Goal: Answer question/provide support: Share knowledge or assist other users

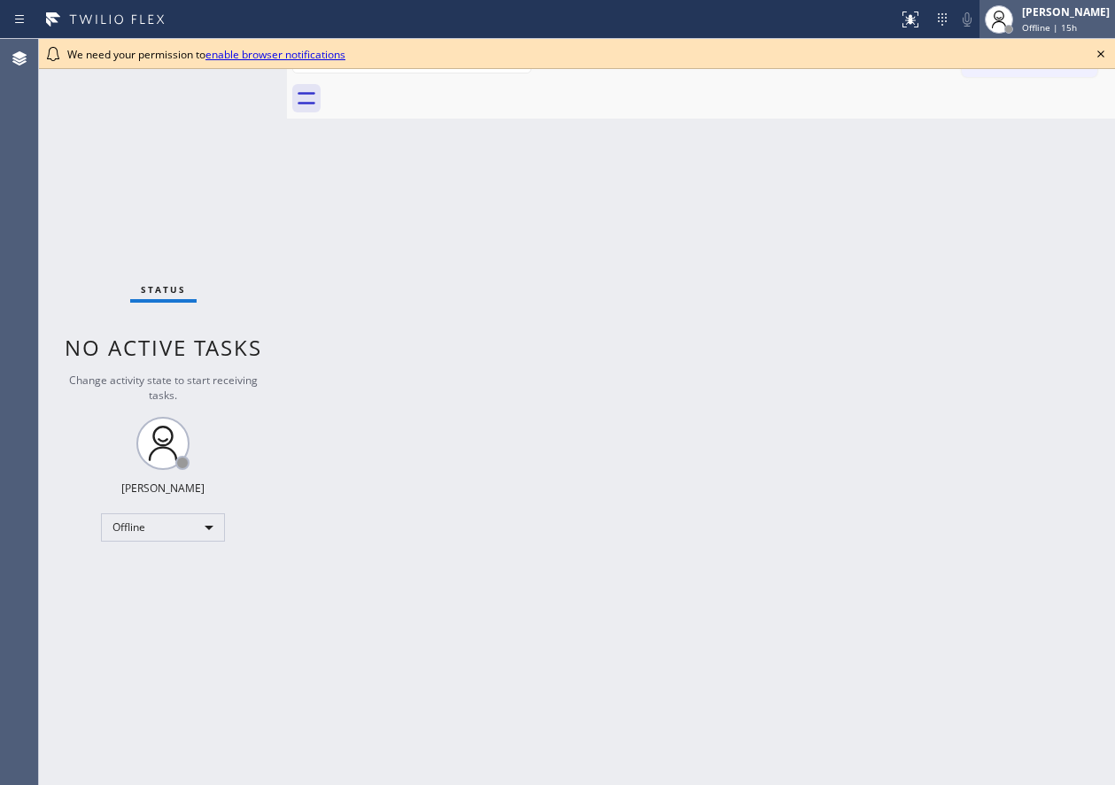
drag, startPoint x: 1105, startPoint y: 59, endPoint x: 1087, endPoint y: 22, distance: 41.2
click at [1105, 59] on icon at bounding box center [1100, 53] width 21 height 21
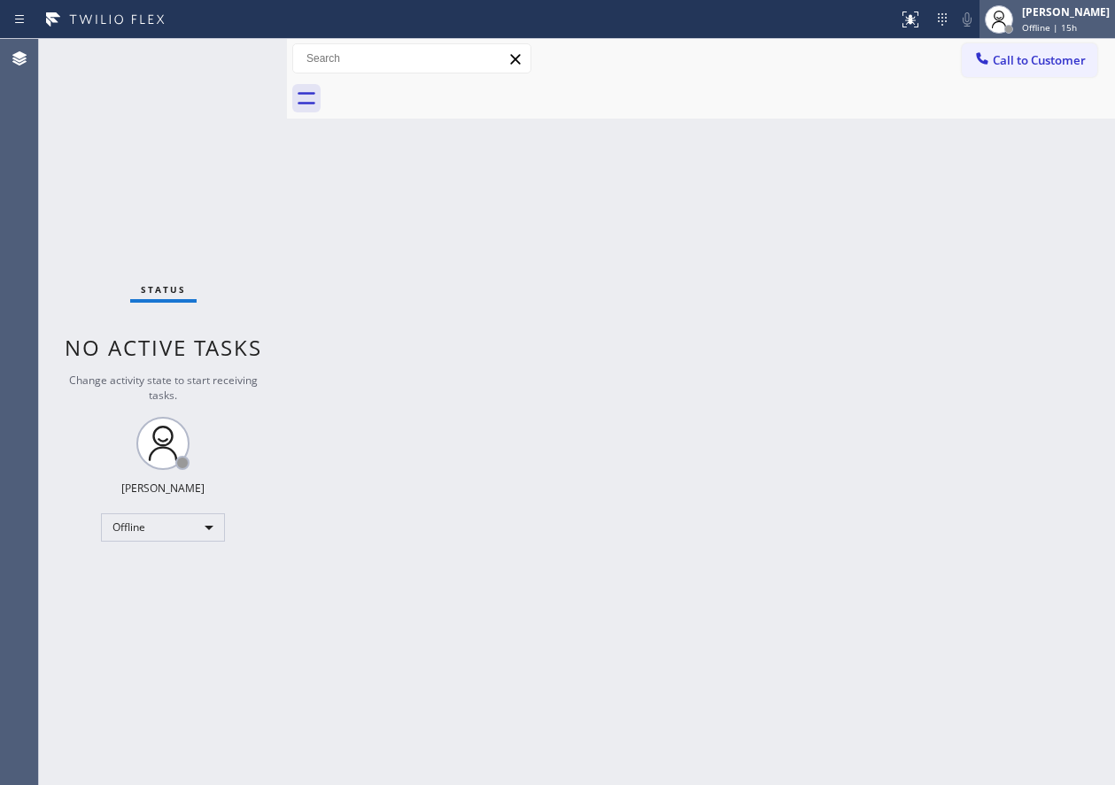
click at [1082, 19] on div "Paula Arnado" at bounding box center [1066, 11] width 88 height 15
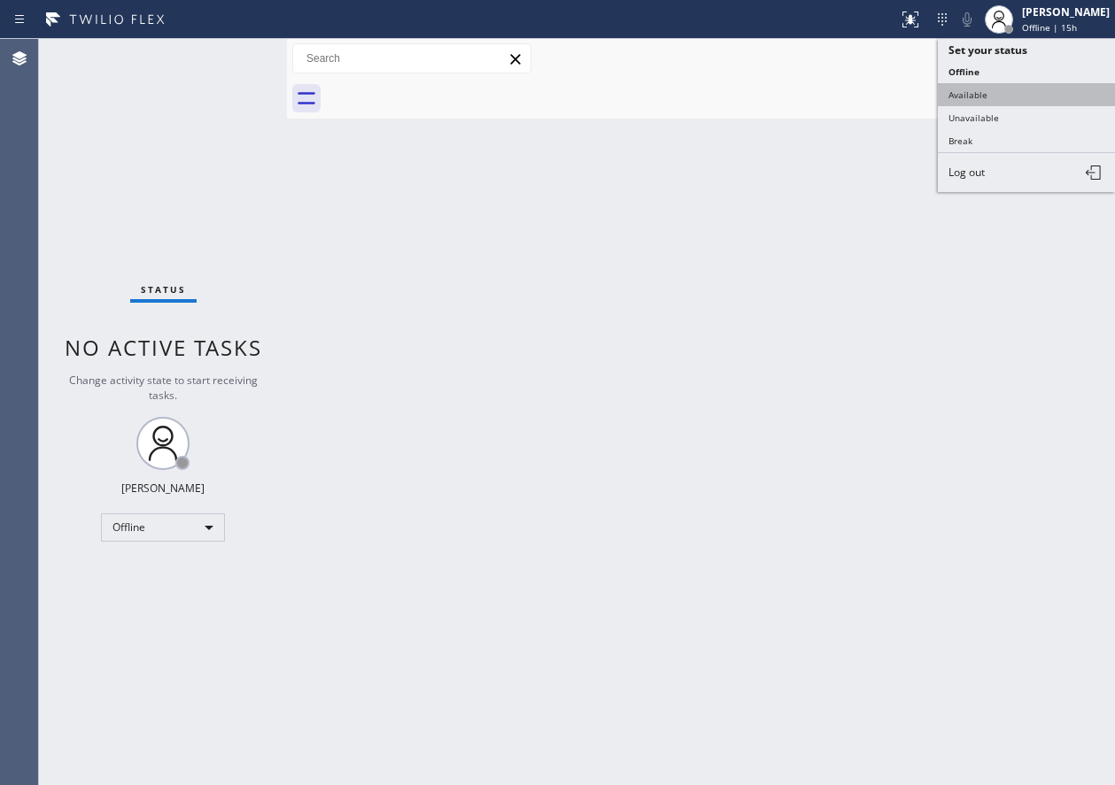
click at [1000, 89] on button "Available" at bounding box center [1026, 94] width 177 height 23
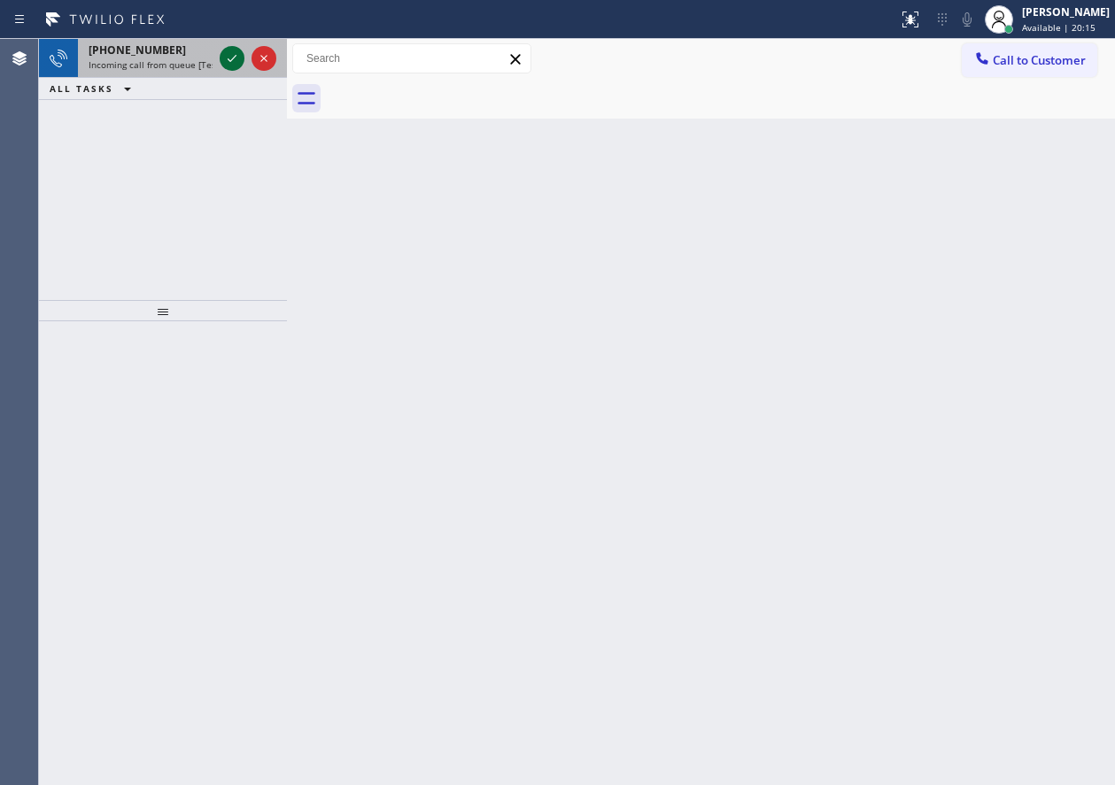
click at [231, 54] on icon at bounding box center [231, 58] width 21 height 21
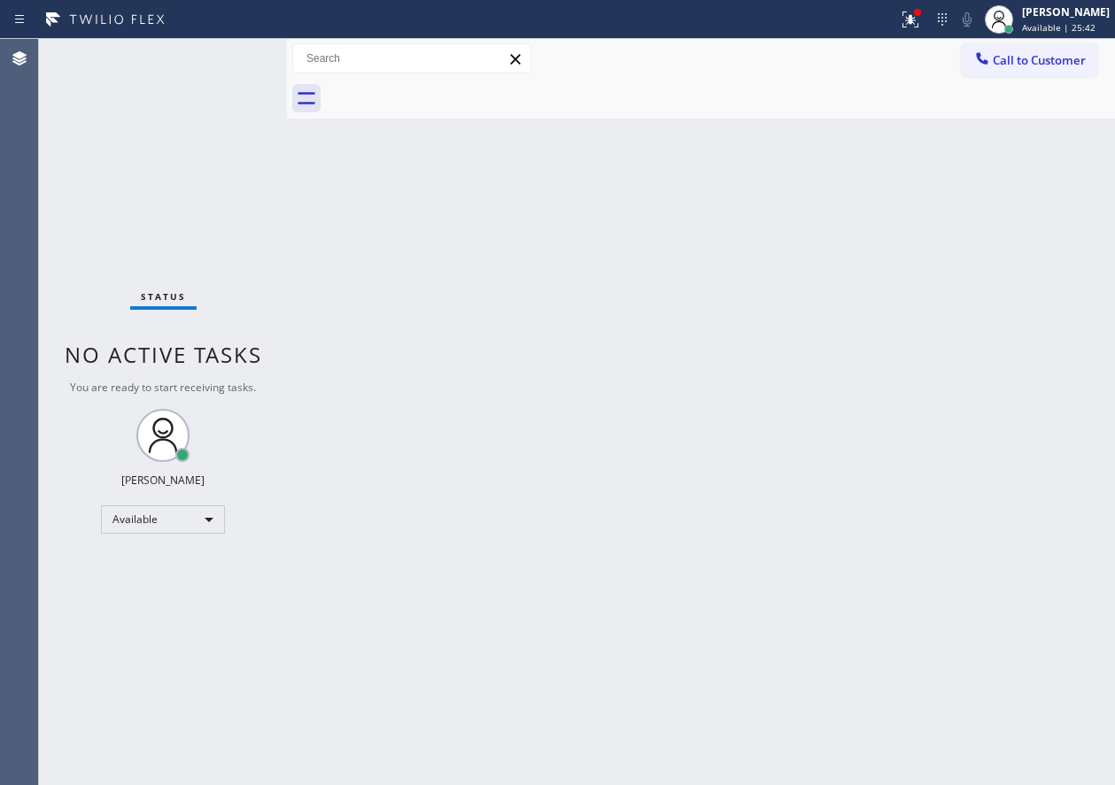
click at [422, 479] on div "Back to Dashboard Change Sender ID Customers Technicians Select a contact Outbo…" at bounding box center [701, 412] width 828 height 746
click at [917, 719] on div "Back to Dashboard Change Sender ID Customers Technicians Select a contact Outbo…" at bounding box center [701, 412] width 828 height 746
click at [909, 249] on div "Back to Dashboard Change Sender ID Customers Technicians Select a contact Outbo…" at bounding box center [701, 412] width 828 height 746
click at [1071, 437] on div "Back to Dashboard Change Sender ID Customers Technicians Select a contact Outbo…" at bounding box center [701, 412] width 828 height 746
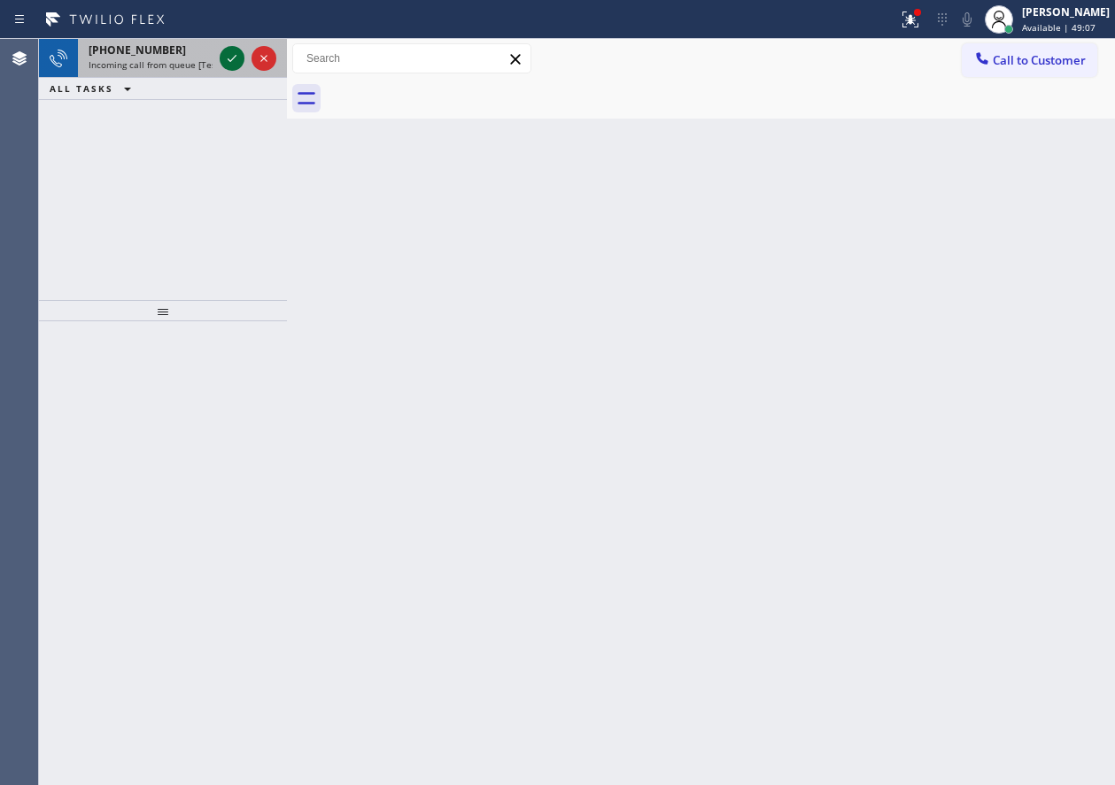
click at [225, 61] on icon at bounding box center [231, 58] width 21 height 21
click at [232, 57] on icon at bounding box center [231, 58] width 21 height 21
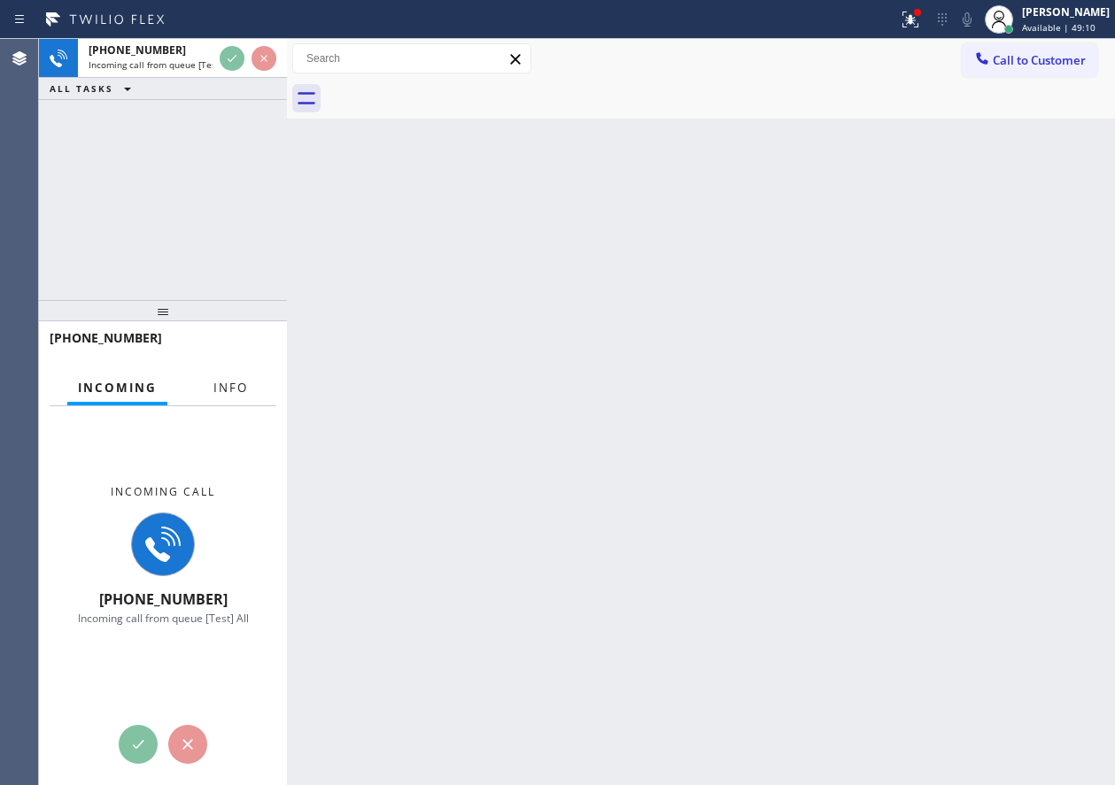
drag, startPoint x: 220, startPoint y: 386, endPoint x: 331, endPoint y: 388, distance: 110.7
click at [220, 386] on span "Info" at bounding box center [230, 388] width 35 height 16
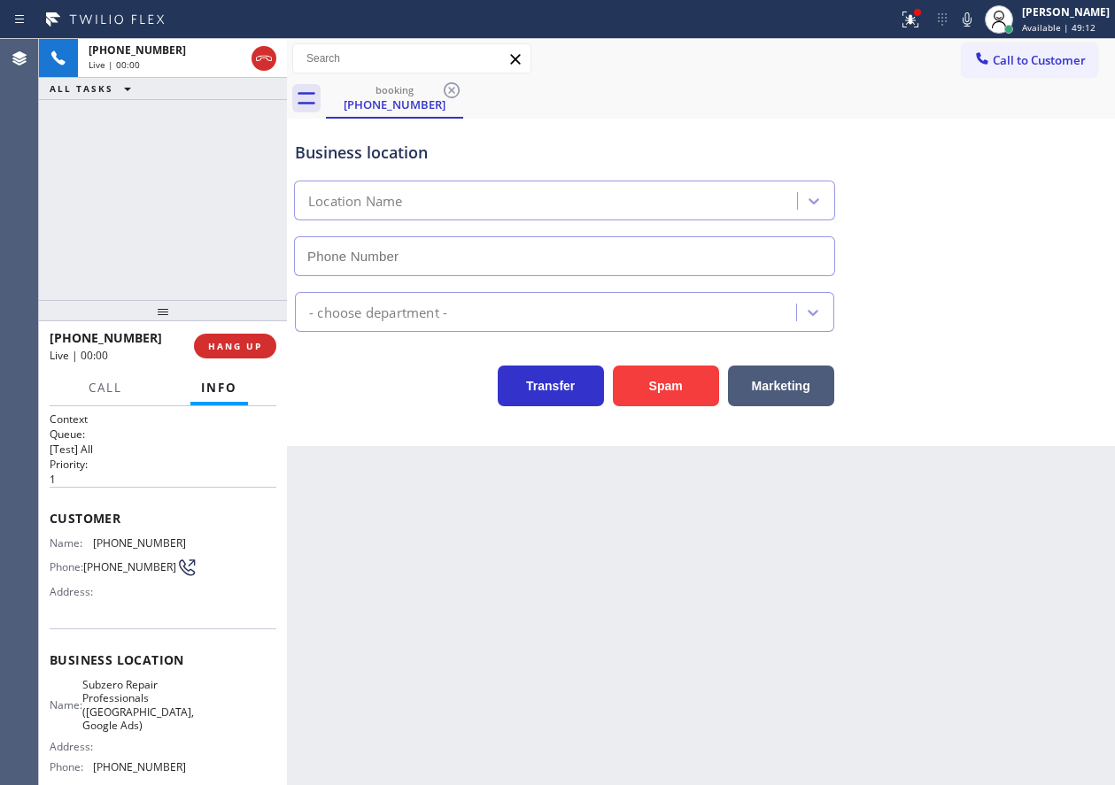
type input "(346) 489-5361"
click at [136, 699] on span "Subzero Repair Professionals (Houston, Google Ads)" at bounding box center [138, 705] width 112 height 55
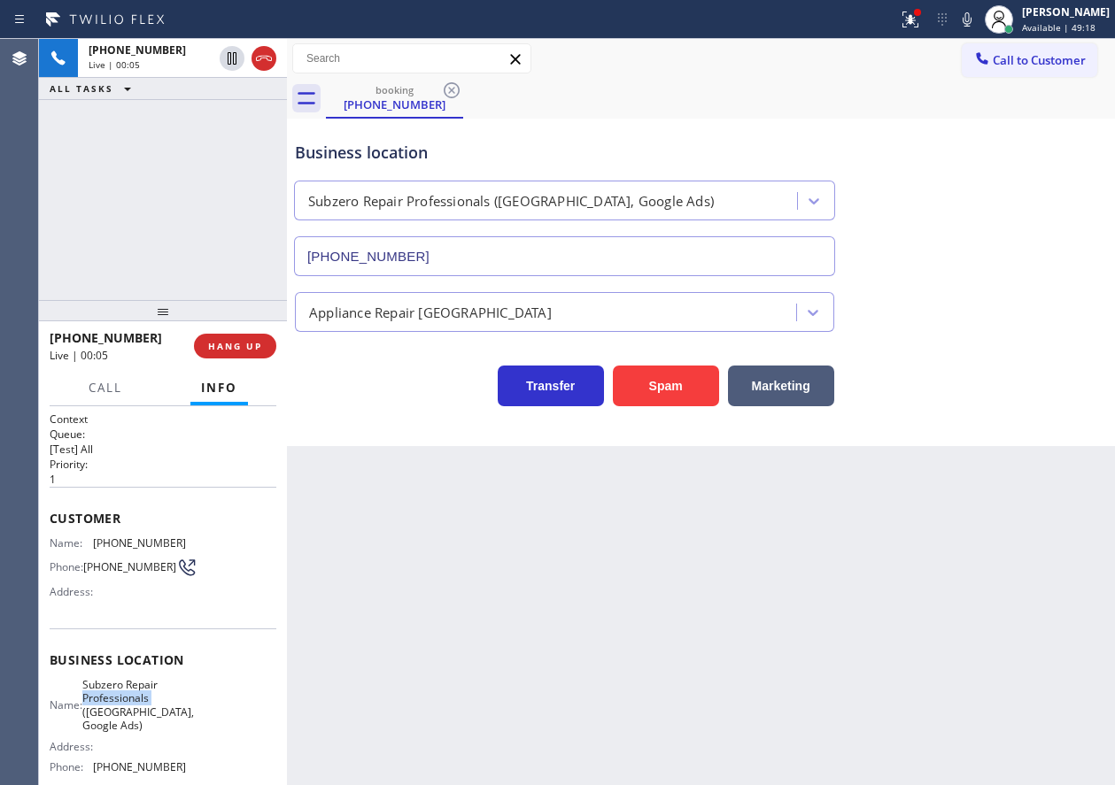
click at [136, 699] on span "Subzero Repair Professionals (Houston, Google Ads)" at bounding box center [138, 705] width 112 height 55
click at [136, 698] on span "Subzero Repair Professionals (Houston, Google Ads)" at bounding box center [138, 705] width 112 height 55
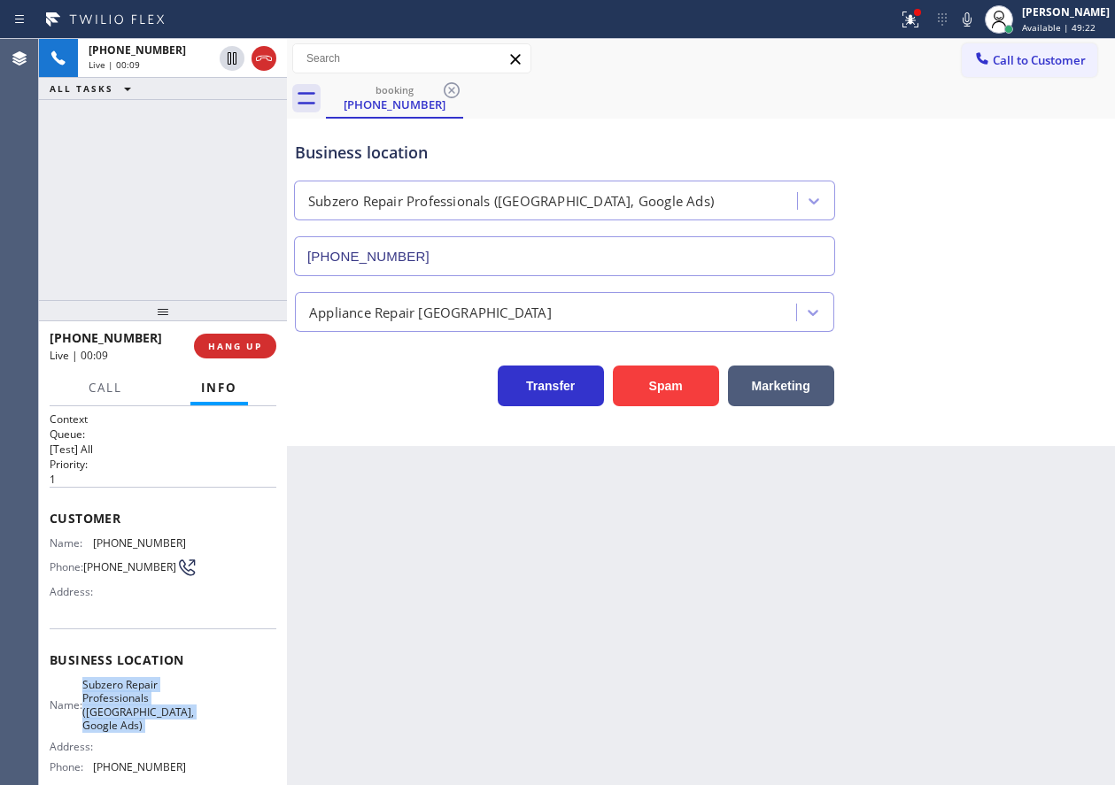
click at [640, 246] on input "(346) 489-5361" at bounding box center [564, 256] width 541 height 40
click at [111, 550] on span "(281) 216-6941" at bounding box center [139, 543] width 93 height 13
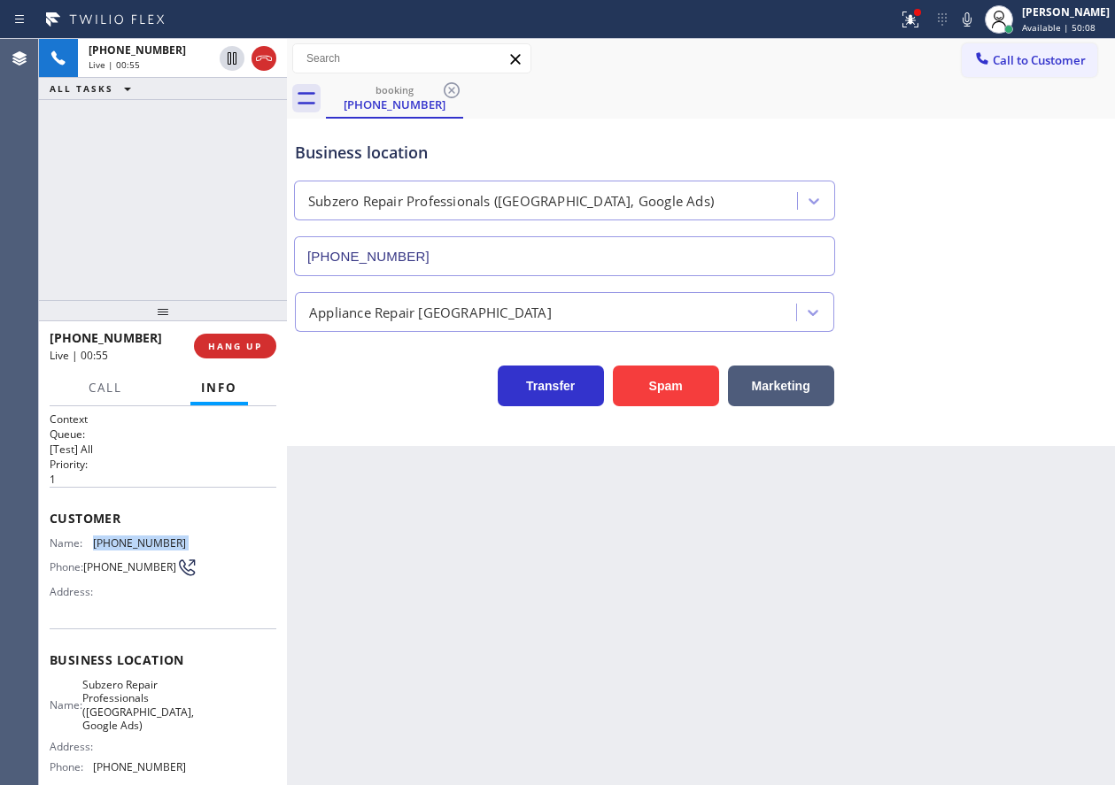
click at [111, 550] on span "(281) 216-6941" at bounding box center [139, 543] width 93 height 13
copy span "(281) 216-6941"
click at [247, 348] on span "HANG UP" at bounding box center [235, 346] width 54 height 12
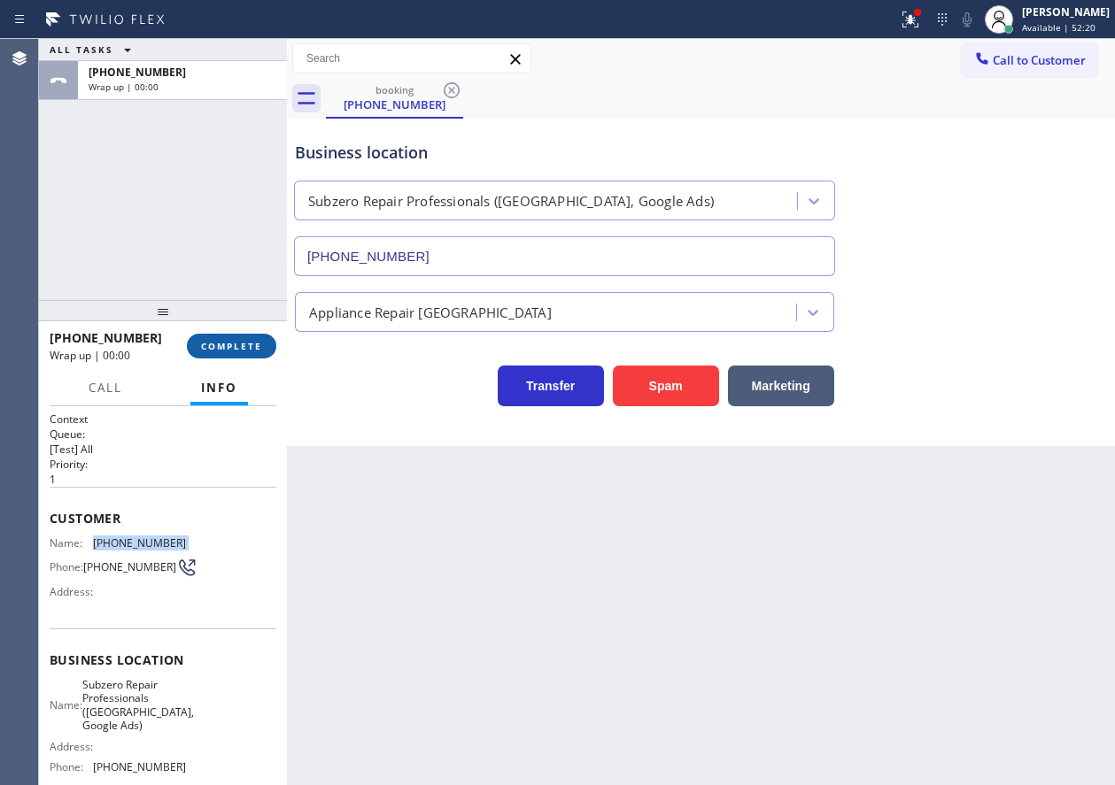
click at [247, 348] on span "COMPLETE" at bounding box center [231, 346] width 61 height 12
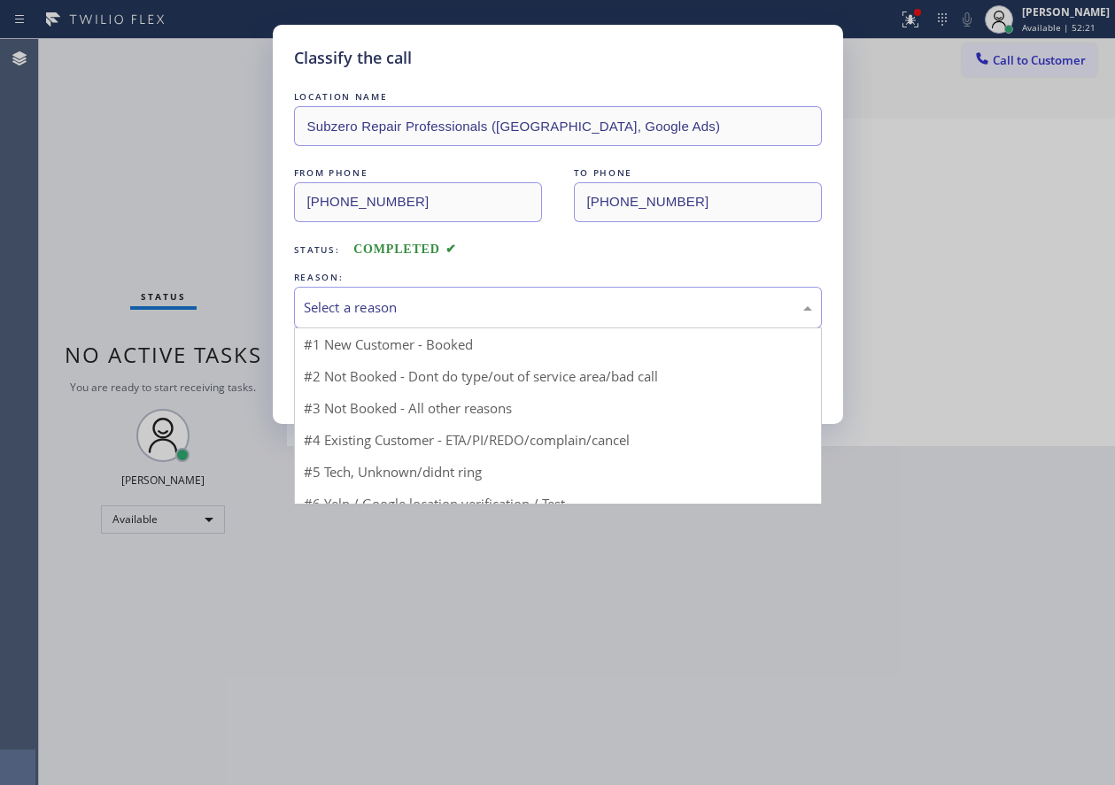
click at [414, 308] on div "Select a reason" at bounding box center [558, 308] width 508 height 20
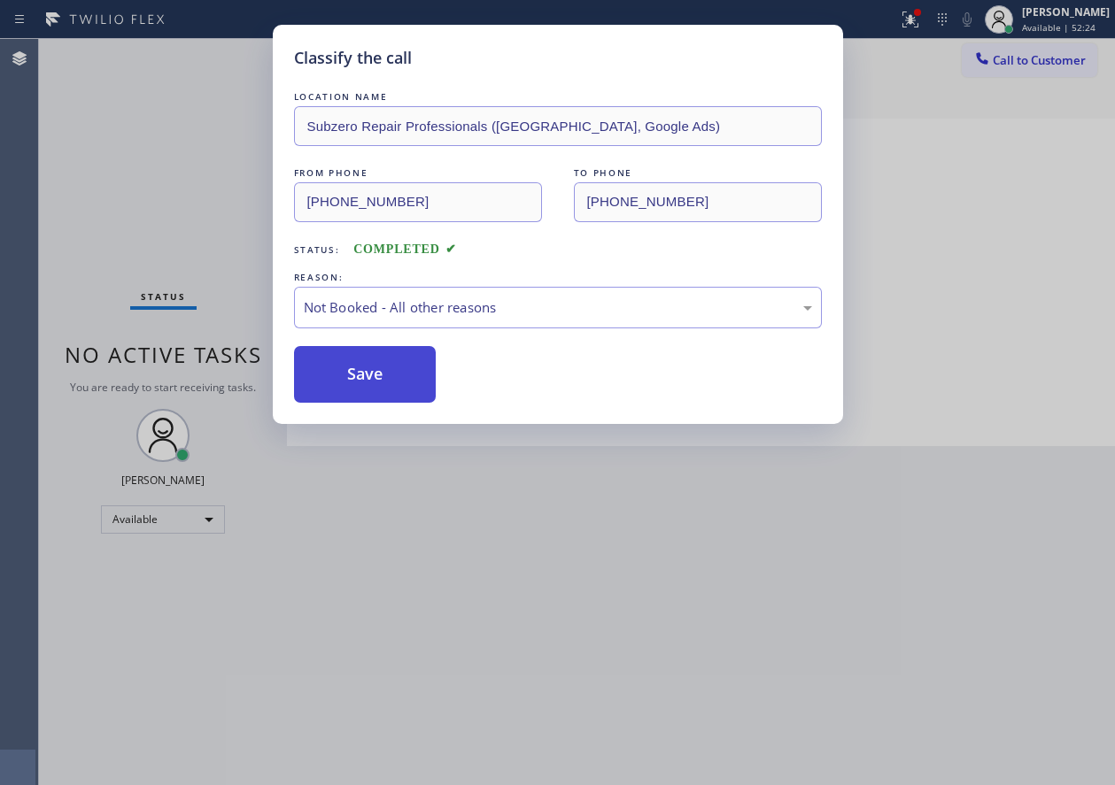
click at [353, 357] on button "Save" at bounding box center [365, 374] width 143 height 57
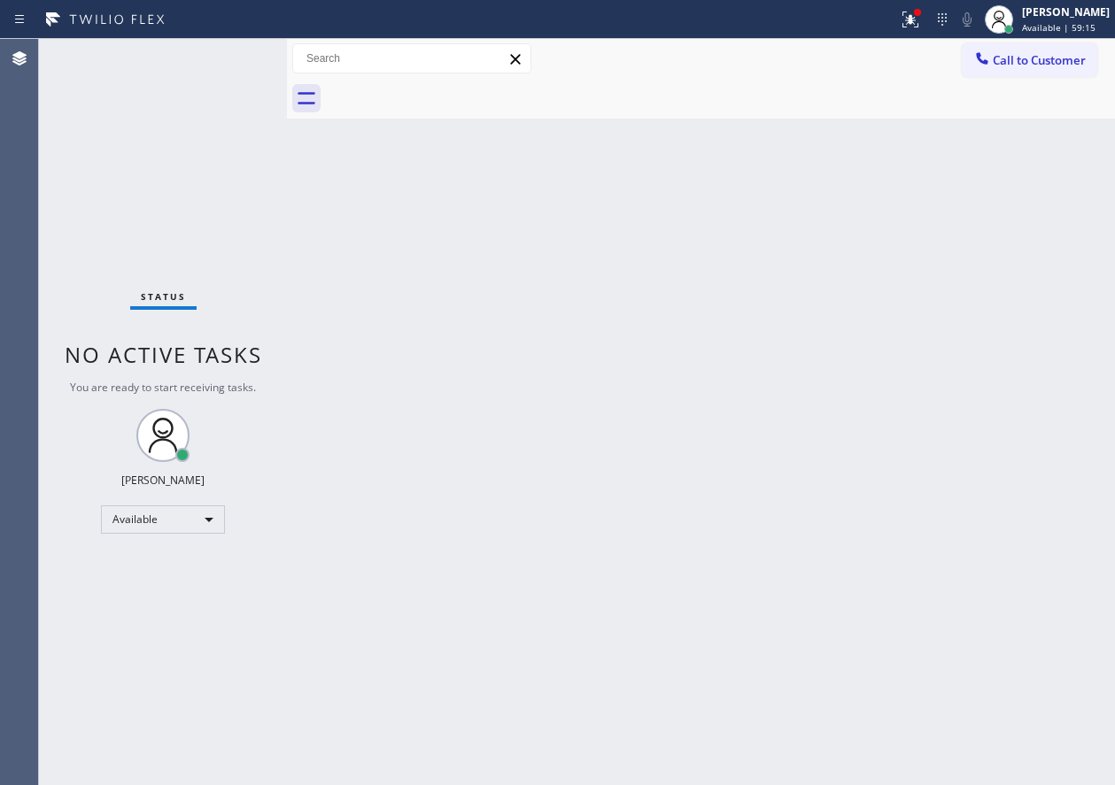
click at [298, 466] on div "Back to Dashboard Change Sender ID Customers Technicians Select a contact Outbo…" at bounding box center [701, 412] width 828 height 746
click at [943, 666] on div "Back to Dashboard Change Sender ID Customers Technicians Select a contact Outbo…" at bounding box center [701, 412] width 828 height 746
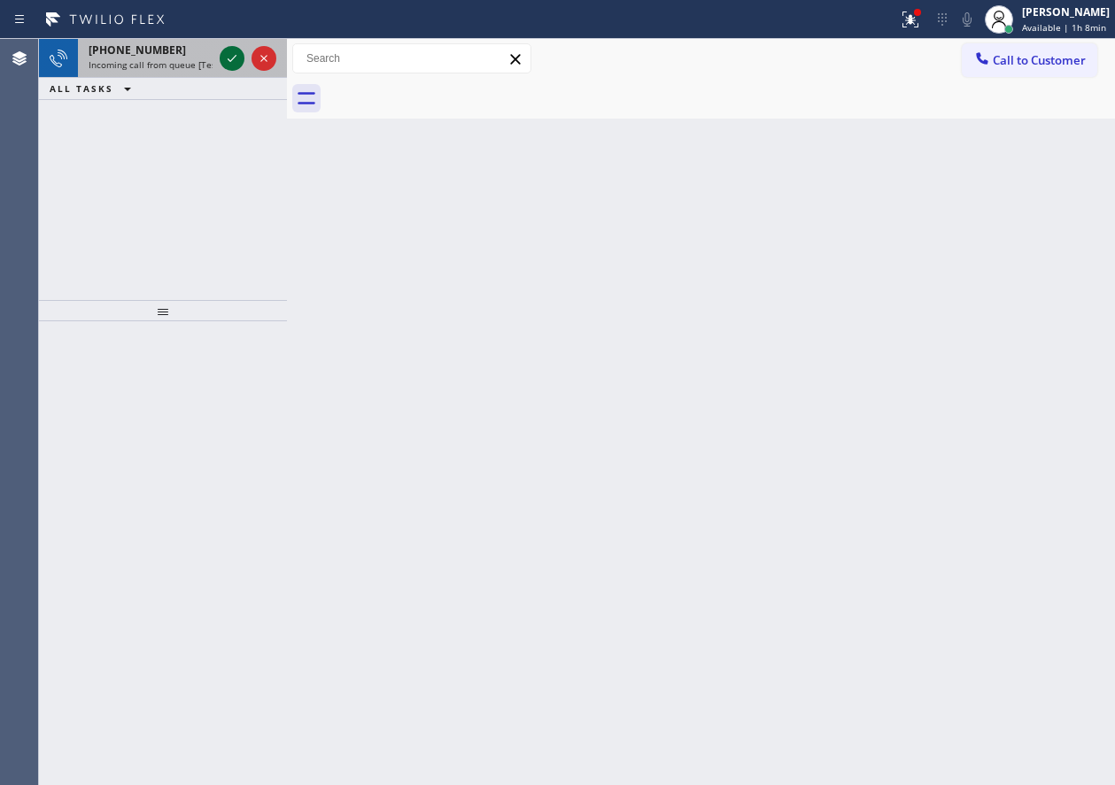
click at [232, 57] on icon at bounding box center [231, 58] width 21 height 21
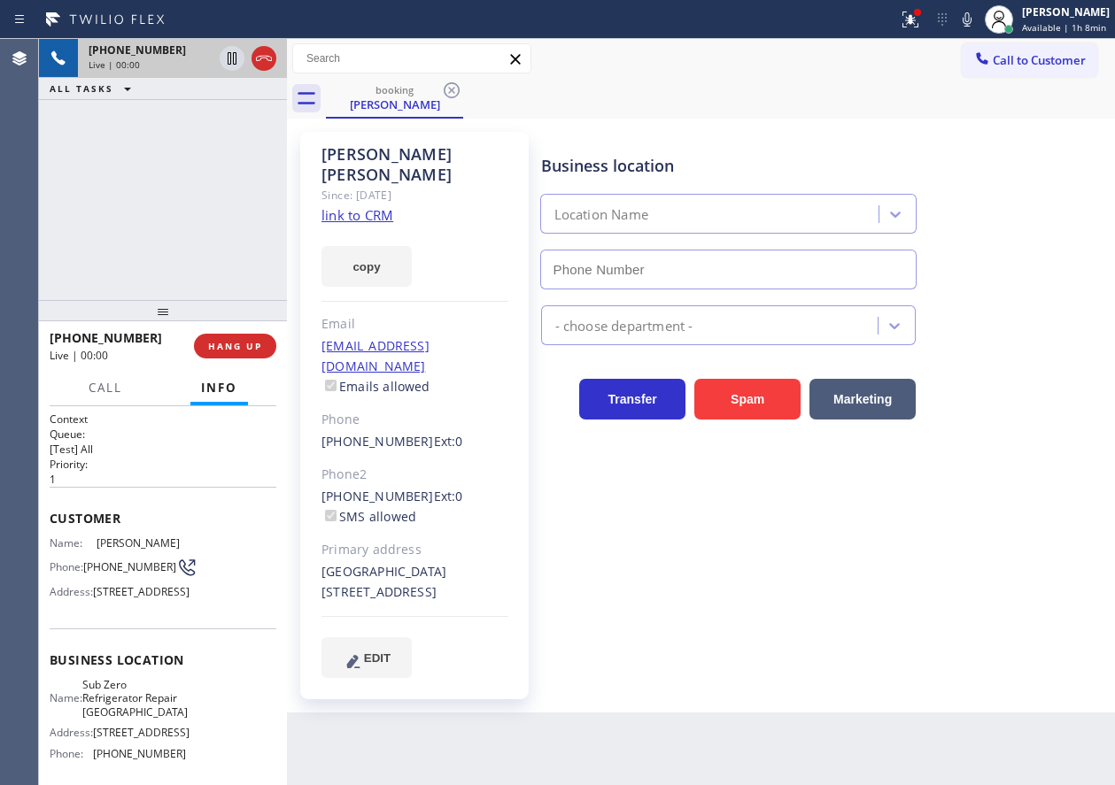
type input "(773) 917-0590"
click at [375, 206] on link "link to CRM" at bounding box center [357, 215] width 72 height 18
click at [116, 719] on span "Sub Zero Refrigerator Repair Chicago" at bounding box center [134, 698] width 105 height 41
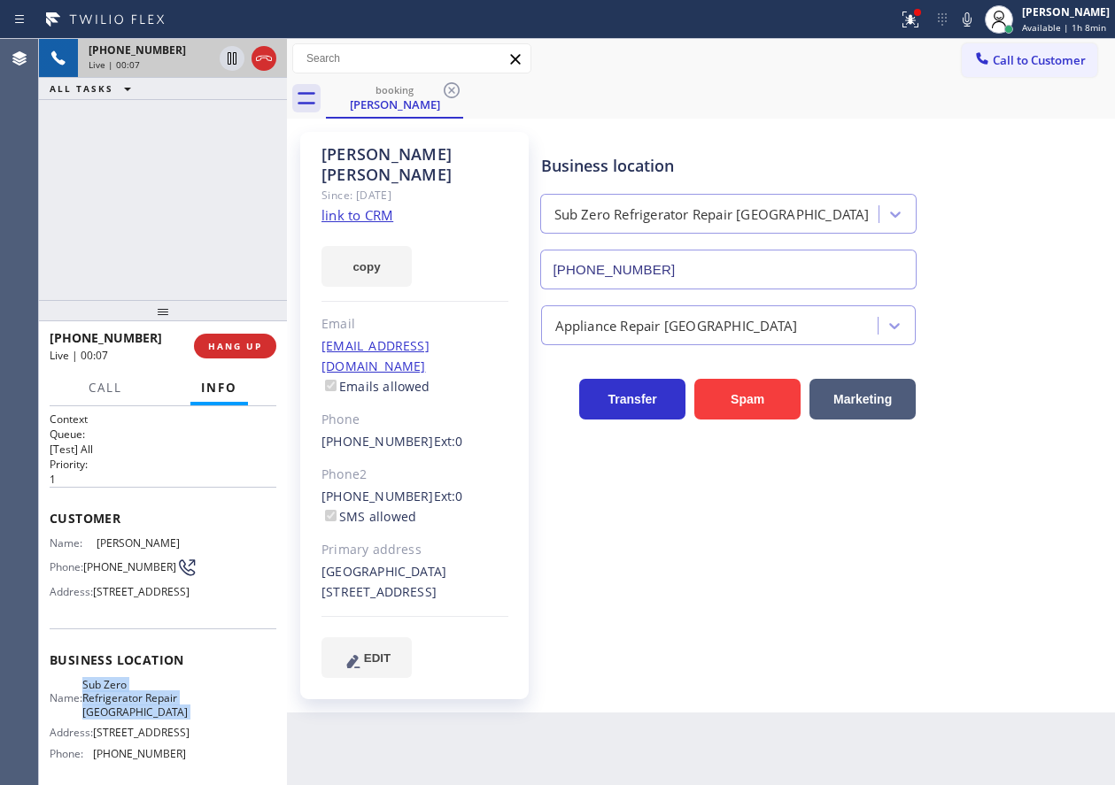
click at [116, 719] on span "Sub Zero Refrigerator Repair Chicago" at bounding box center [134, 698] width 105 height 41
copy span "Sub Zero Refrigerator Repair Chicago"
click at [718, 269] on input "(773) 917-0590" at bounding box center [728, 270] width 377 height 40
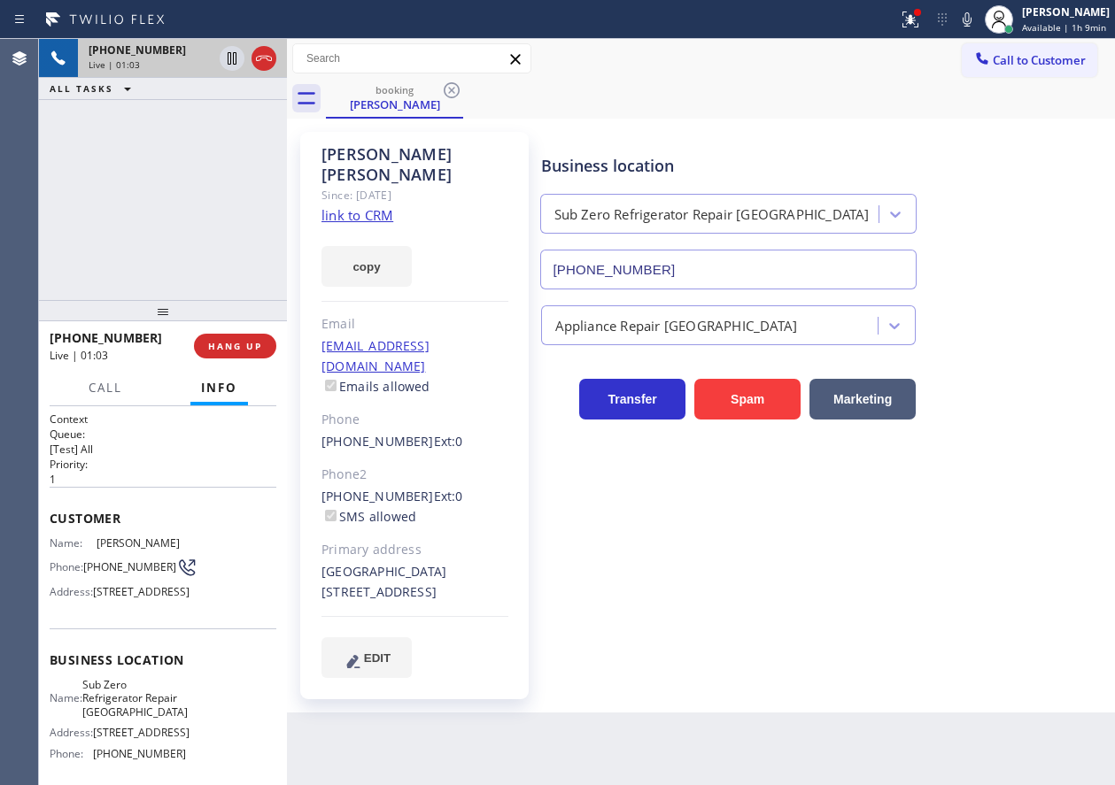
click at [997, 545] on div "Business location Sub Zero Refrigerator Repair Chicago (773) 917-0590 Appliance…" at bounding box center [825, 404] width 574 height 537
drag, startPoint x: 989, startPoint y: 526, endPoint x: 967, endPoint y: 515, distance: 24.6
click at [989, 526] on div "Business location Sub Zero Refrigerator Repair Chicago (773) 917-0590 Appliance…" at bounding box center [825, 404] width 574 height 537
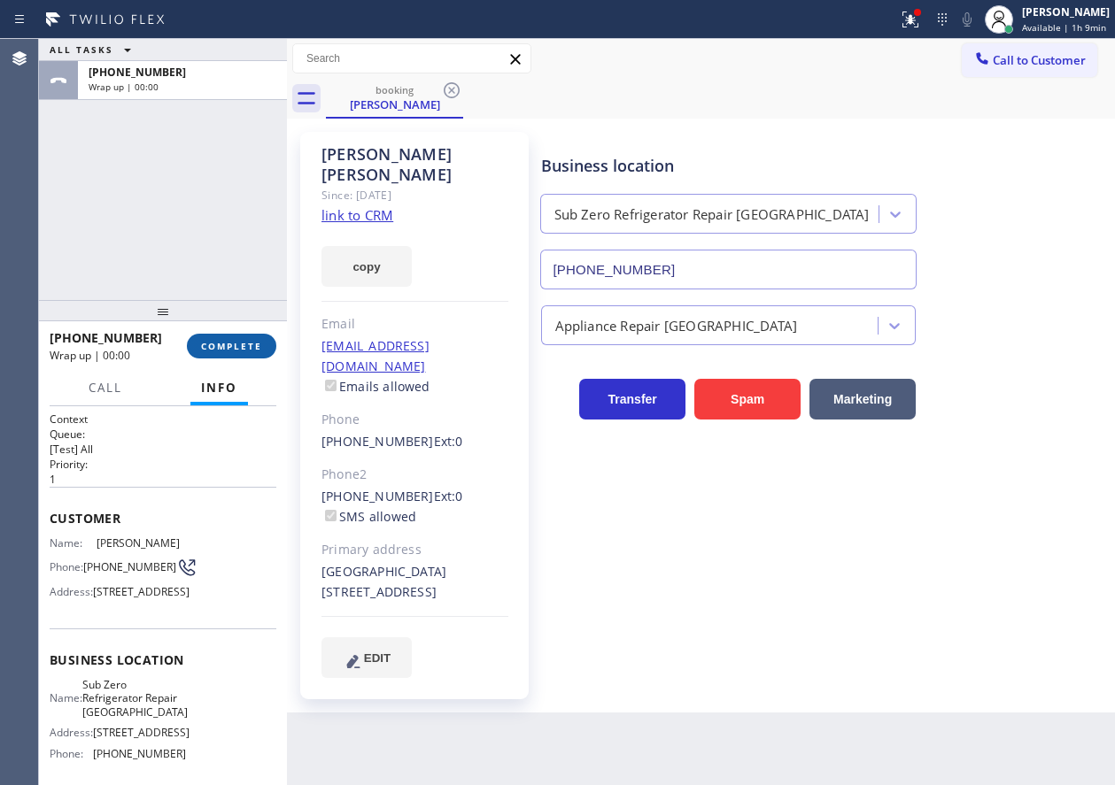
click at [249, 352] on span "COMPLETE" at bounding box center [231, 346] width 61 height 12
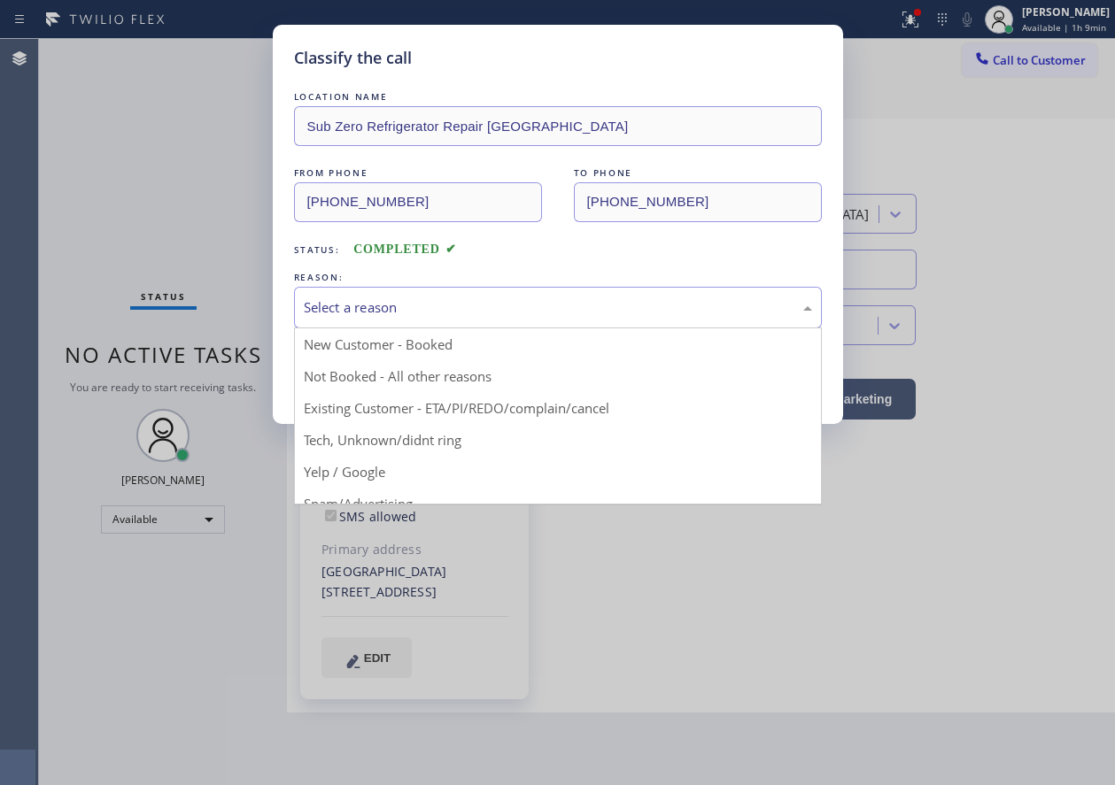
click at [461, 313] on div "Select a reason" at bounding box center [558, 308] width 508 height 20
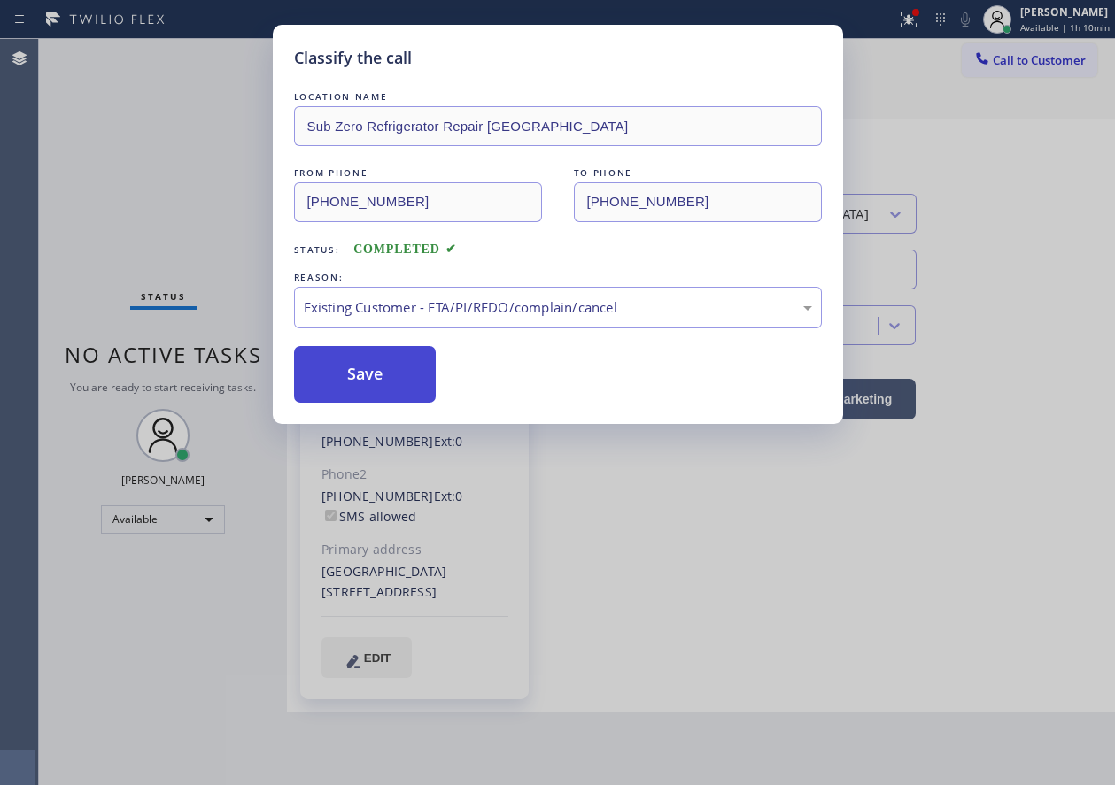
drag, startPoint x: 379, startPoint y: 392, endPoint x: 395, endPoint y: 338, distance: 56.3
click at [379, 391] on button "Save" at bounding box center [365, 374] width 143 height 57
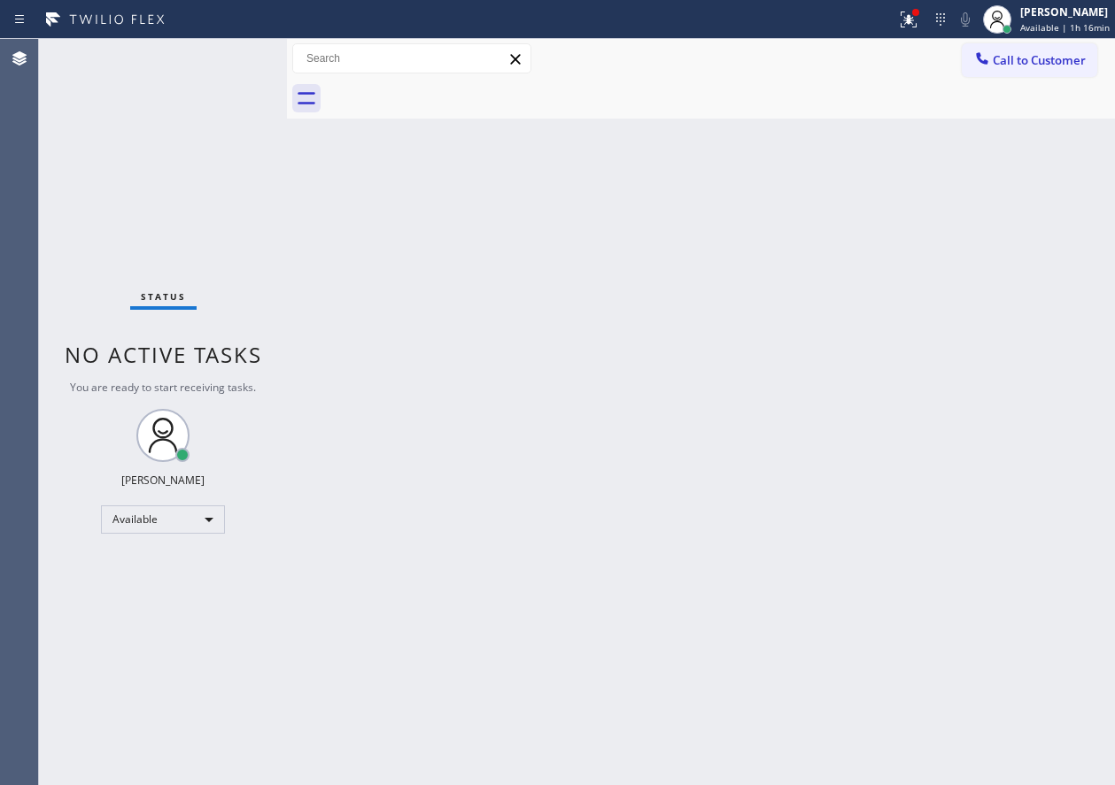
click at [992, 416] on div "Back to Dashboard Change Sender ID Customers Technicians Select a contact Outbo…" at bounding box center [701, 412] width 828 height 746
click at [904, 35] on button at bounding box center [908, 19] width 39 height 39
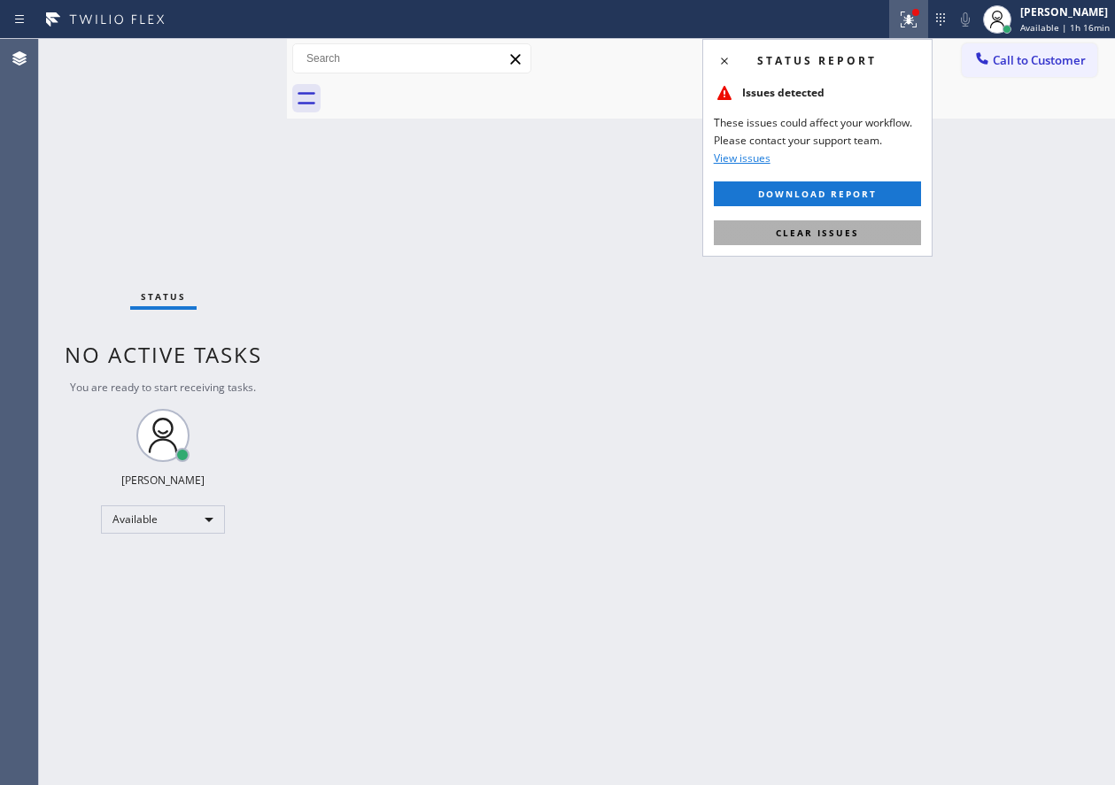
click at [907, 222] on button "Clear issues" at bounding box center [817, 232] width 207 height 25
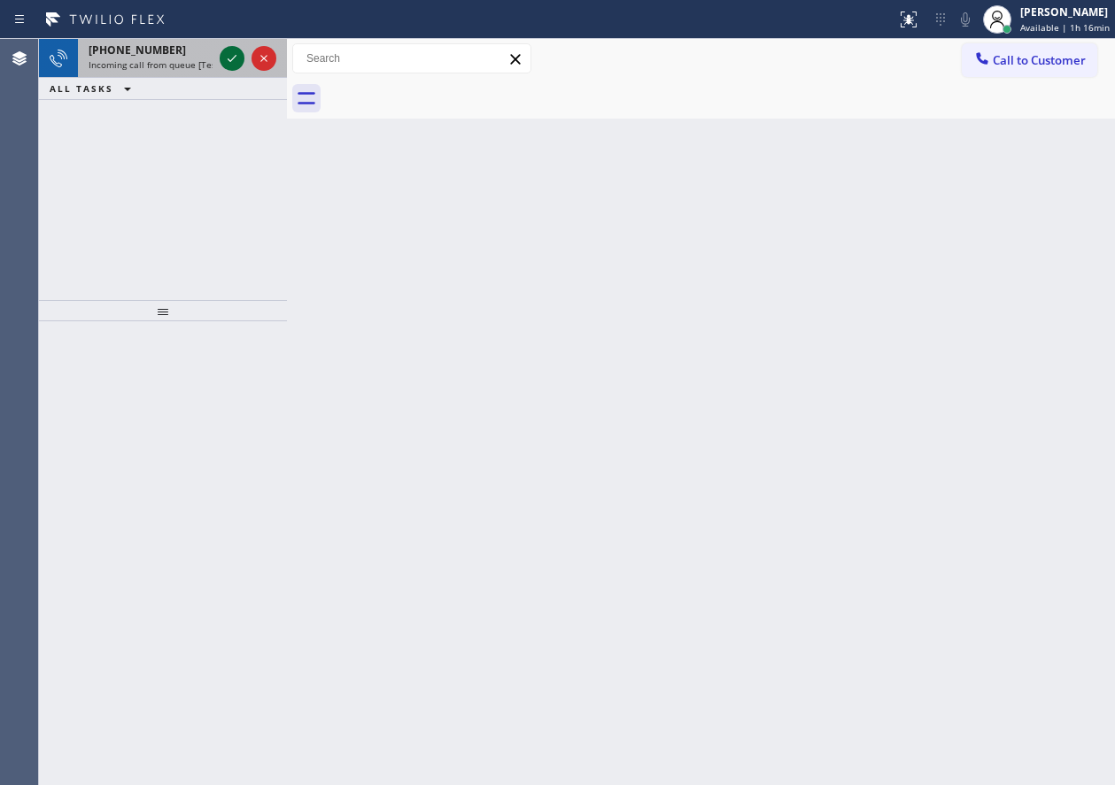
click at [226, 54] on icon at bounding box center [231, 58] width 21 height 21
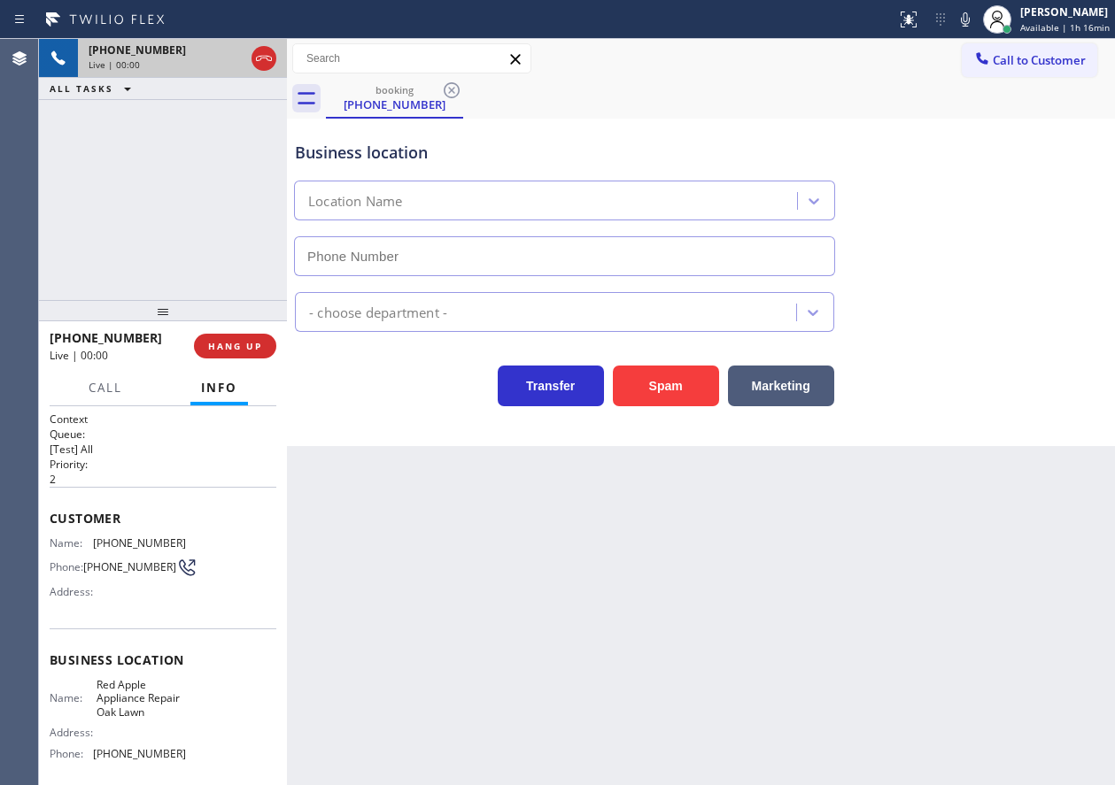
type input "(708) 367-3377"
click at [111, 708] on span "Red Apple Appliance Repair Oak Lawn" at bounding box center [141, 698] width 89 height 41
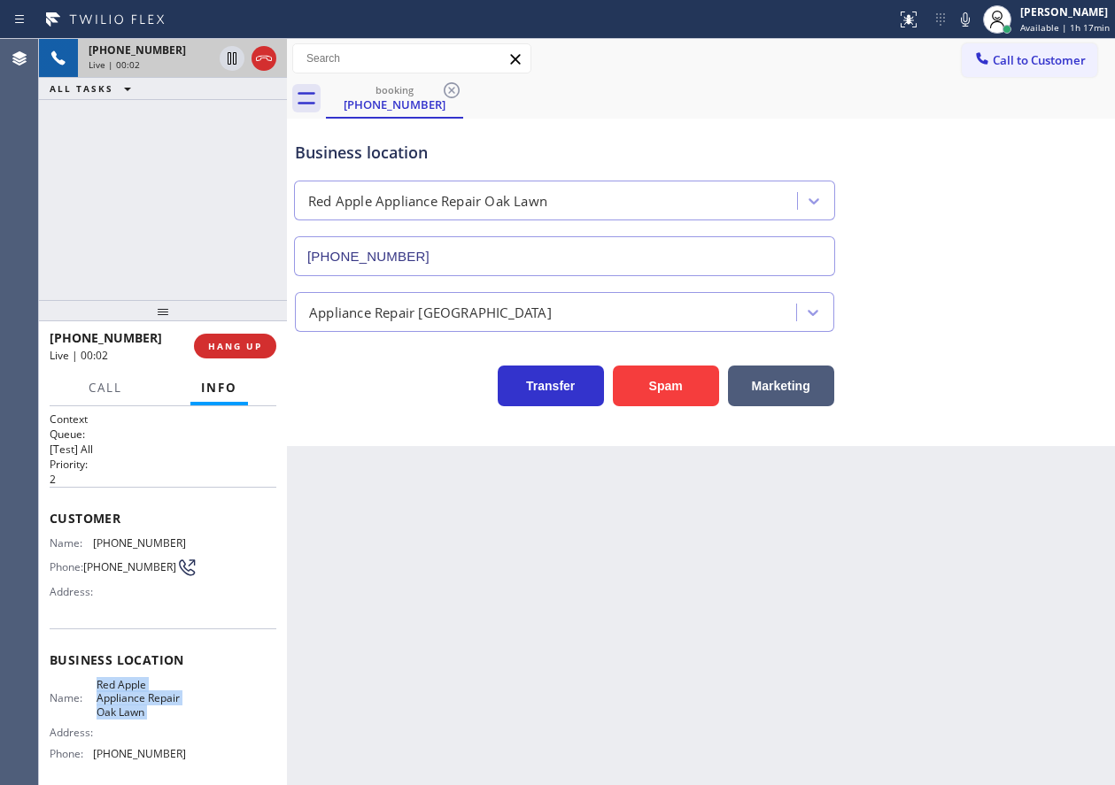
click at [111, 708] on span "Red Apple Appliance Repair Oak Lawn" at bounding box center [141, 698] width 89 height 41
copy span "Red Apple Appliance Repair Oak Lawn"
click at [469, 246] on input "(708) 367-3377" at bounding box center [564, 256] width 541 height 40
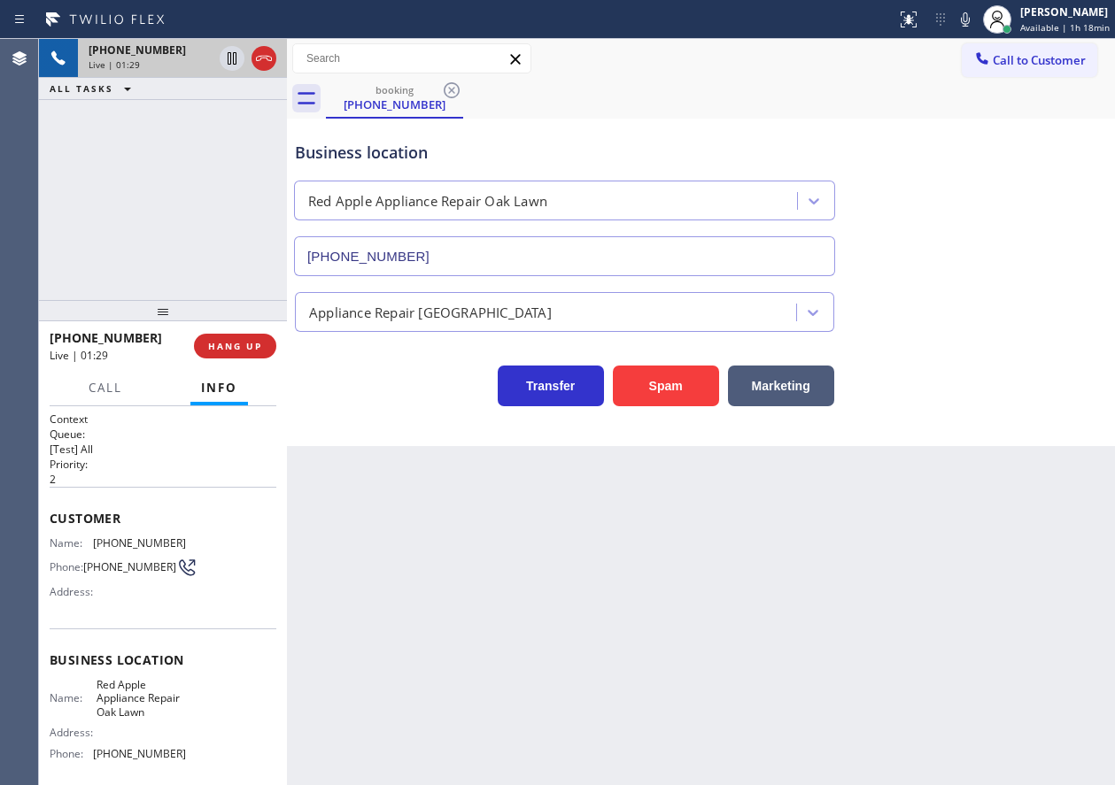
click at [138, 549] on span "(708) 612-0334" at bounding box center [139, 543] width 93 height 13
copy span "(708) 612-0334"
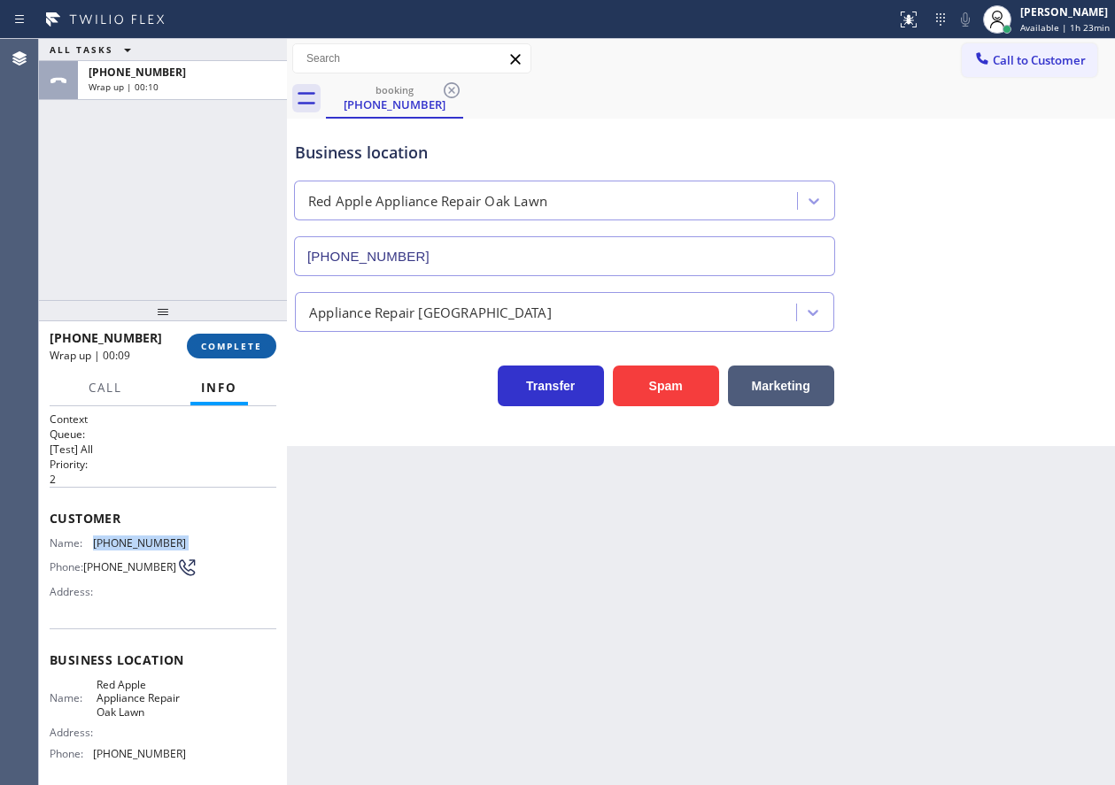
click at [225, 348] on span "COMPLETE" at bounding box center [231, 346] width 61 height 12
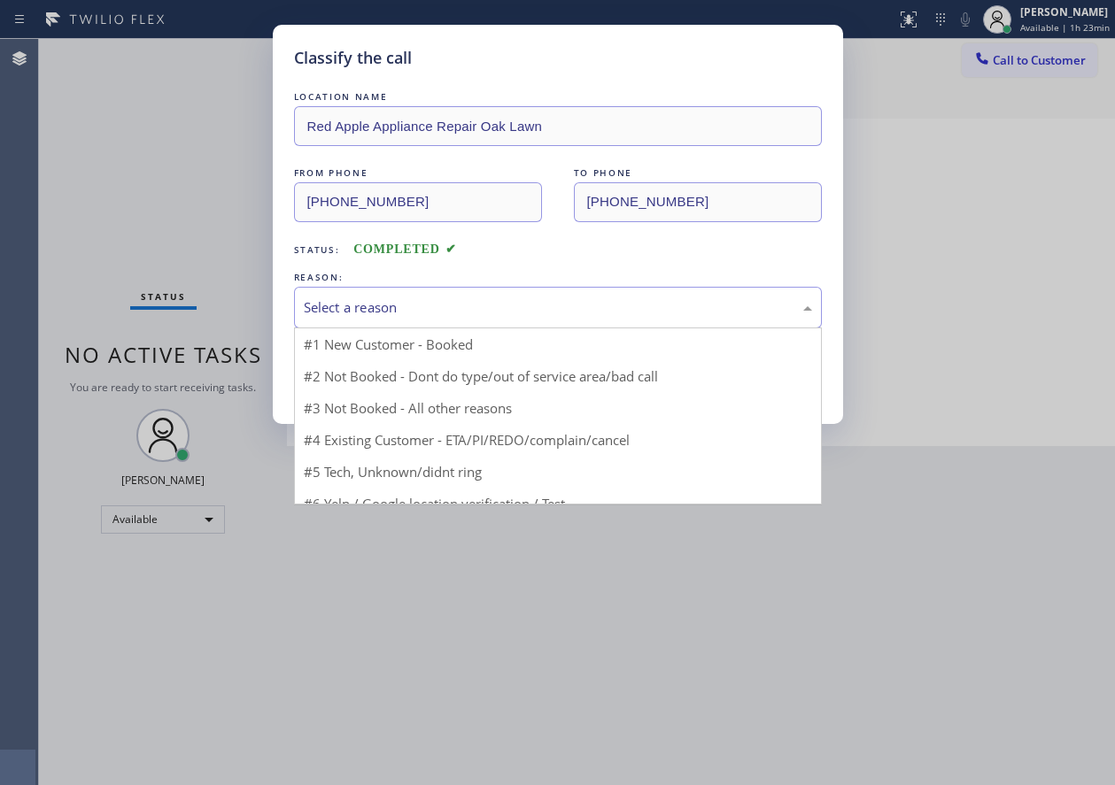
drag, startPoint x: 426, startPoint y: 300, endPoint x: 391, endPoint y: 338, distance: 52.0
click at [425, 301] on div "Select a reason" at bounding box center [558, 308] width 508 height 20
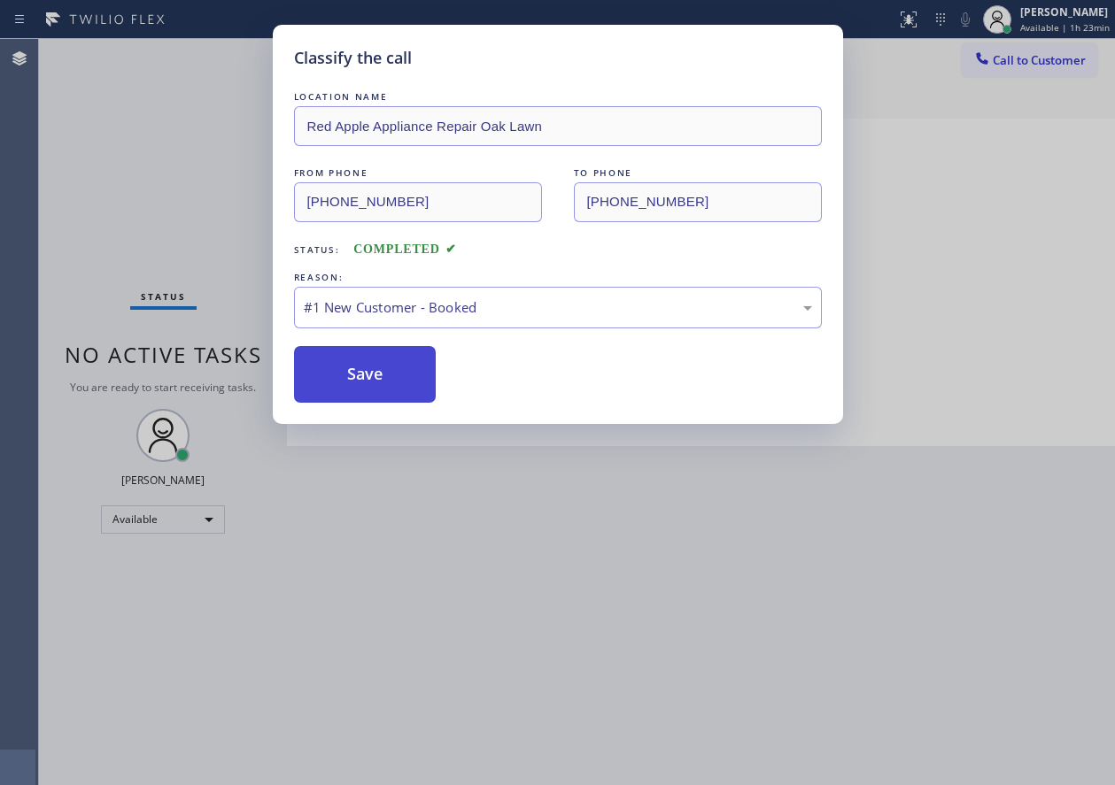
drag, startPoint x: 358, startPoint y: 371, endPoint x: 788, endPoint y: 6, distance: 564.2
click at [359, 372] on button "Save" at bounding box center [365, 374] width 143 height 57
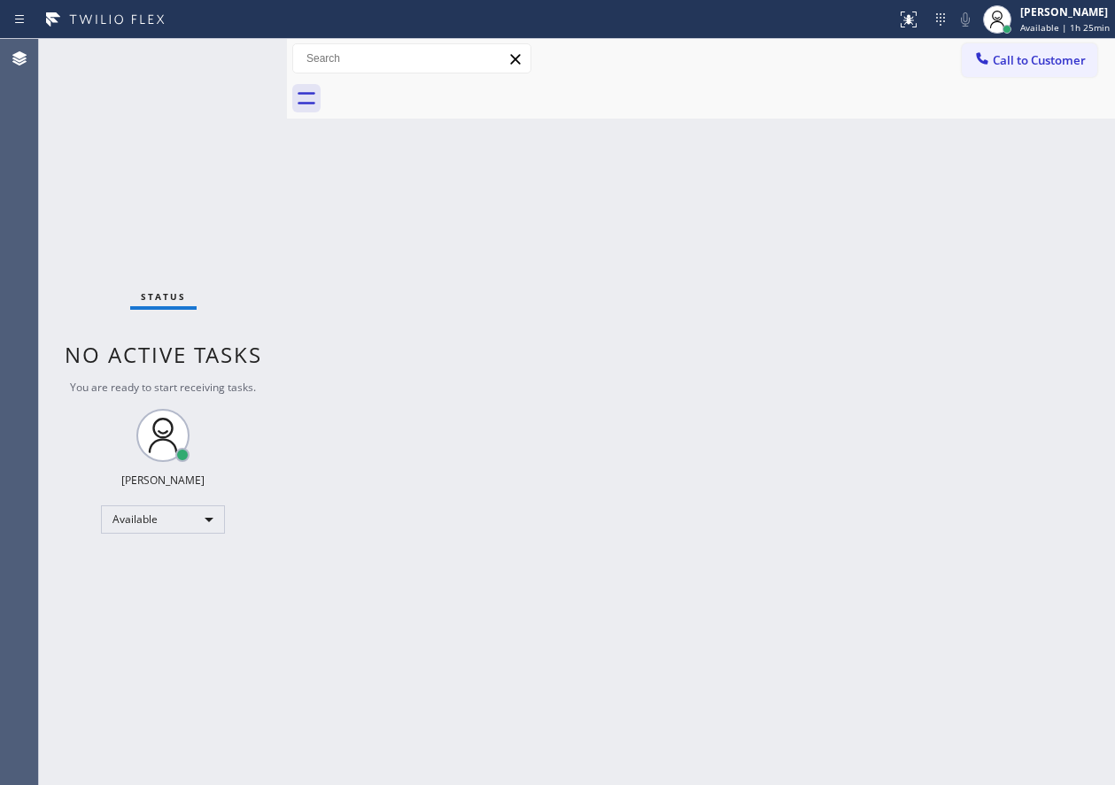
click at [455, 504] on div "Back to Dashboard Change Sender ID Customers Technicians Select a contact Outbo…" at bounding box center [701, 412] width 828 height 746
drag, startPoint x: 975, startPoint y: 253, endPoint x: 978, endPoint y: 240, distance: 13.5
click at [975, 253] on div "Back to Dashboard Change Sender ID Customers Technicians Select a contact Outbo…" at bounding box center [701, 412] width 828 height 746
click at [1059, 459] on div "Back to Dashboard Change Sender ID Customers Technicians Select a contact Outbo…" at bounding box center [701, 412] width 828 height 746
click at [974, 501] on div "Back to Dashboard Change Sender ID Customers Technicians Select a contact Outbo…" at bounding box center [701, 412] width 828 height 746
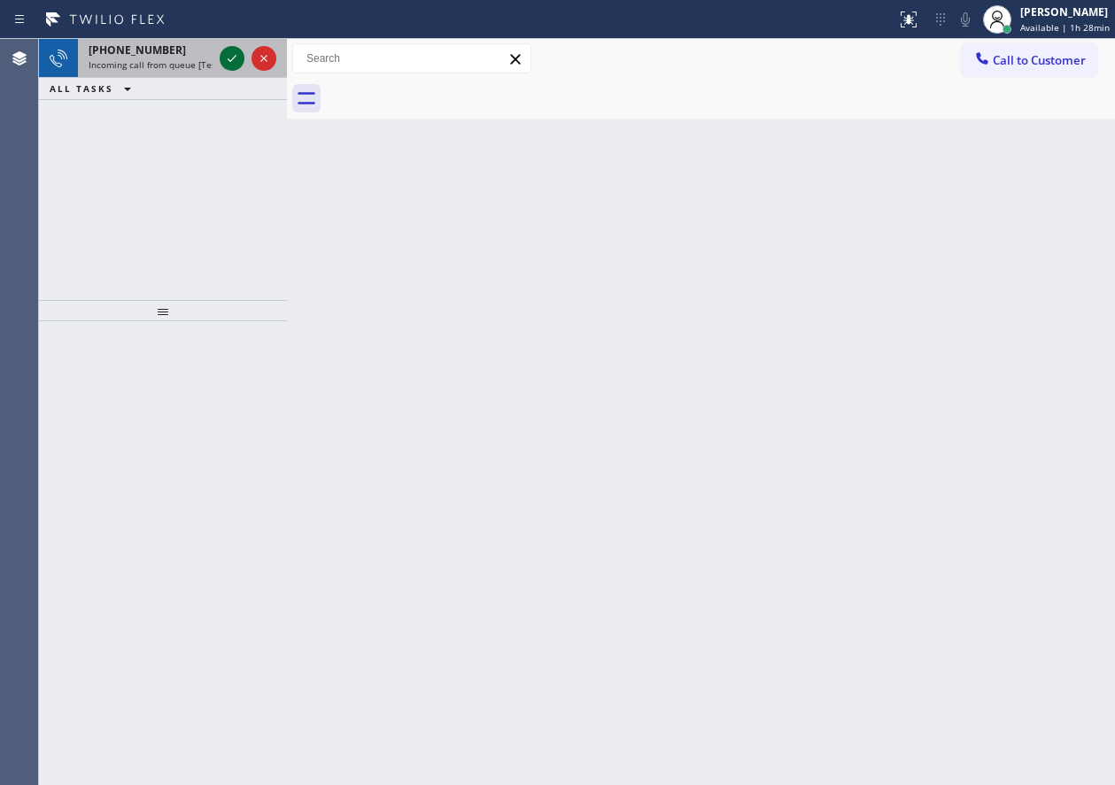
click at [229, 58] on icon at bounding box center [231, 58] width 21 height 21
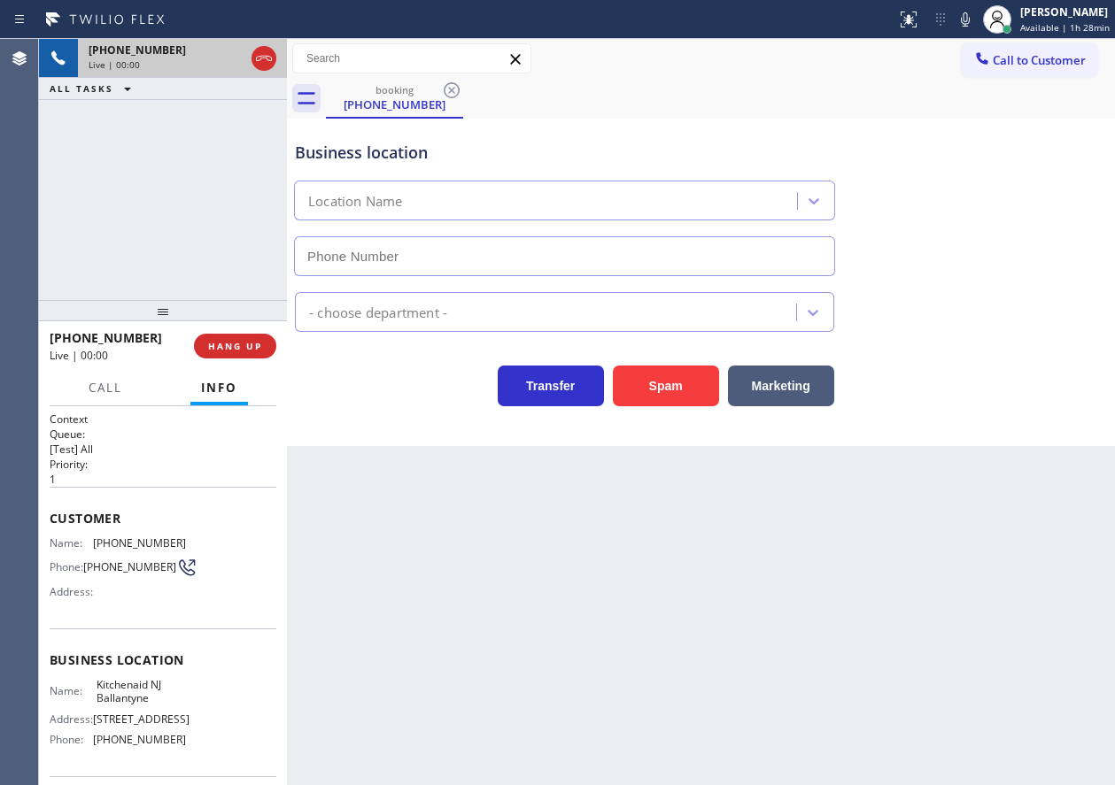
type input "(862) 277-5311"
click at [118, 692] on span "Kitchenaid NJ Ballantyne" at bounding box center [141, 691] width 89 height 27
copy span "Kitchenaid NJ Ballantyne"
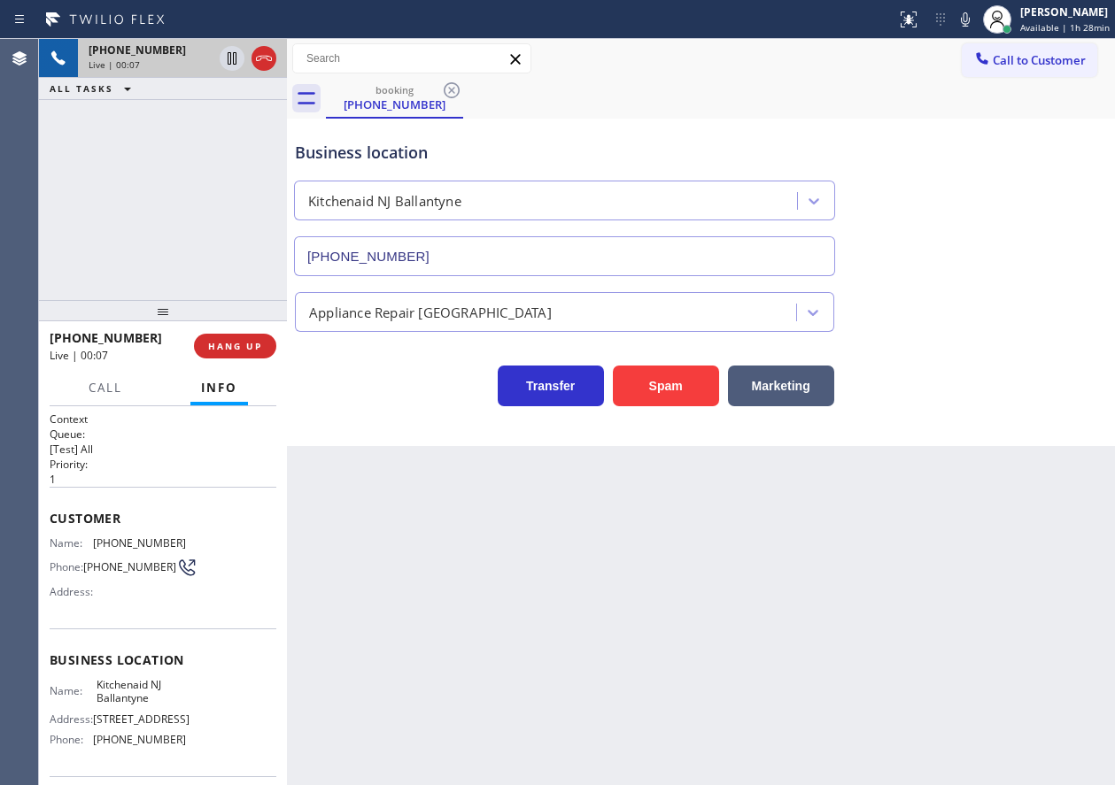
click at [478, 251] on input "(862) 277-5311" at bounding box center [564, 256] width 541 height 40
click at [140, 706] on span "Kitchenaid NJ Ballantyne" at bounding box center [141, 691] width 89 height 27
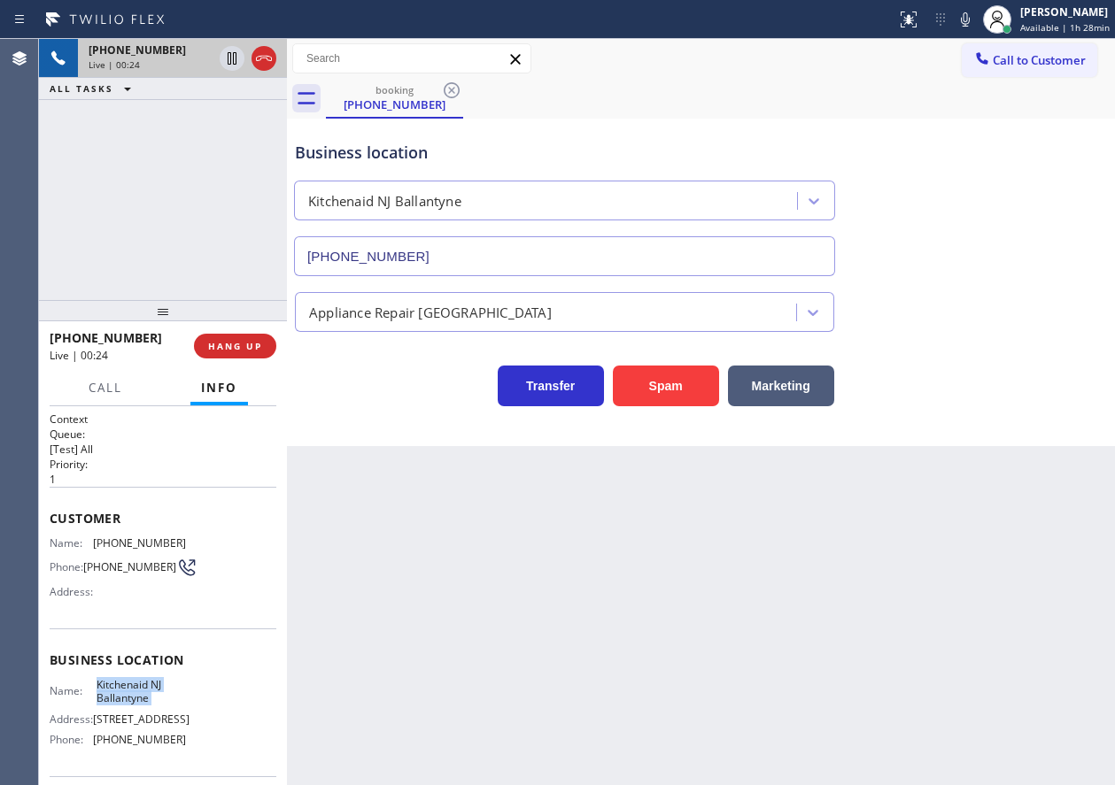
click at [140, 706] on span "Kitchenaid NJ Ballantyne" at bounding box center [141, 691] width 89 height 27
copy span "Kitchenaid NJ Ballantyne"
click at [116, 387] on span "Call" at bounding box center [106, 388] width 34 height 16
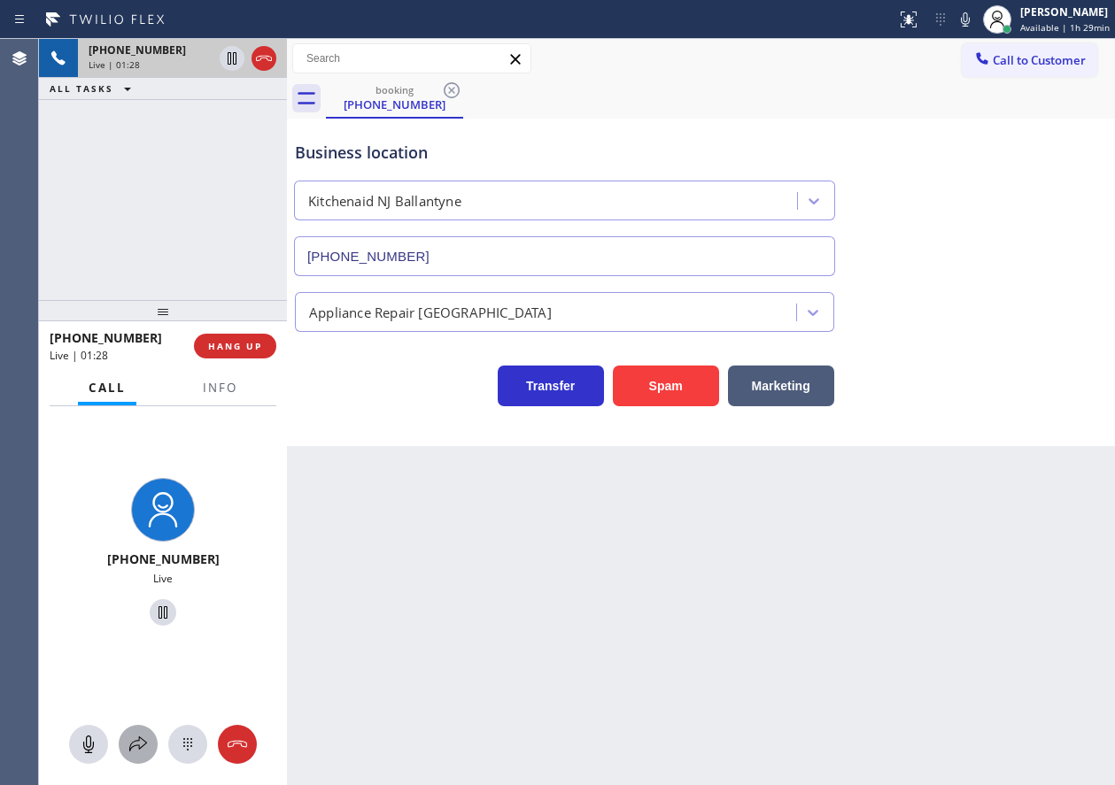
click at [137, 739] on icon at bounding box center [138, 744] width 21 height 21
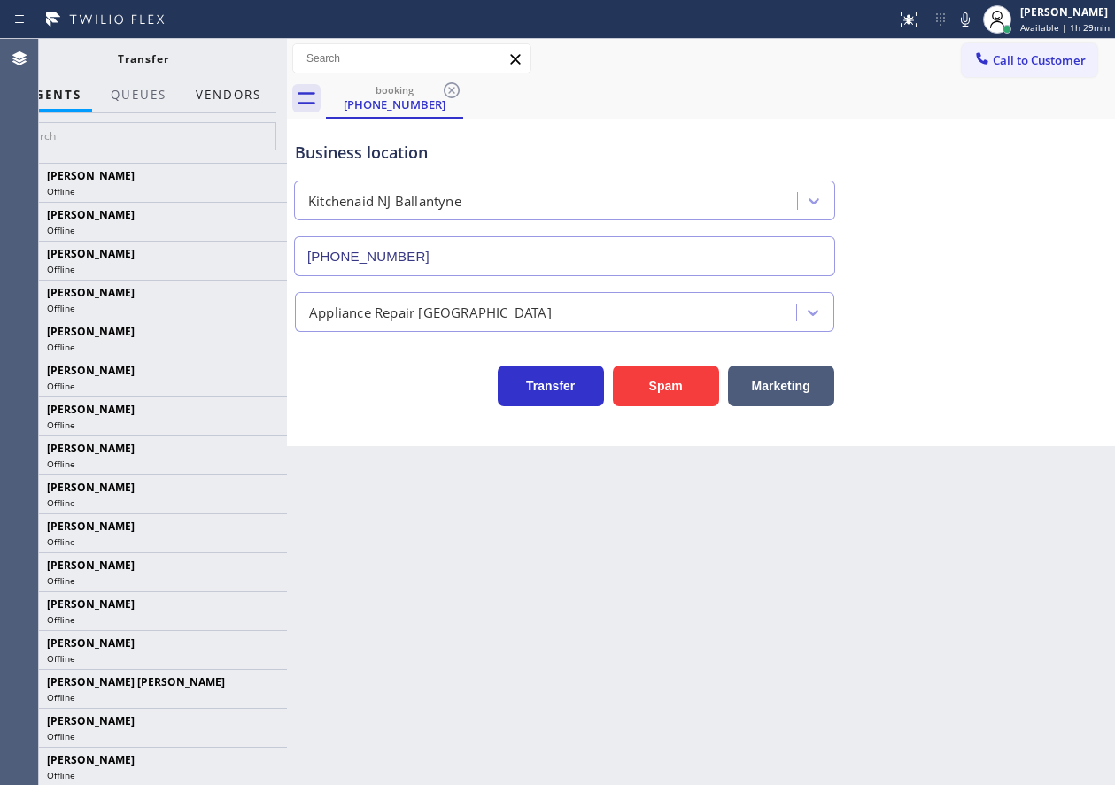
click at [251, 97] on button "Vendors" at bounding box center [228, 95] width 87 height 35
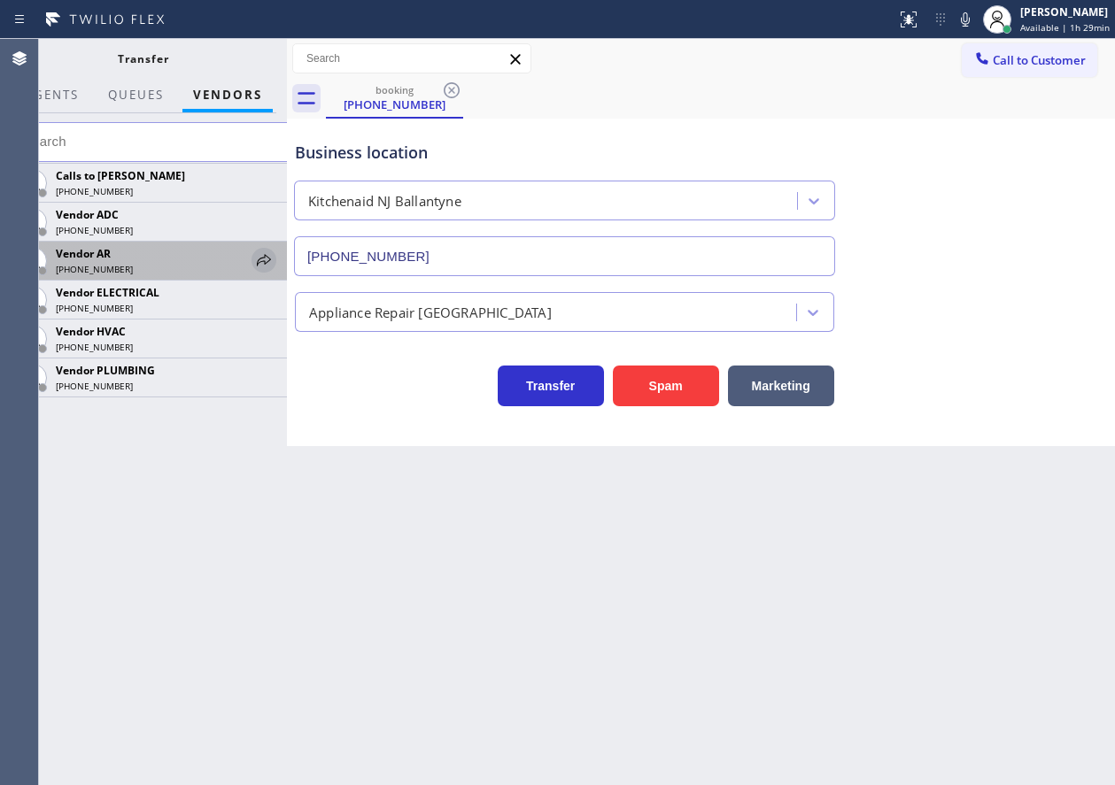
click at [259, 256] on icon at bounding box center [263, 260] width 21 height 21
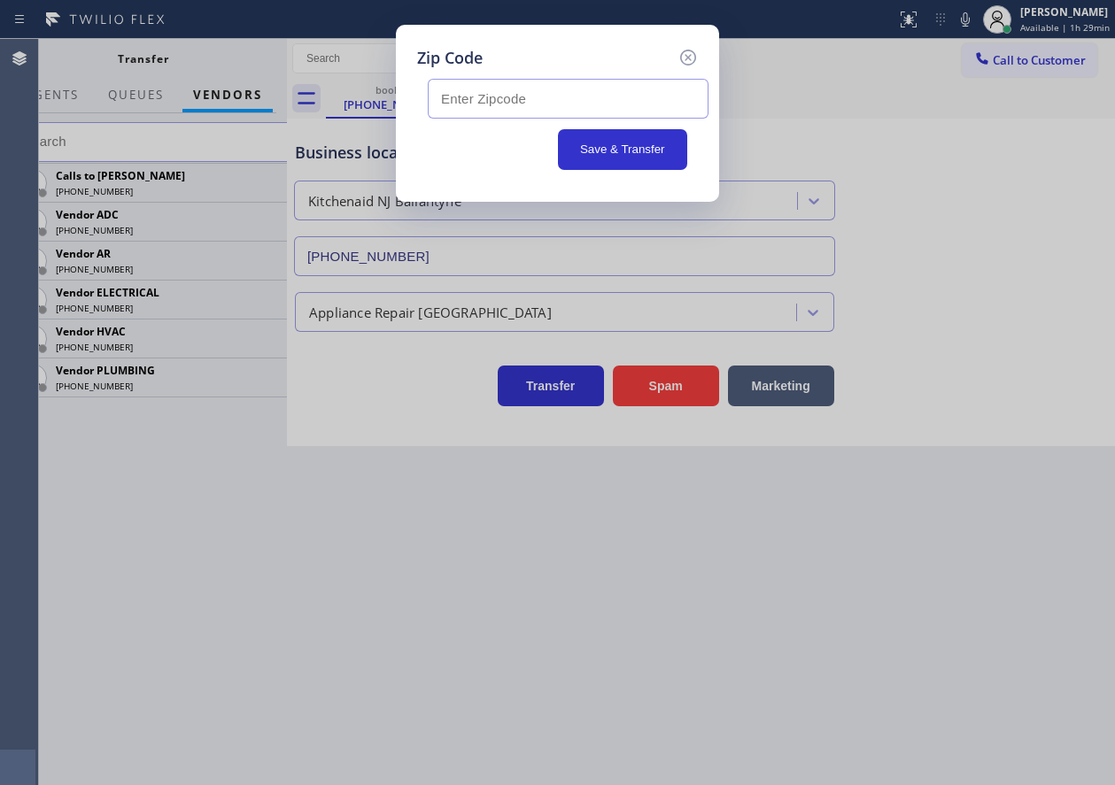
click at [515, 110] on input "text" at bounding box center [568, 99] width 281 height 40
paste input "03867"
type input "03867"
click at [638, 153] on button "Save & Transfer" at bounding box center [623, 149] width 130 height 41
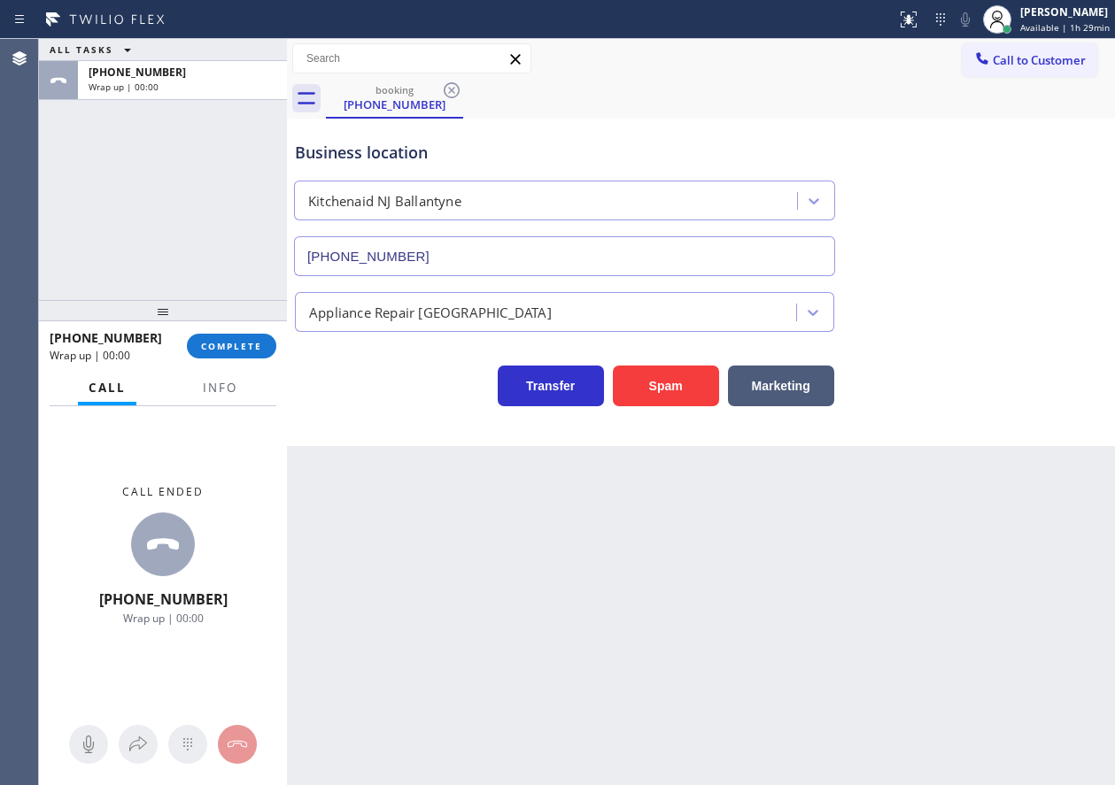
drag, startPoint x: 254, startPoint y: 339, endPoint x: 331, endPoint y: 331, distance: 77.5
click at [254, 339] on button "COMPLETE" at bounding box center [231, 346] width 89 height 25
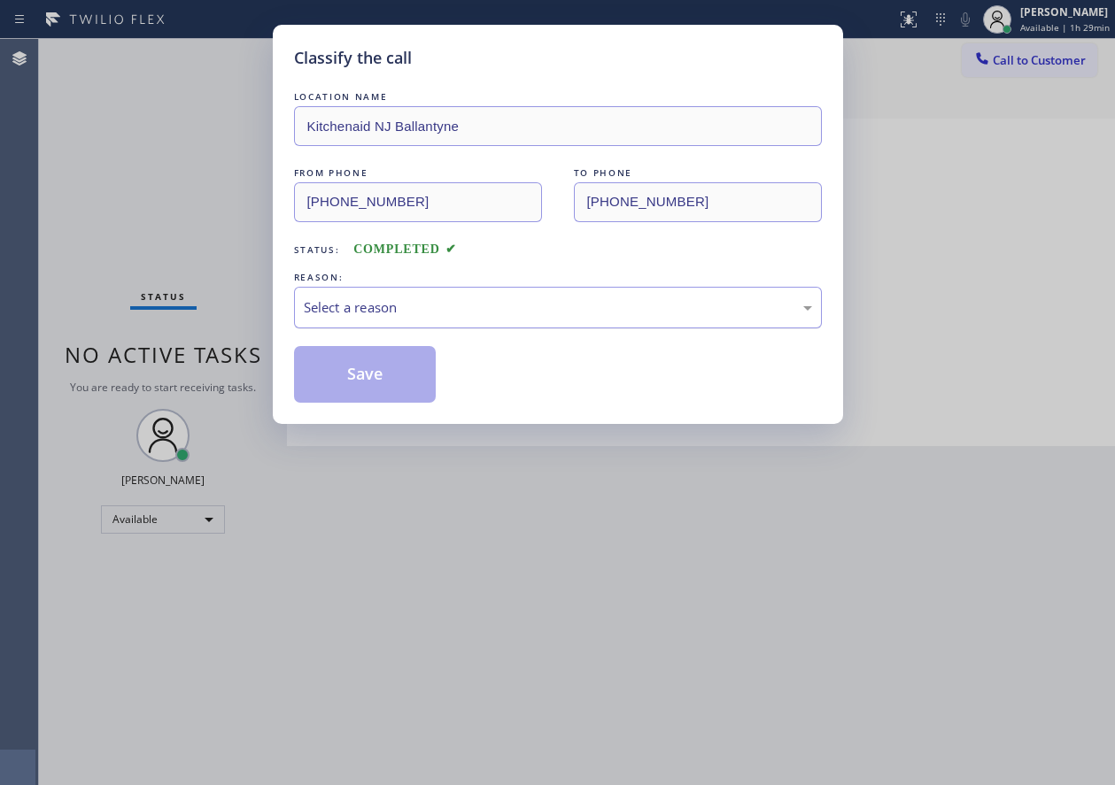
click at [444, 308] on div "Select a reason" at bounding box center [558, 308] width 508 height 20
click at [391, 380] on button "Save" at bounding box center [365, 374] width 143 height 57
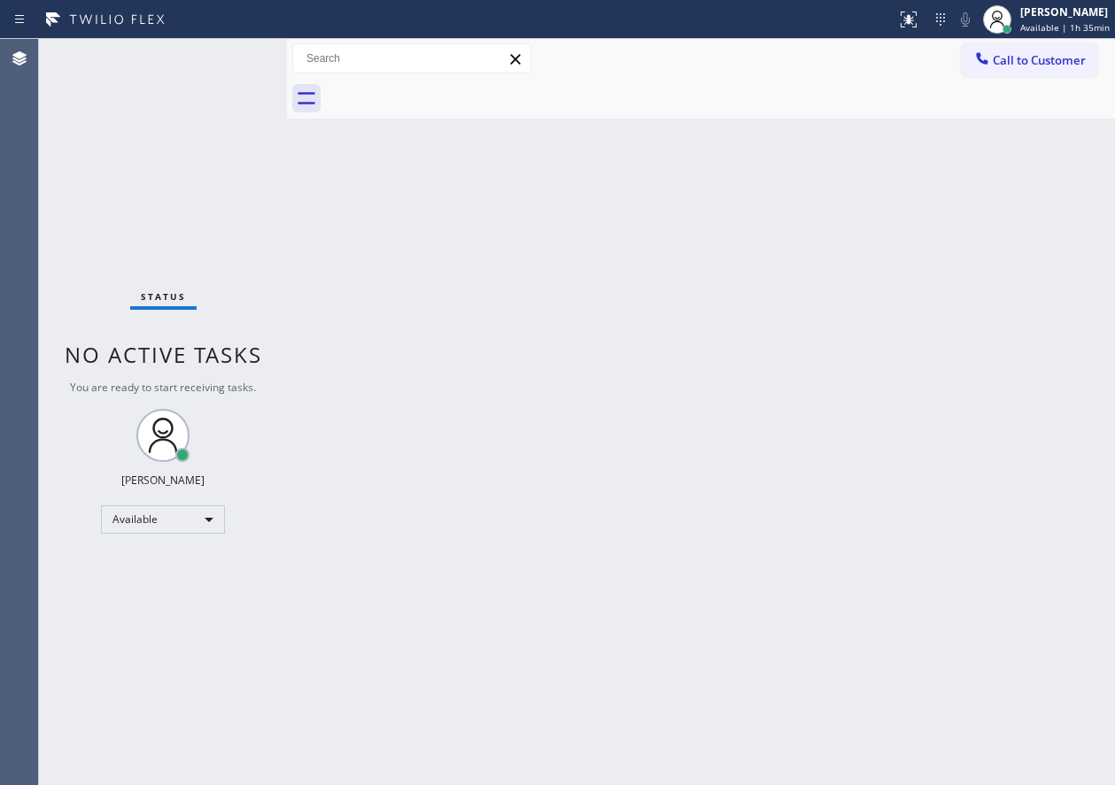
click at [393, 491] on div "Back to Dashboard Change Sender ID Customers Technicians Select a contact Outbo…" at bounding box center [701, 412] width 828 height 746
click at [940, 445] on div "Back to Dashboard Change Sender ID Customers Technicians Select a contact Outbo…" at bounding box center [701, 412] width 828 height 746
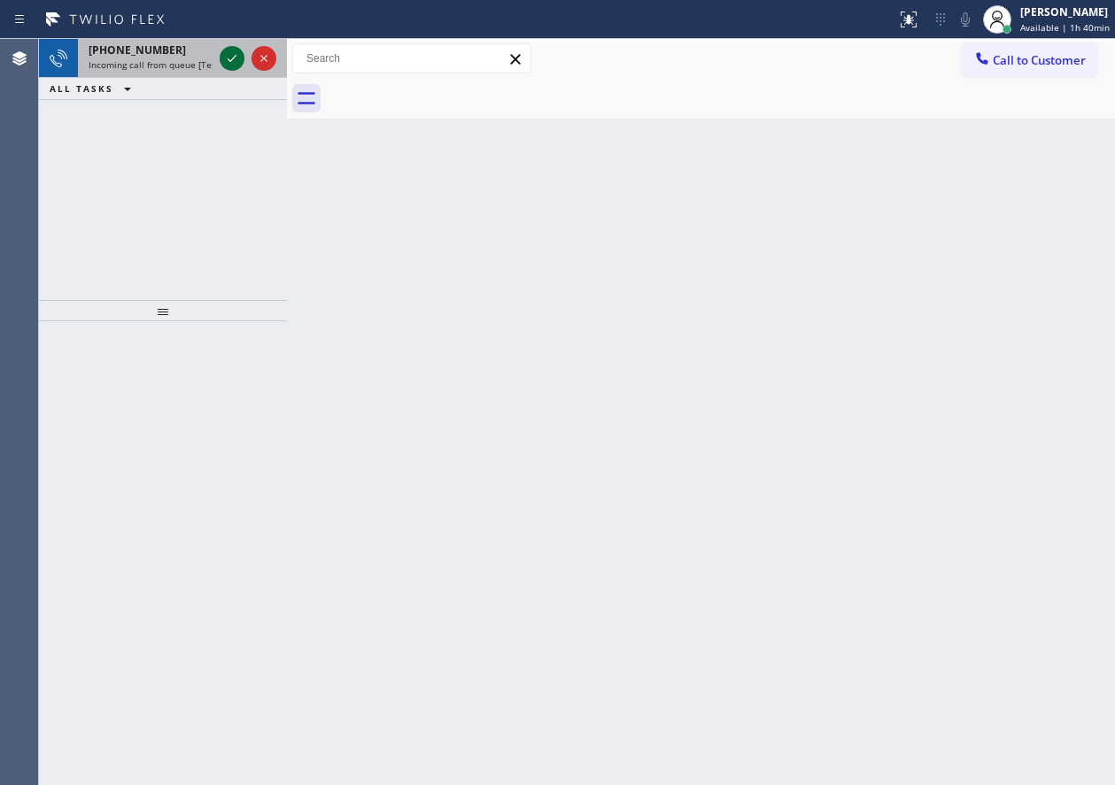
click at [228, 54] on icon at bounding box center [231, 58] width 21 height 21
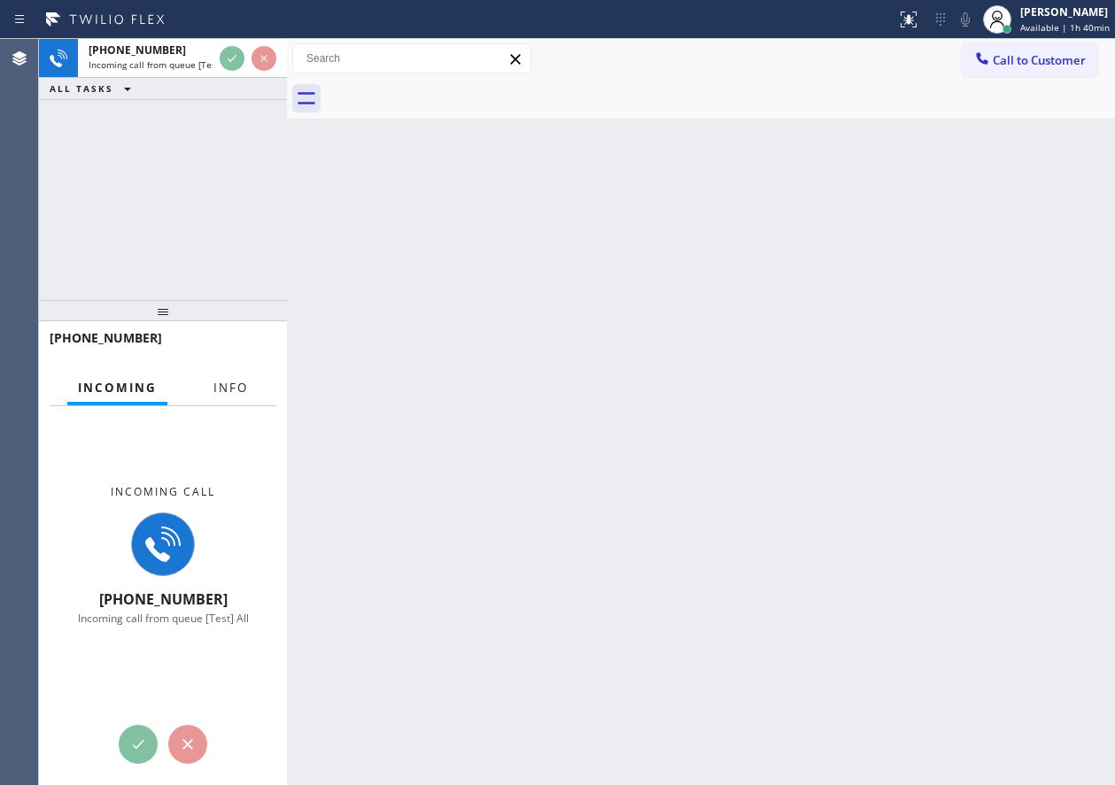
click at [233, 386] on span "Info" at bounding box center [230, 388] width 35 height 16
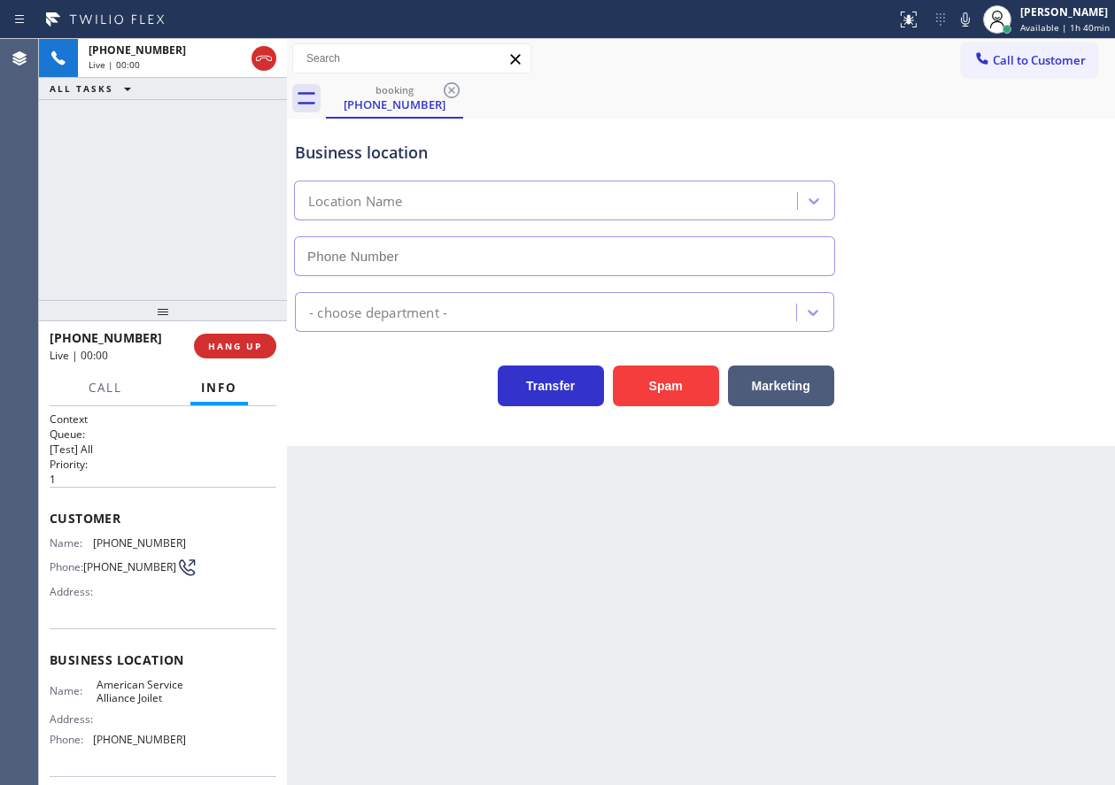
type input "(779) 212-7220"
click at [222, 348] on span "HANG UP" at bounding box center [235, 346] width 54 height 12
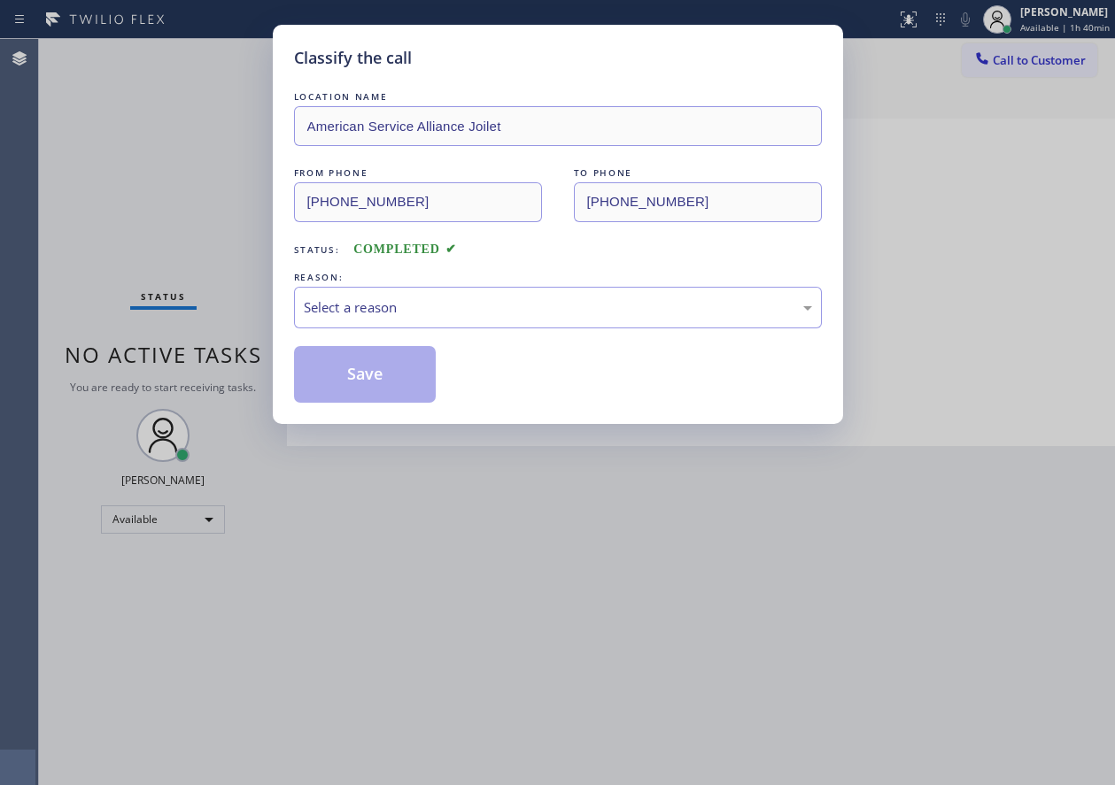
click at [411, 298] on div "Select a reason" at bounding box center [558, 308] width 508 height 20
click at [387, 374] on button "Save" at bounding box center [365, 374] width 143 height 57
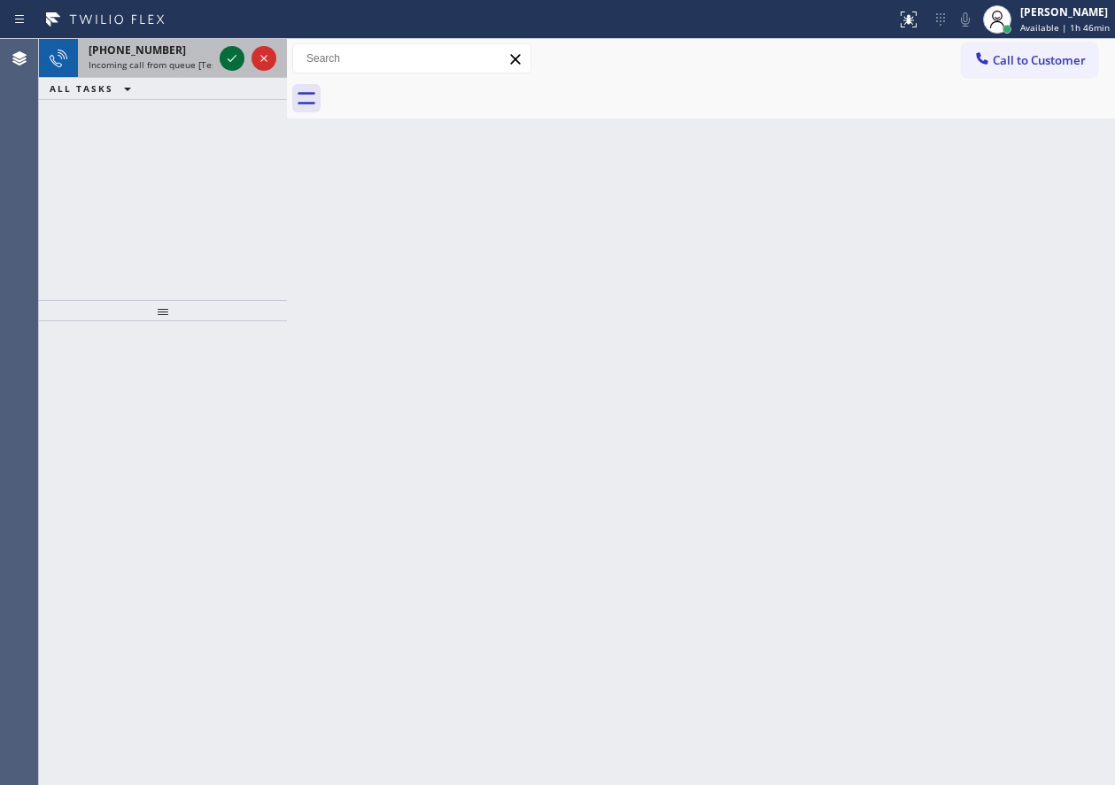
click at [228, 58] on icon at bounding box center [231, 58] width 21 height 21
drag, startPoint x: 1069, startPoint y: 285, endPoint x: 574, endPoint y: 168, distance: 508.6
click at [1061, 284] on div "Back to Dashboard Change Sender ID Customers Technicians Select a contact Outbo…" at bounding box center [701, 412] width 828 height 746
click at [235, 56] on icon at bounding box center [231, 58] width 21 height 21
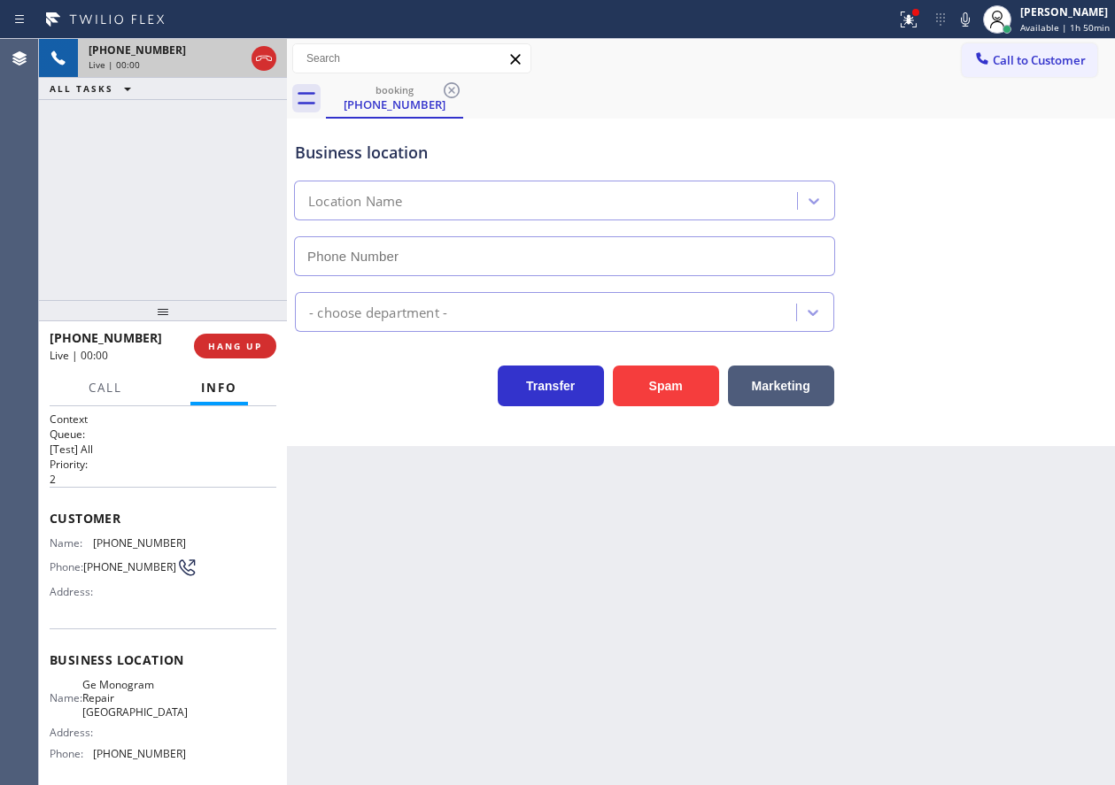
type input "(305) 690-0883"
click at [125, 706] on span "Ge Monogram Repair Hollywood Beach" at bounding box center [134, 698] width 105 height 41
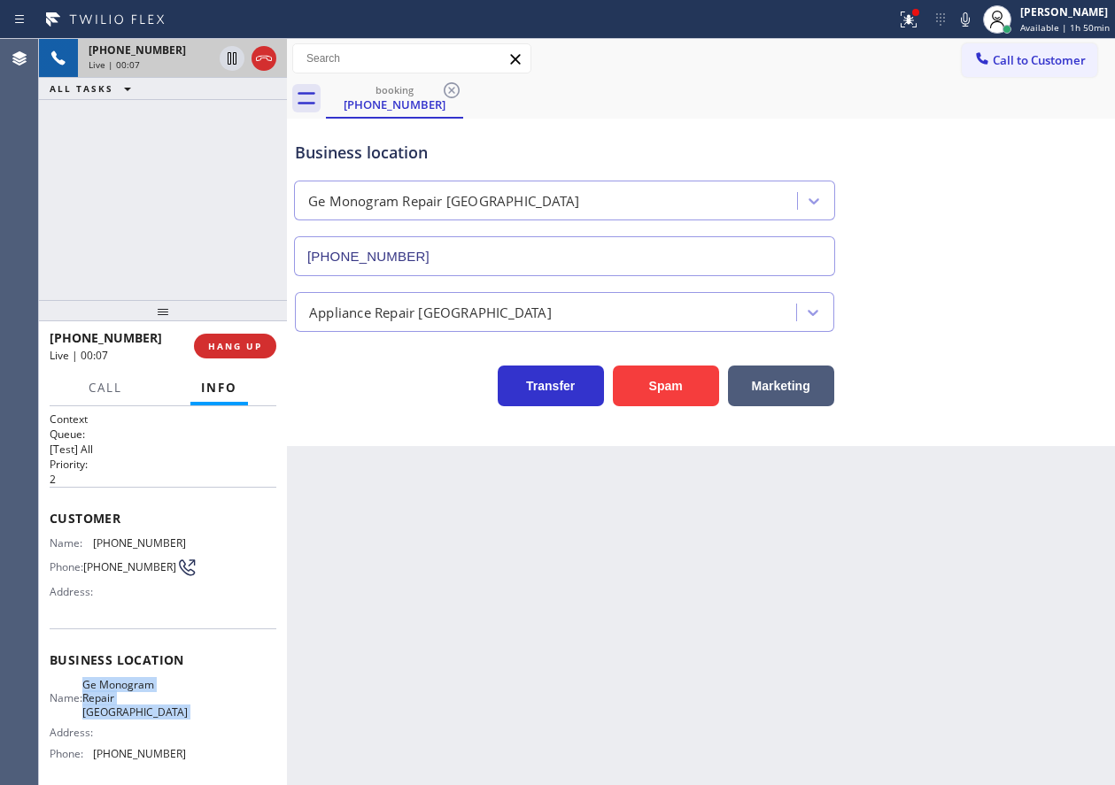
click at [125, 706] on span "Ge Monogram Repair Hollywood Beach" at bounding box center [134, 698] width 105 height 41
copy span "Ge Monogram Repair Hollywood Beach"
click at [484, 258] on input "(305) 690-0883" at bounding box center [564, 256] width 541 height 40
click at [485, 258] on input "(305) 690-0883" at bounding box center [564, 256] width 541 height 40
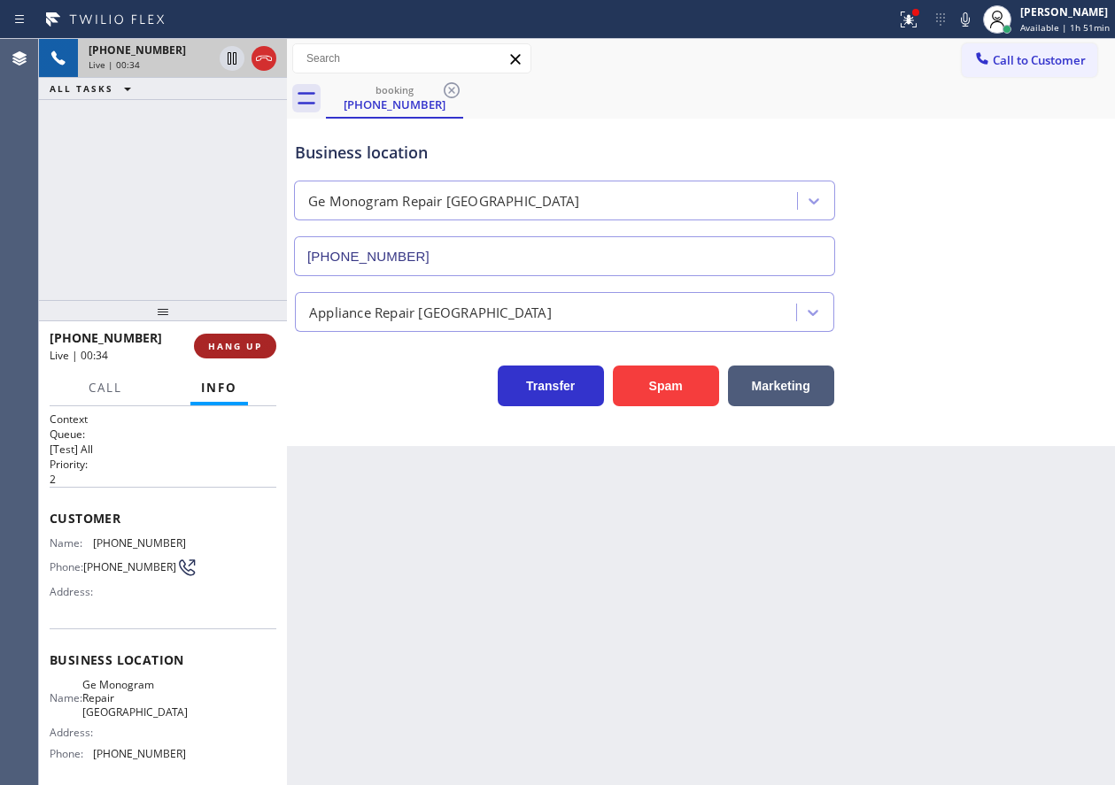
click at [250, 351] on span "HANG UP" at bounding box center [235, 346] width 54 height 12
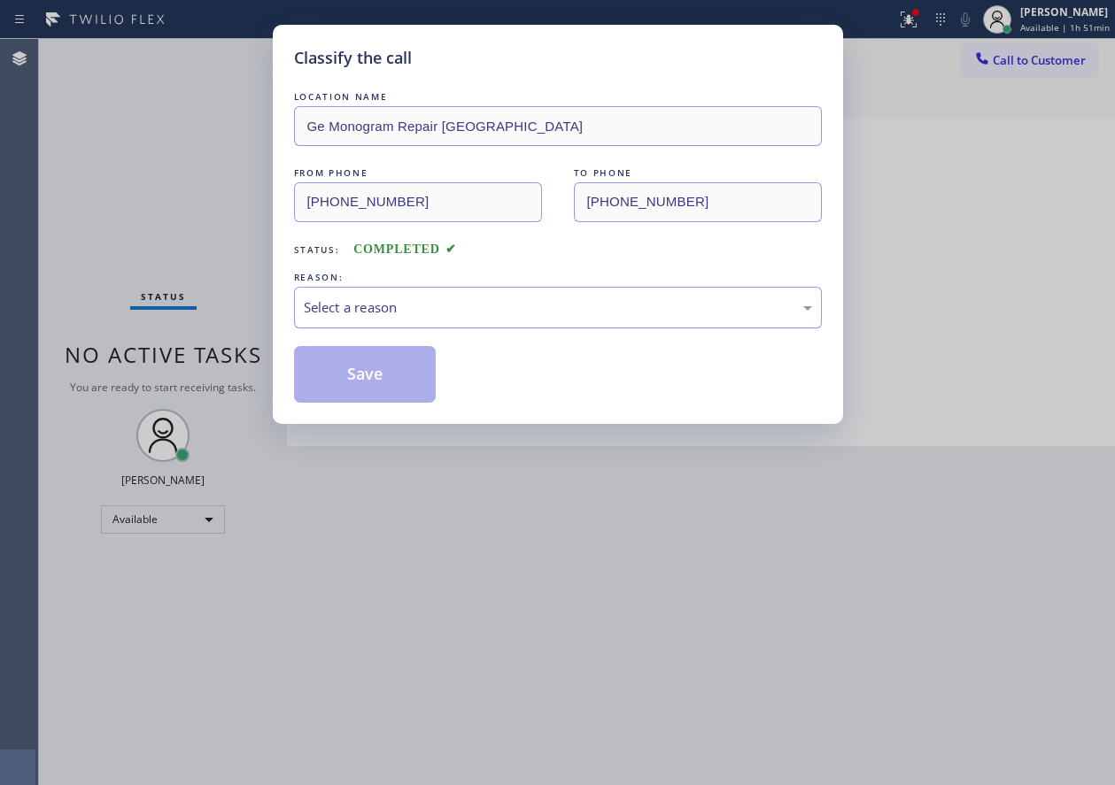
click at [378, 298] on div "Select a reason" at bounding box center [558, 308] width 508 height 20
click at [390, 372] on button "Save" at bounding box center [365, 374] width 143 height 57
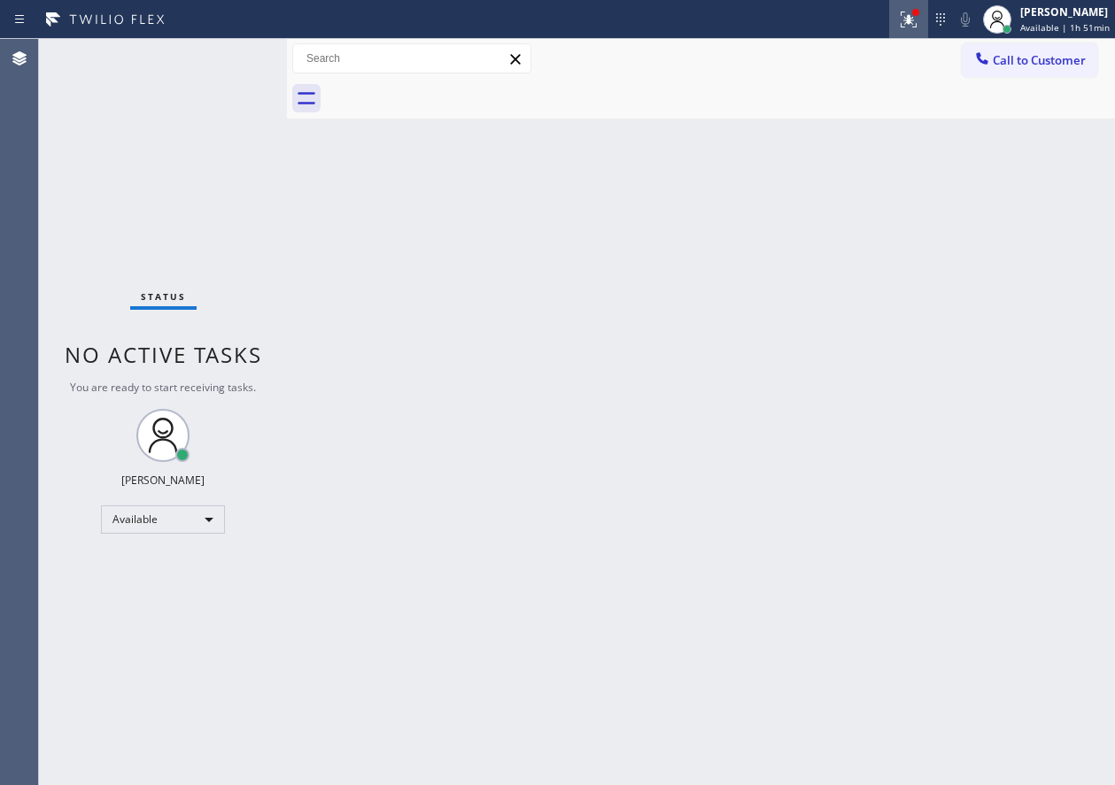
click at [914, 29] on icon at bounding box center [908, 19] width 21 height 21
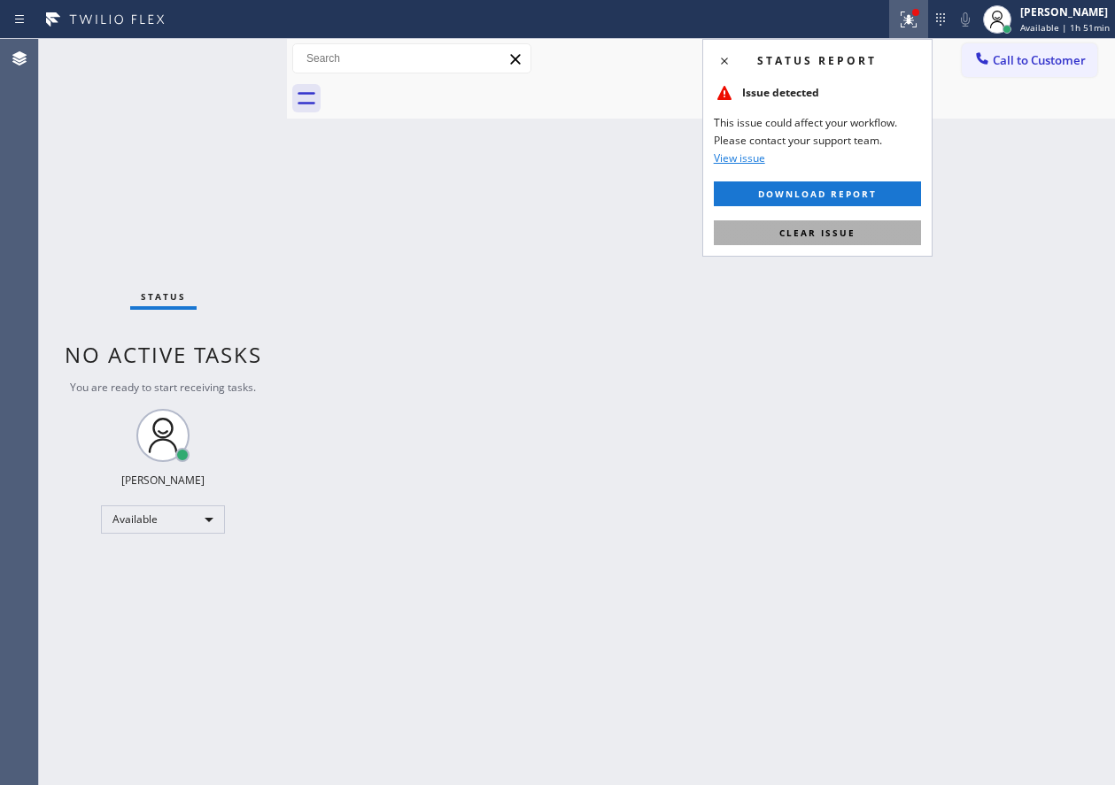
click at [836, 220] on button "Clear issue" at bounding box center [817, 232] width 207 height 25
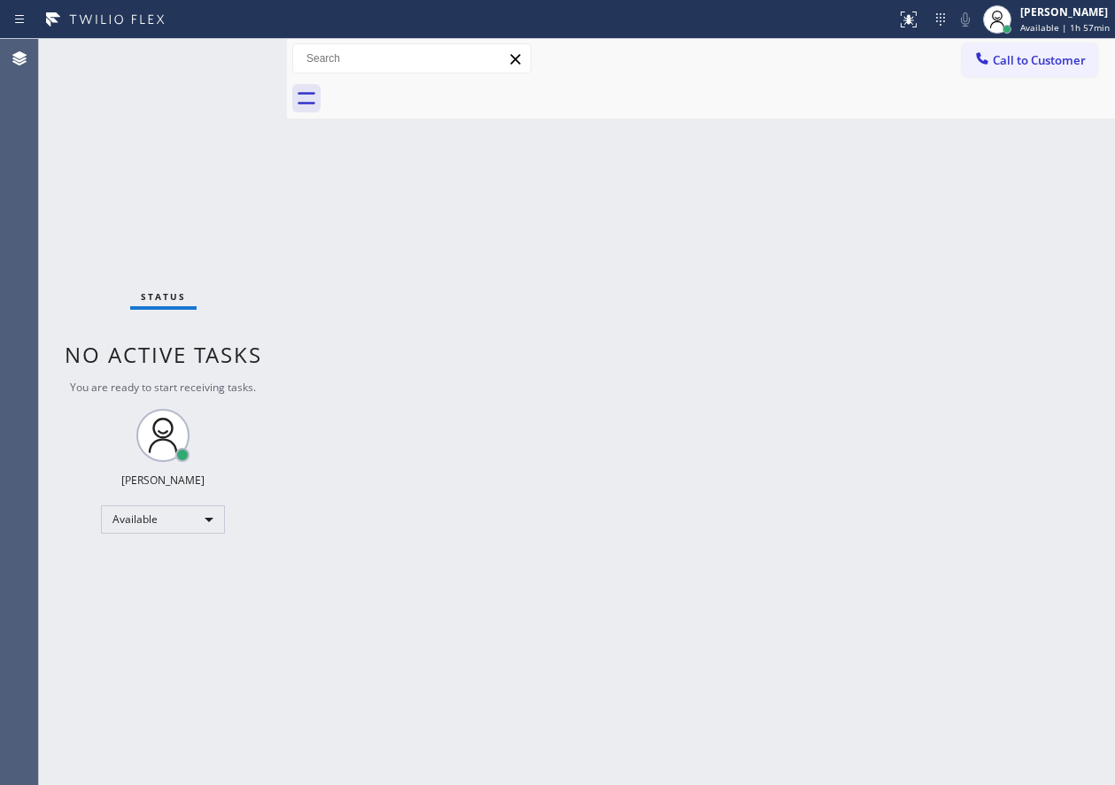
click at [843, 622] on div "Back to Dashboard Change Sender ID Customers Technicians Select a contact Outbo…" at bounding box center [701, 412] width 828 height 746
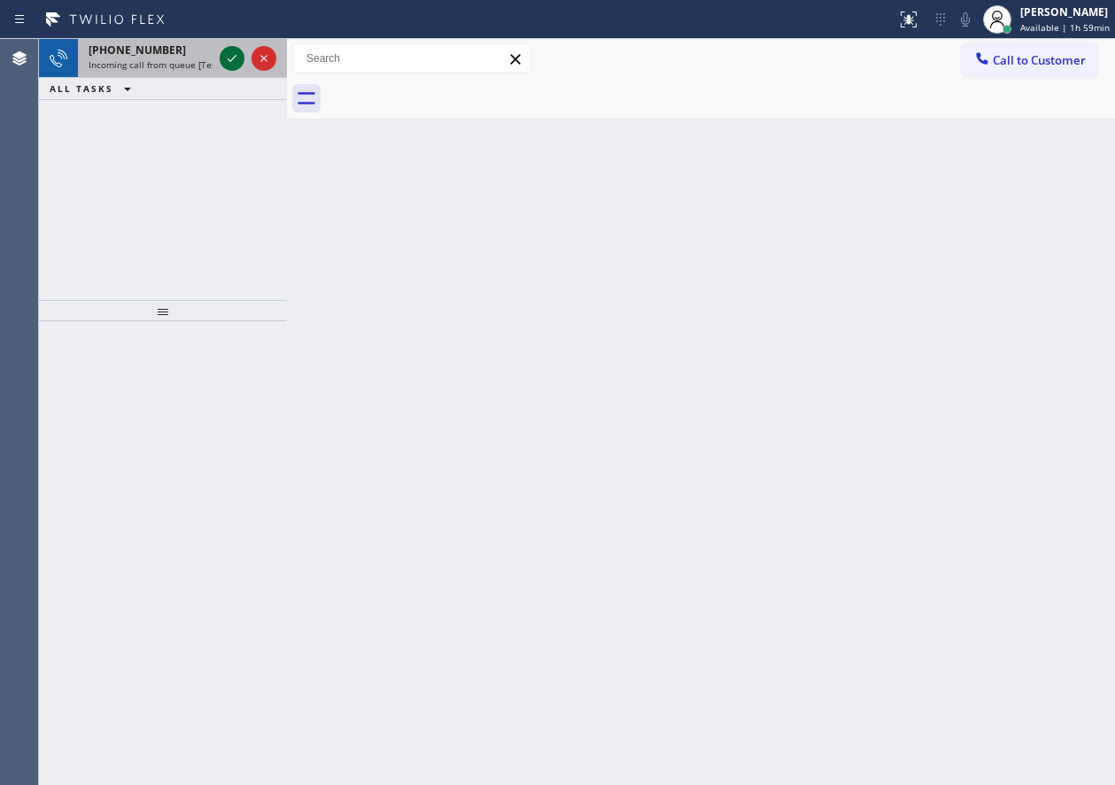
click at [230, 51] on icon at bounding box center [231, 58] width 21 height 21
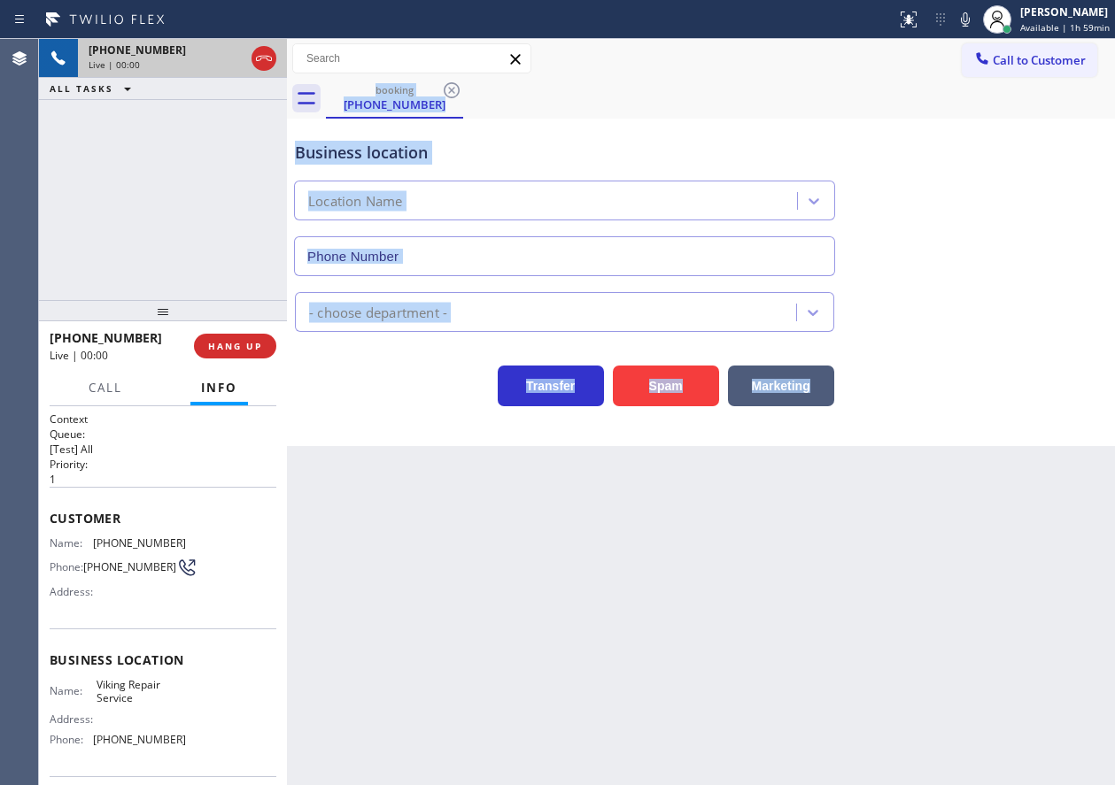
type input "(630) 791-5511"
click at [543, 611] on div "Back to Dashboard Change Sender ID Customers Technicians Select a contact Outbo…" at bounding box center [701, 412] width 828 height 746
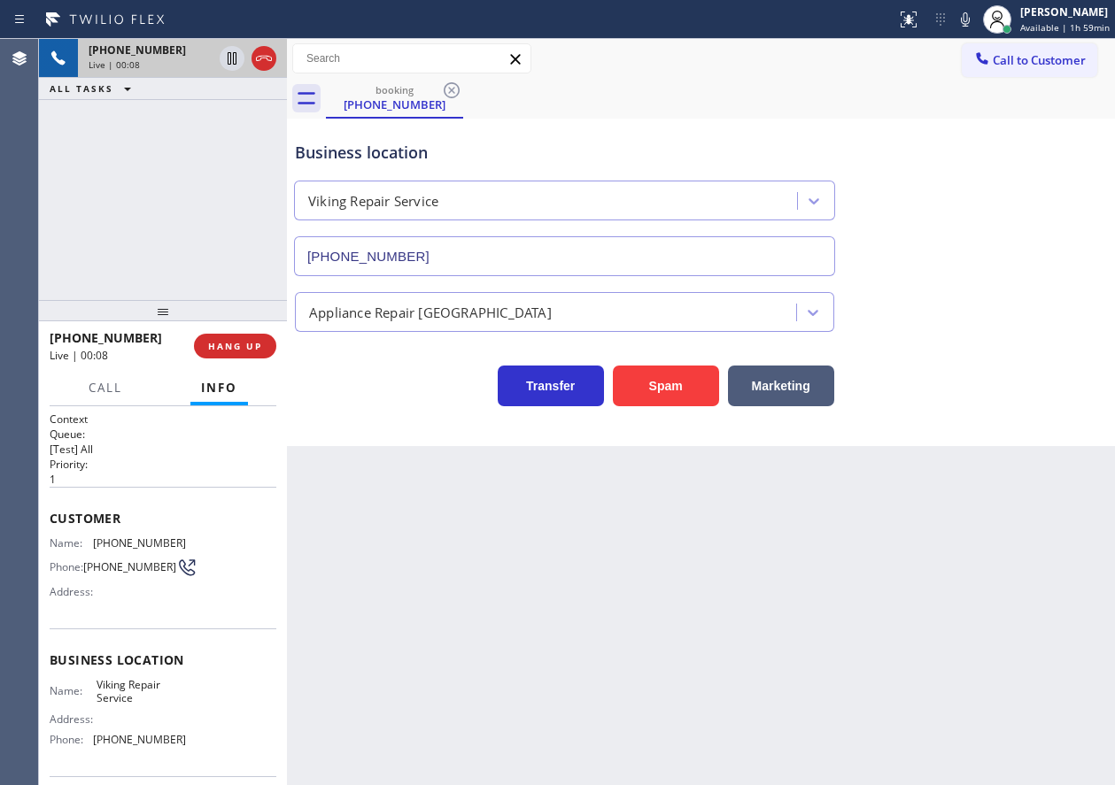
click at [146, 696] on span "Viking Repair Service" at bounding box center [141, 691] width 89 height 27
click at [147, 696] on span "Viking Repair Service" at bounding box center [141, 691] width 89 height 27
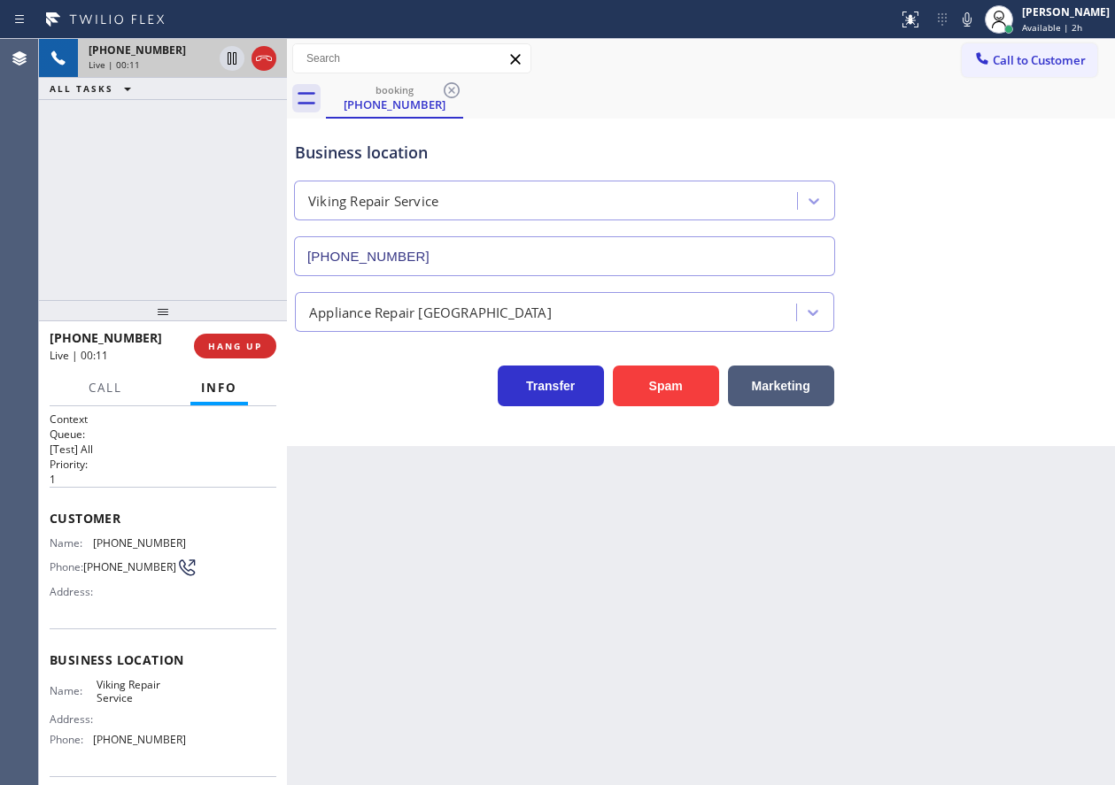
click at [531, 258] on input "(630) 791-5511" at bounding box center [564, 256] width 541 height 40
click at [116, 551] on div "Name: (847) 682-1851 Phone: (847) 682-1851 Address:" at bounding box center [118, 572] width 136 height 70
click at [118, 548] on span "(847) 682-1851" at bounding box center [139, 543] width 93 height 13
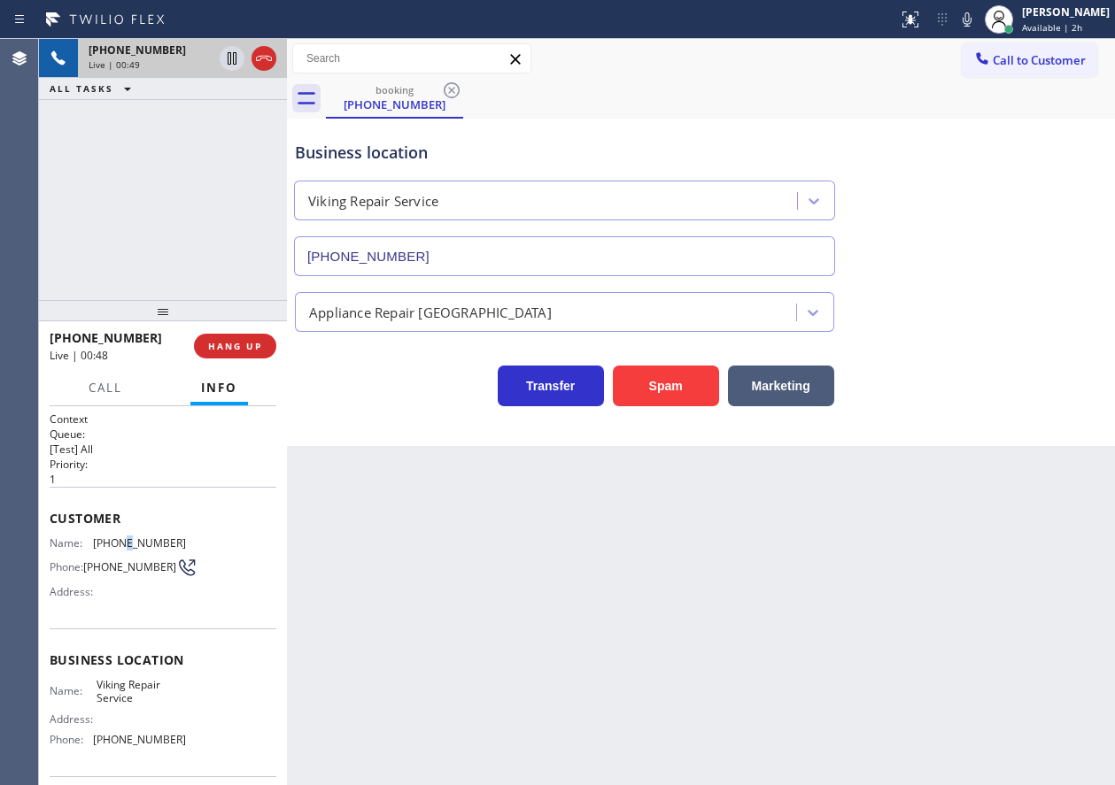
click at [118, 548] on span "(847) 682-1851" at bounding box center [139, 543] width 93 height 13
copy span "(847) 682-1851"
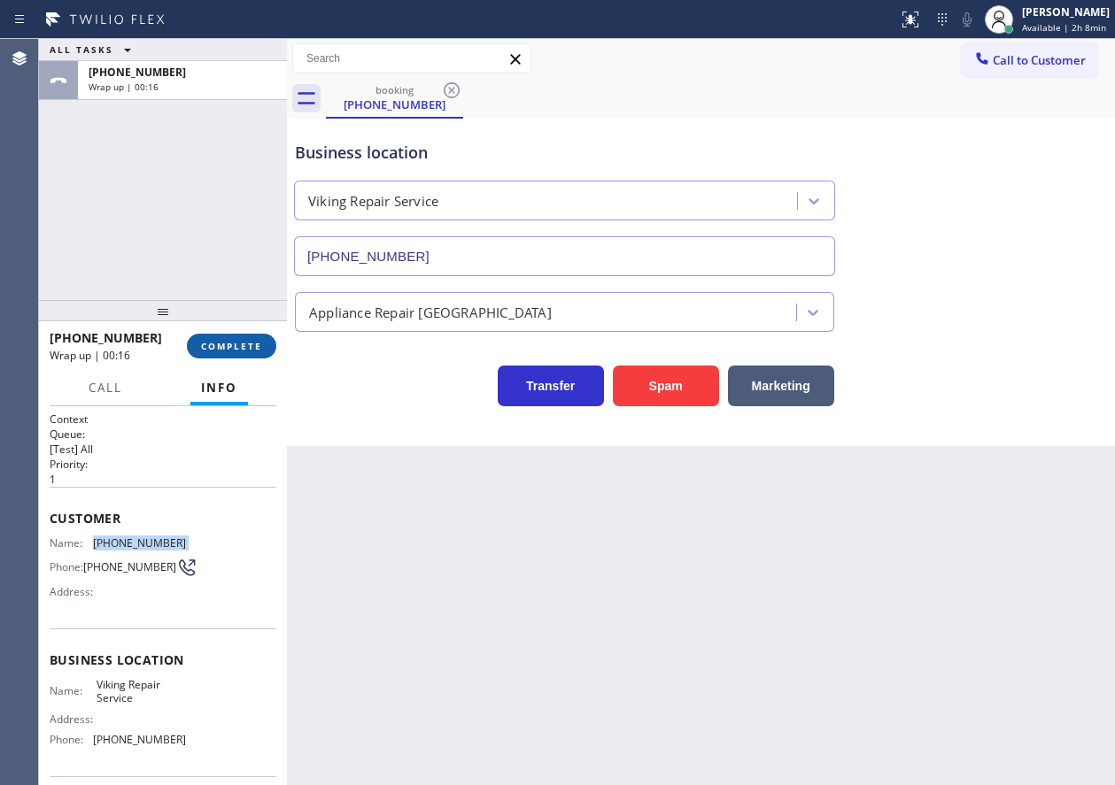
click at [252, 342] on span "COMPLETE" at bounding box center [231, 346] width 61 height 12
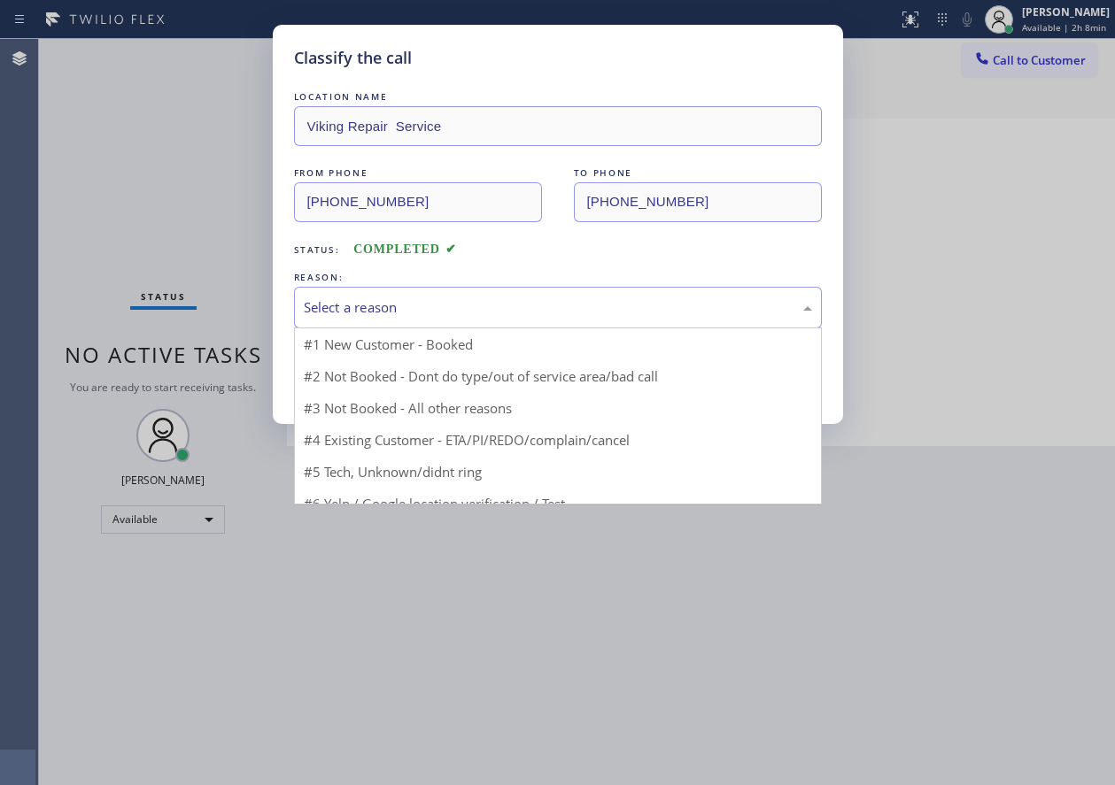
click at [428, 306] on div "Select a reason" at bounding box center [558, 308] width 508 height 20
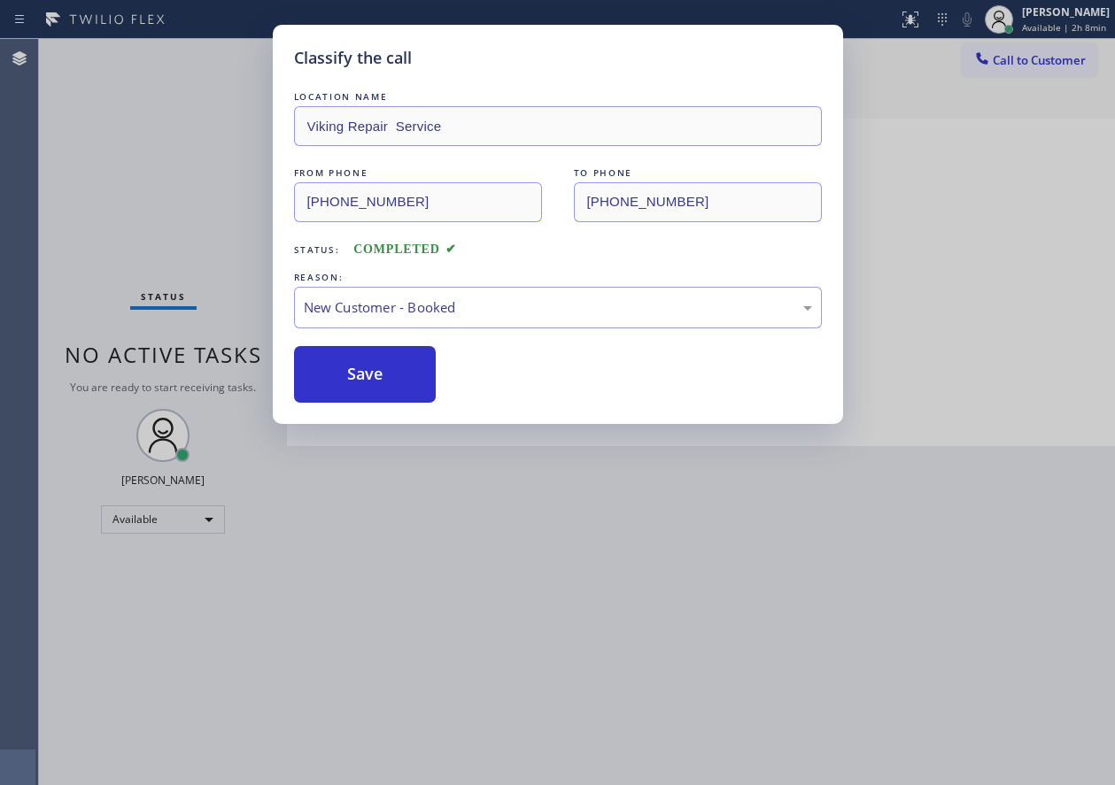
drag, startPoint x: 368, startPoint y: 368, endPoint x: 864, endPoint y: 16, distance: 608.4
click at [375, 368] on button "Save" at bounding box center [365, 374] width 143 height 57
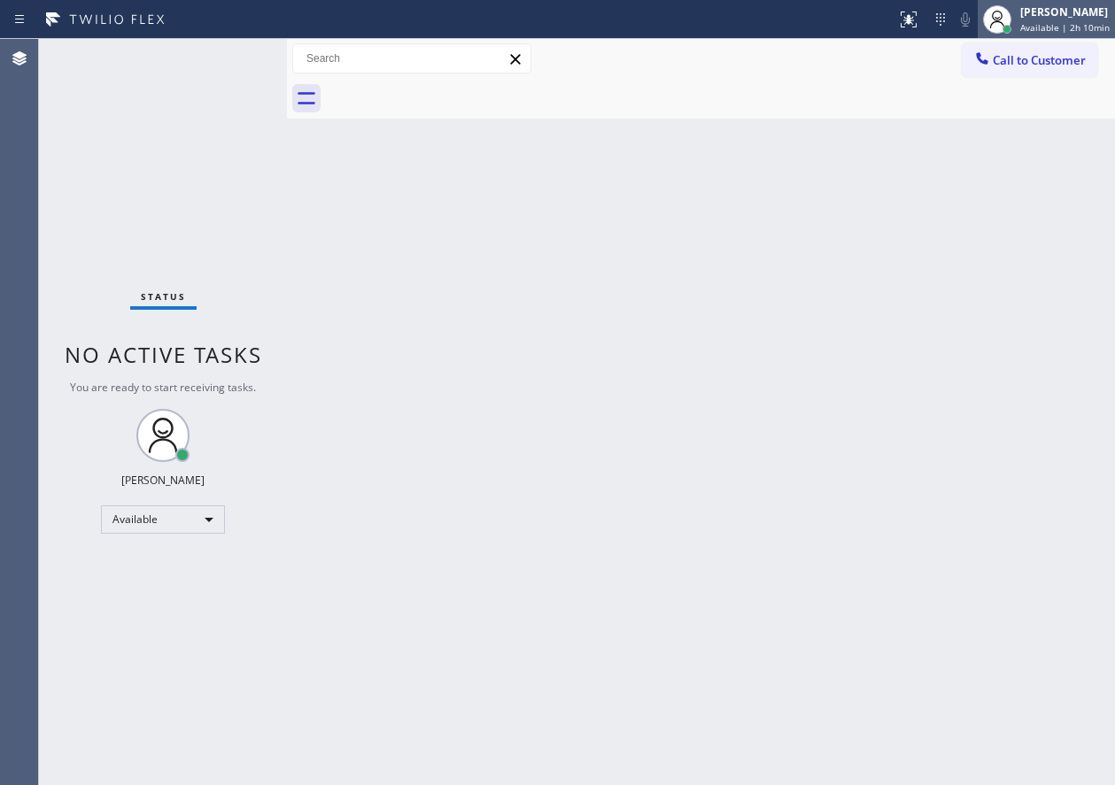
click at [1044, 13] on div "Paula Arnado" at bounding box center [1064, 11] width 89 height 15
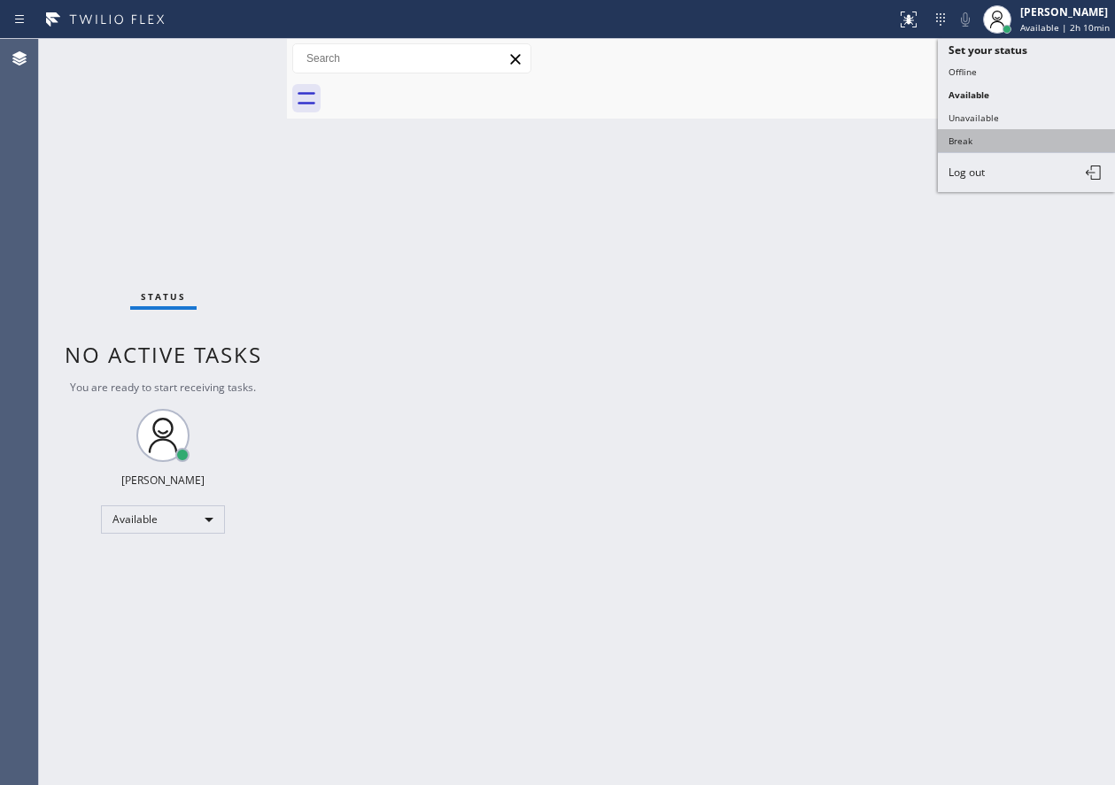
click at [970, 141] on button "Break" at bounding box center [1026, 140] width 177 height 23
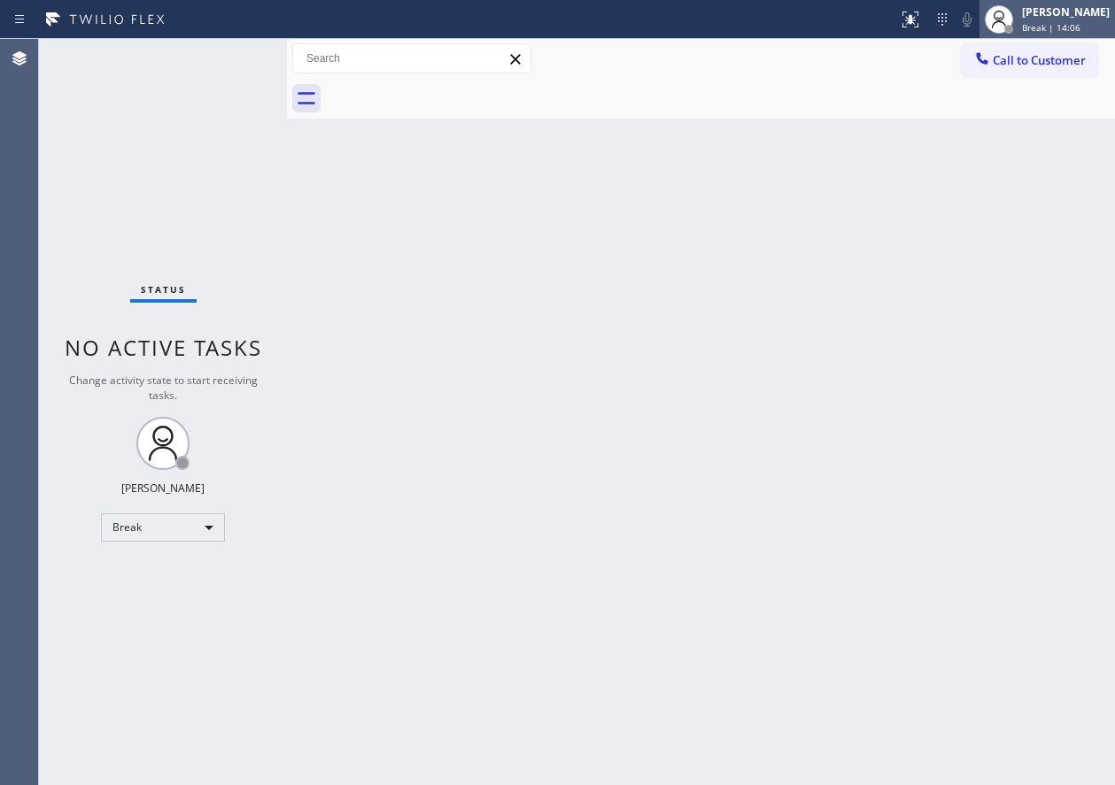
click at [1056, 12] on div "Paula Arnado" at bounding box center [1066, 11] width 88 height 15
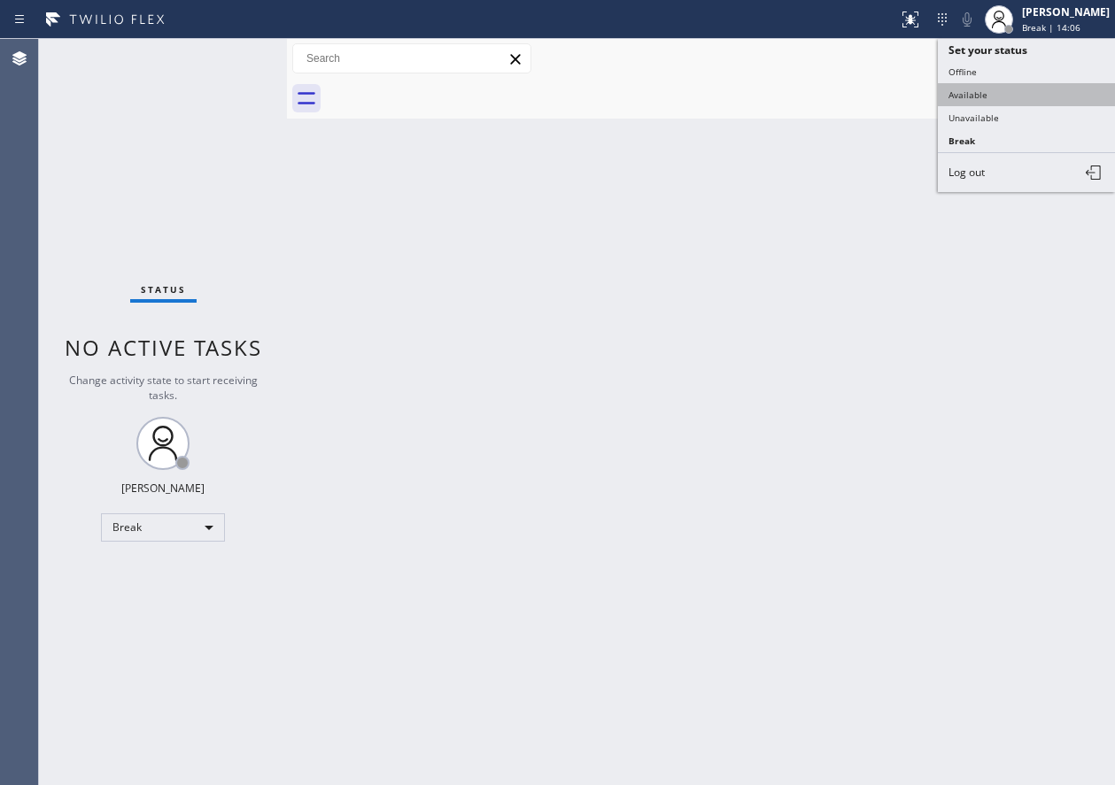
click at [964, 96] on button "Available" at bounding box center [1026, 94] width 177 height 23
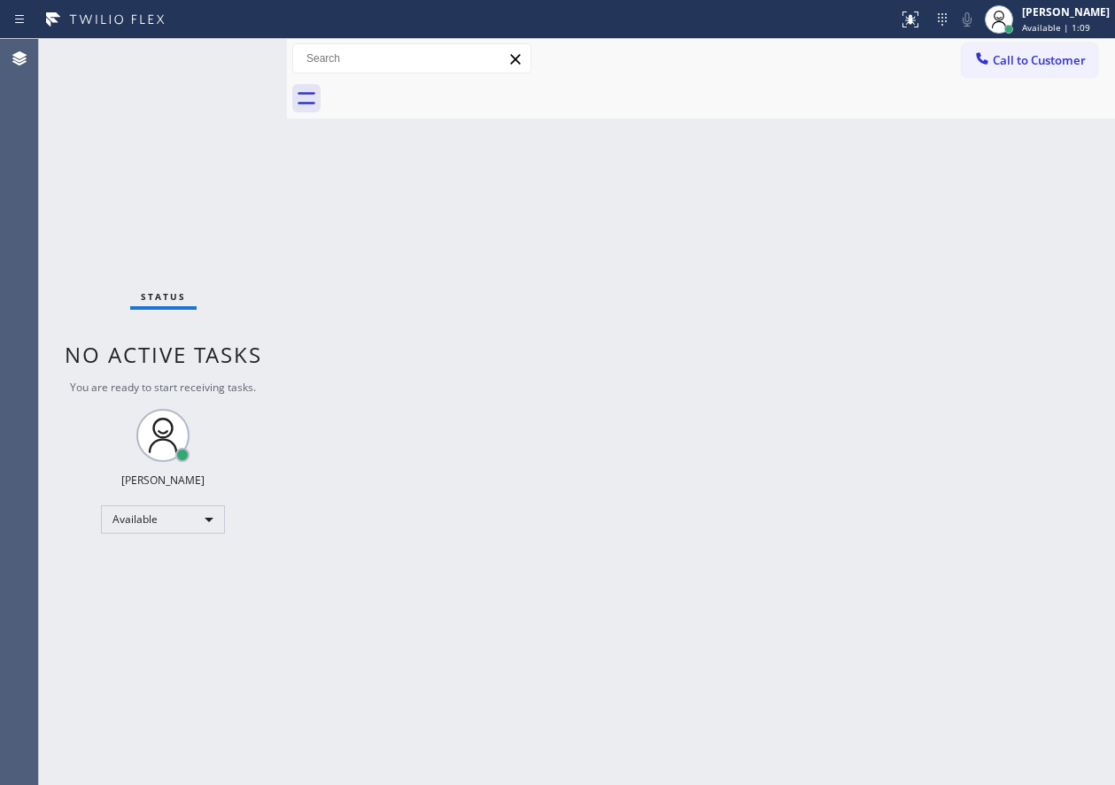
click at [985, 313] on div "Back to Dashboard Change Sender ID Customers Technicians Select a contact Outbo…" at bounding box center [701, 412] width 828 height 746
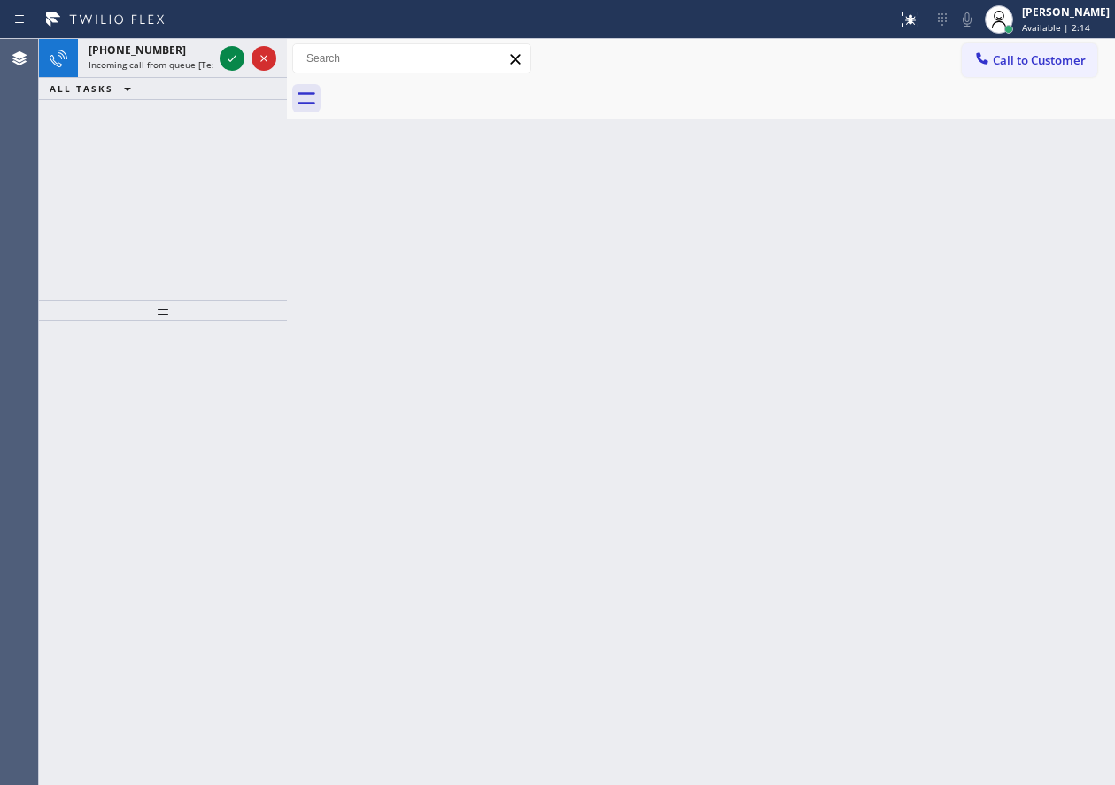
click at [969, 343] on div "Back to Dashboard Change Sender ID Customers Technicians Select a contact Outbo…" at bounding box center [701, 412] width 828 height 746
click at [230, 52] on icon at bounding box center [231, 58] width 21 height 21
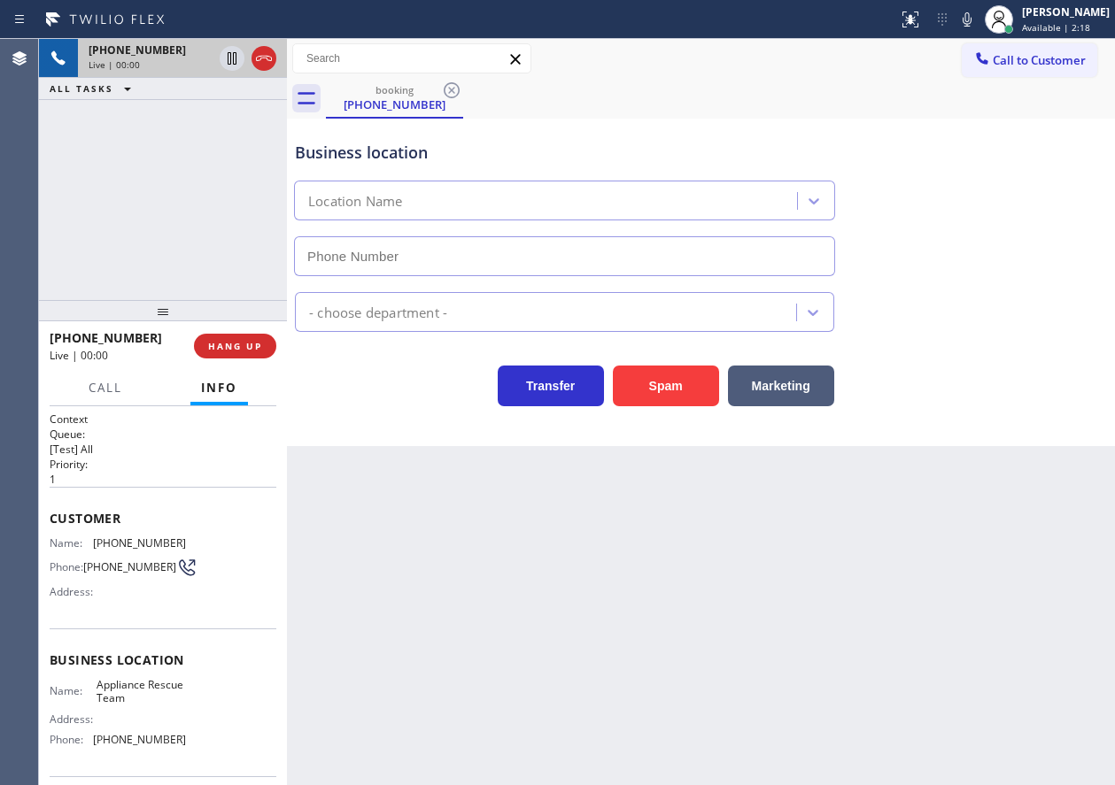
type input "(737) 234-2095"
click at [133, 706] on span "Appliance Rescue Team" at bounding box center [141, 691] width 89 height 27
copy span "Appliance Rescue Team"
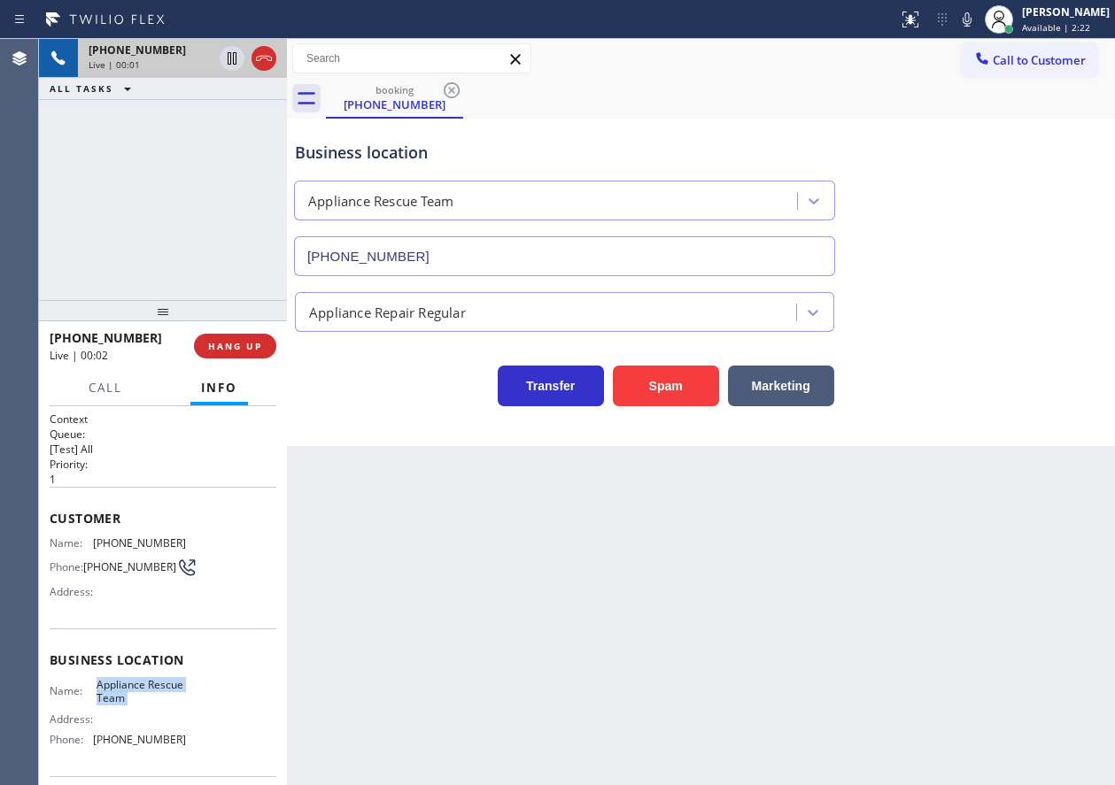
click at [468, 240] on input "(737) 234-2095" at bounding box center [564, 256] width 541 height 40
click at [228, 346] on span "HANG UP" at bounding box center [235, 346] width 54 height 12
click at [229, 346] on span "HANG UP" at bounding box center [235, 346] width 54 height 12
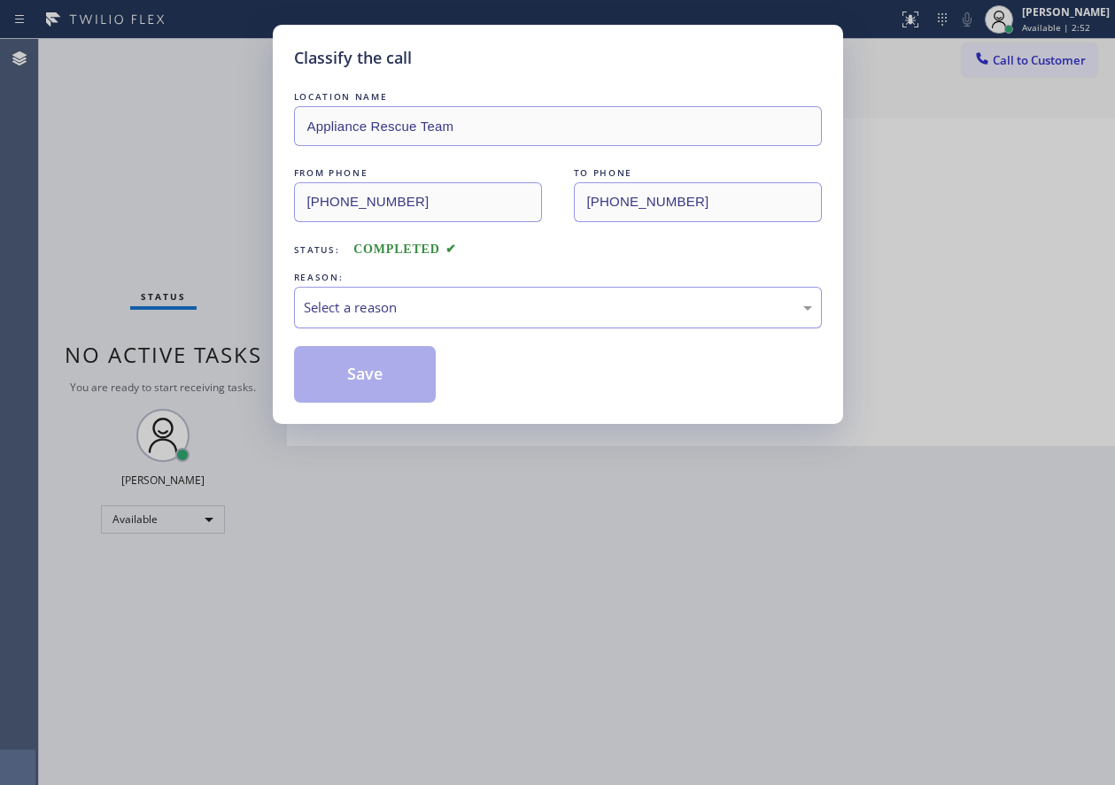
click at [520, 306] on div "Select a reason" at bounding box center [558, 308] width 508 height 20
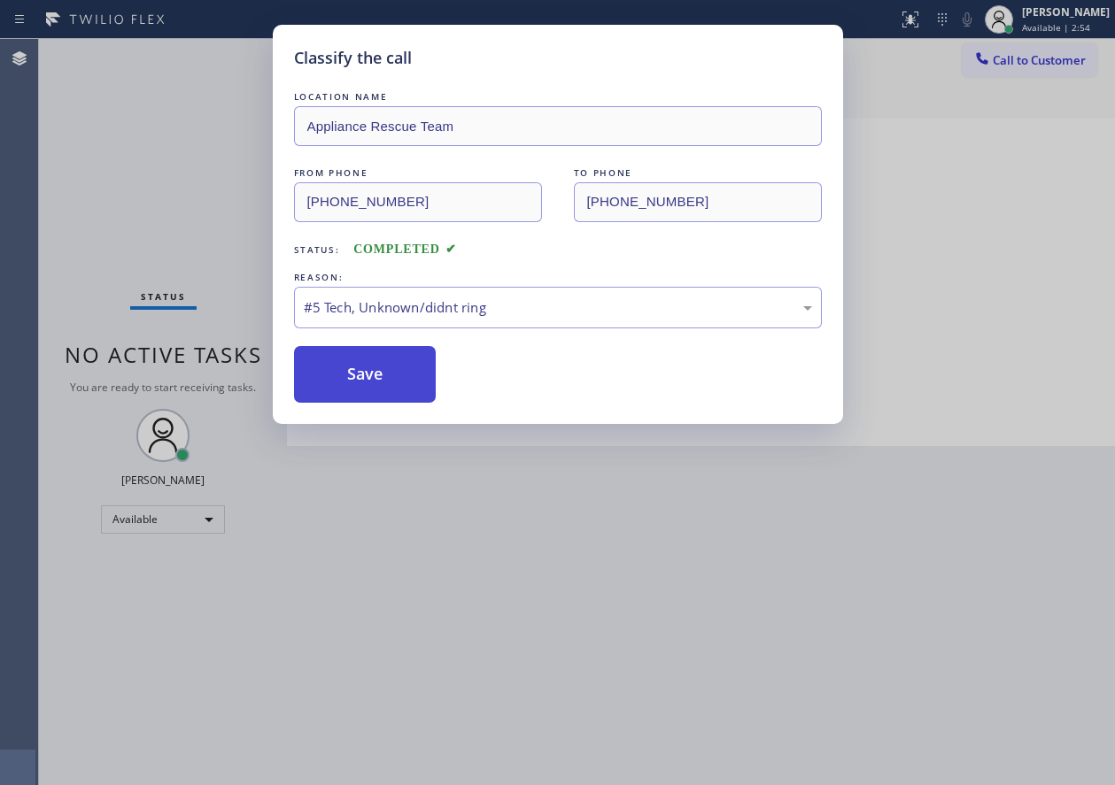
click at [415, 382] on button "Save" at bounding box center [365, 374] width 143 height 57
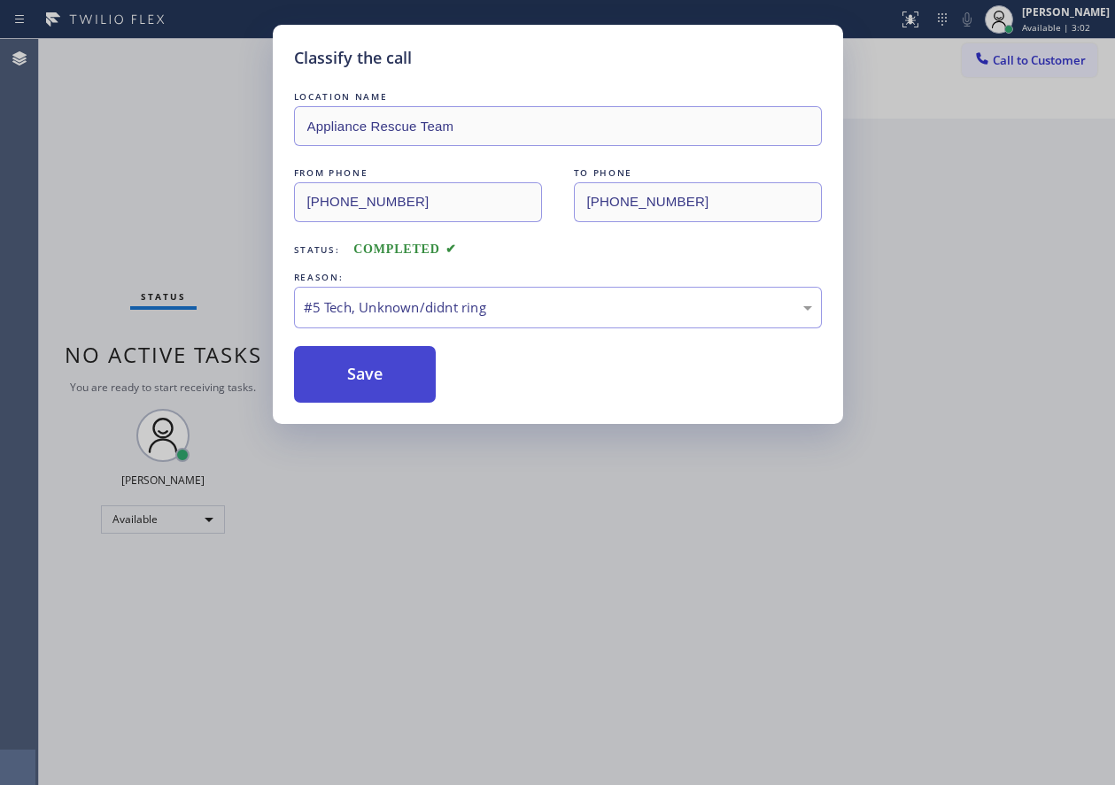
click at [367, 391] on button "Save" at bounding box center [365, 374] width 143 height 57
click at [361, 367] on button "Save" at bounding box center [365, 374] width 143 height 57
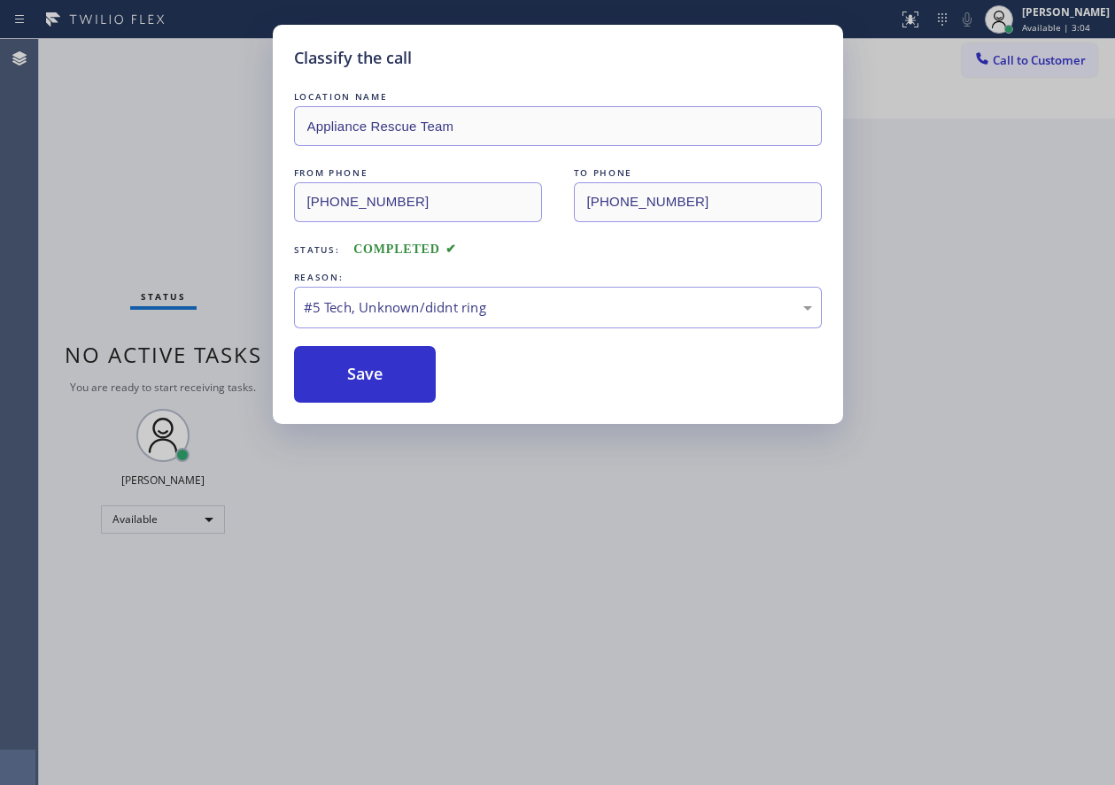
click at [1040, 318] on div "Classify the call LOCATION NAME Appliance Rescue Team FROM PHONE (254) 285-9205…" at bounding box center [557, 392] width 1115 height 785
click at [377, 360] on button "Save" at bounding box center [365, 374] width 143 height 57
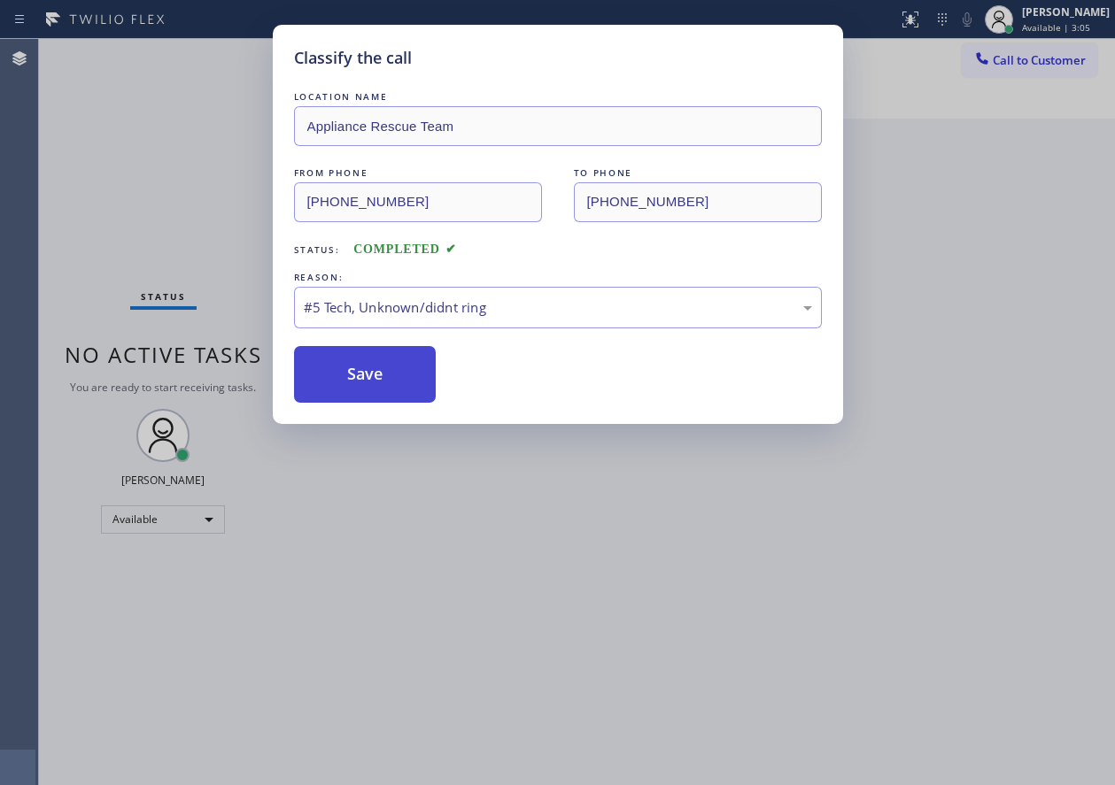
click at [377, 360] on button "Save" at bounding box center [365, 374] width 143 height 57
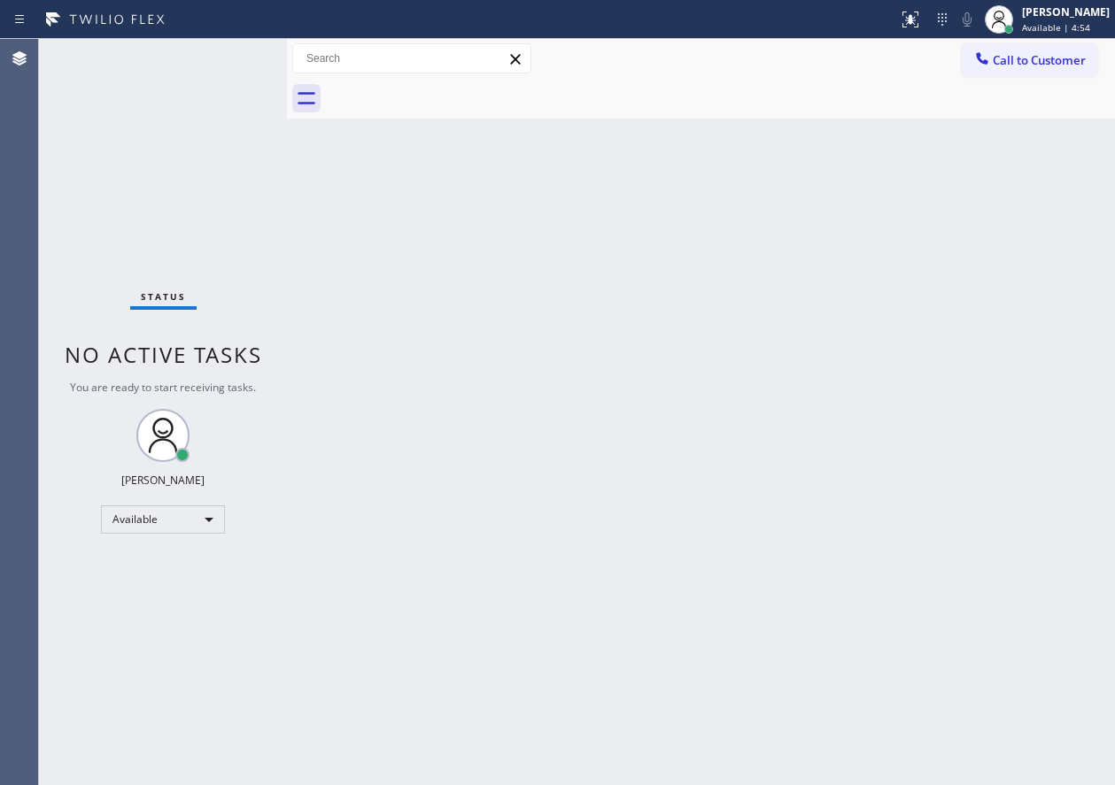
click at [1078, 293] on div "Back to Dashboard Change Sender ID Customers Technicians Select a contact Outbo…" at bounding box center [701, 412] width 828 height 746
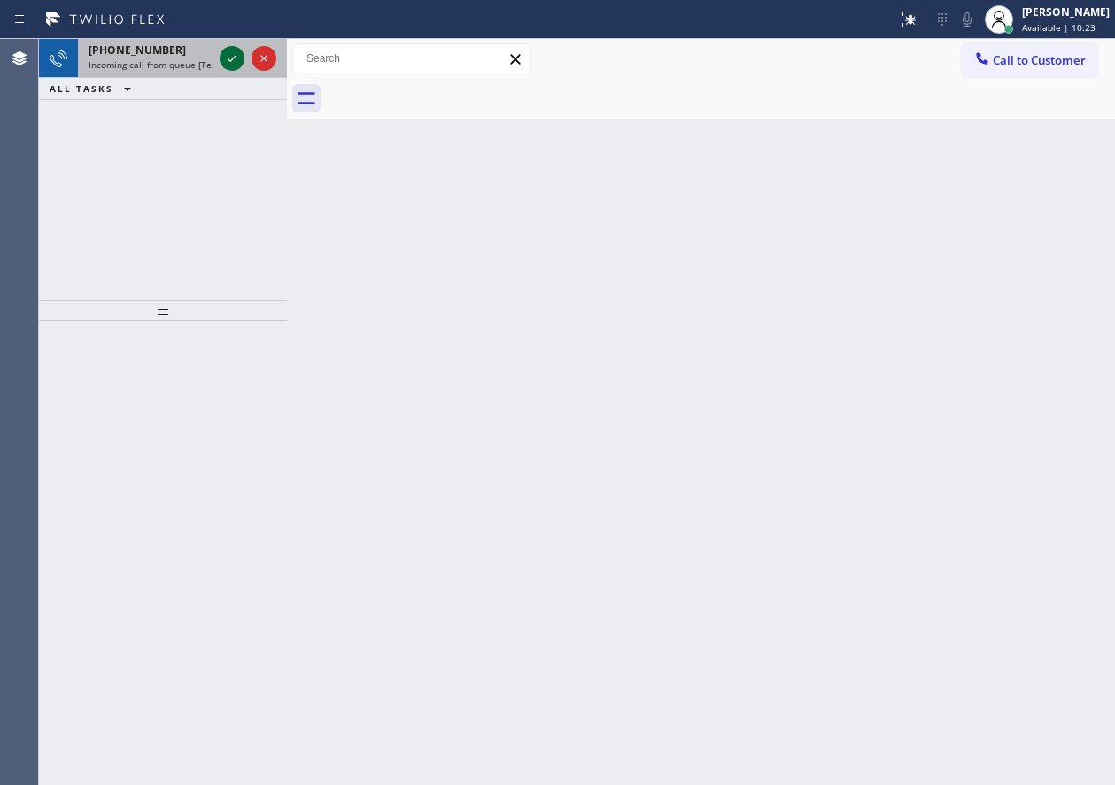
click at [230, 63] on icon at bounding box center [231, 58] width 21 height 21
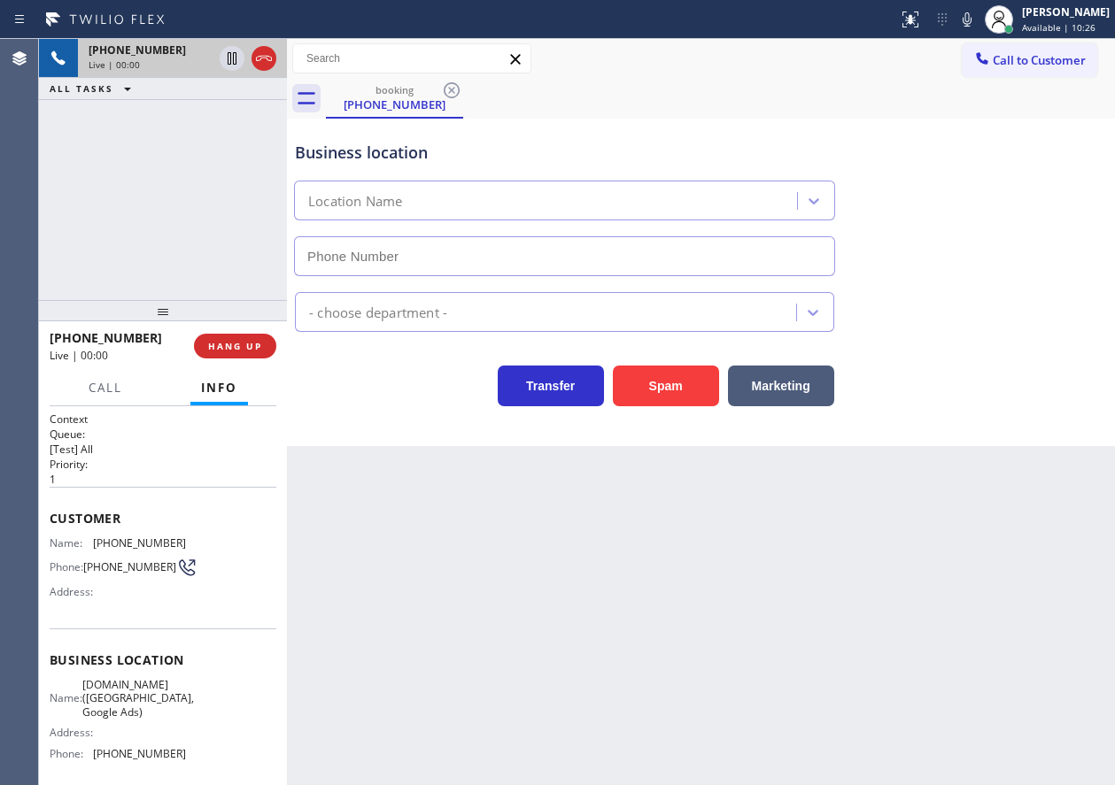
type input "(213) 463-4599"
click at [149, 698] on span "SubzeroExperts.online (Los Angeles, Google Ads)" at bounding box center [138, 698] width 112 height 41
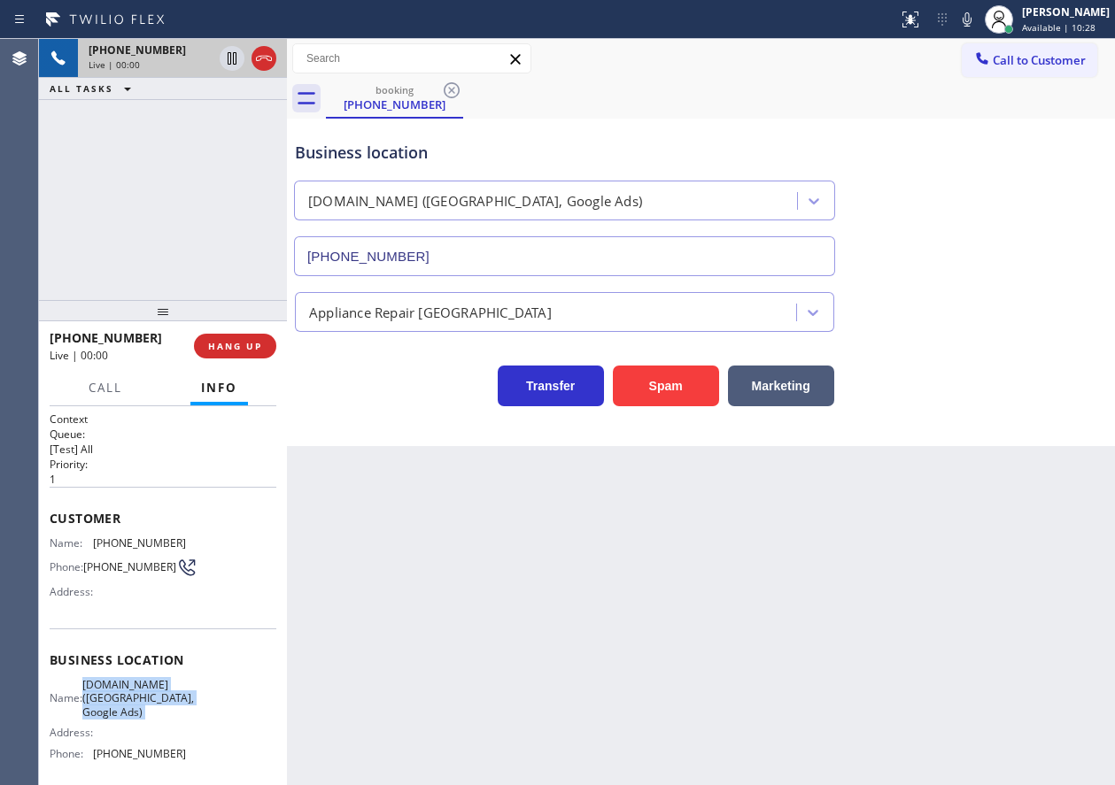
click at [149, 698] on span "SubzeroExperts.online (Los Angeles, Google Ads)" at bounding box center [138, 698] width 112 height 41
copy span "SubzeroExperts.online (Los Angeles, Google Ads)"
click at [479, 232] on div "(213) 463-4599" at bounding box center [564, 252] width 548 height 47
click at [480, 256] on input "(213) 463-4599" at bounding box center [564, 256] width 541 height 40
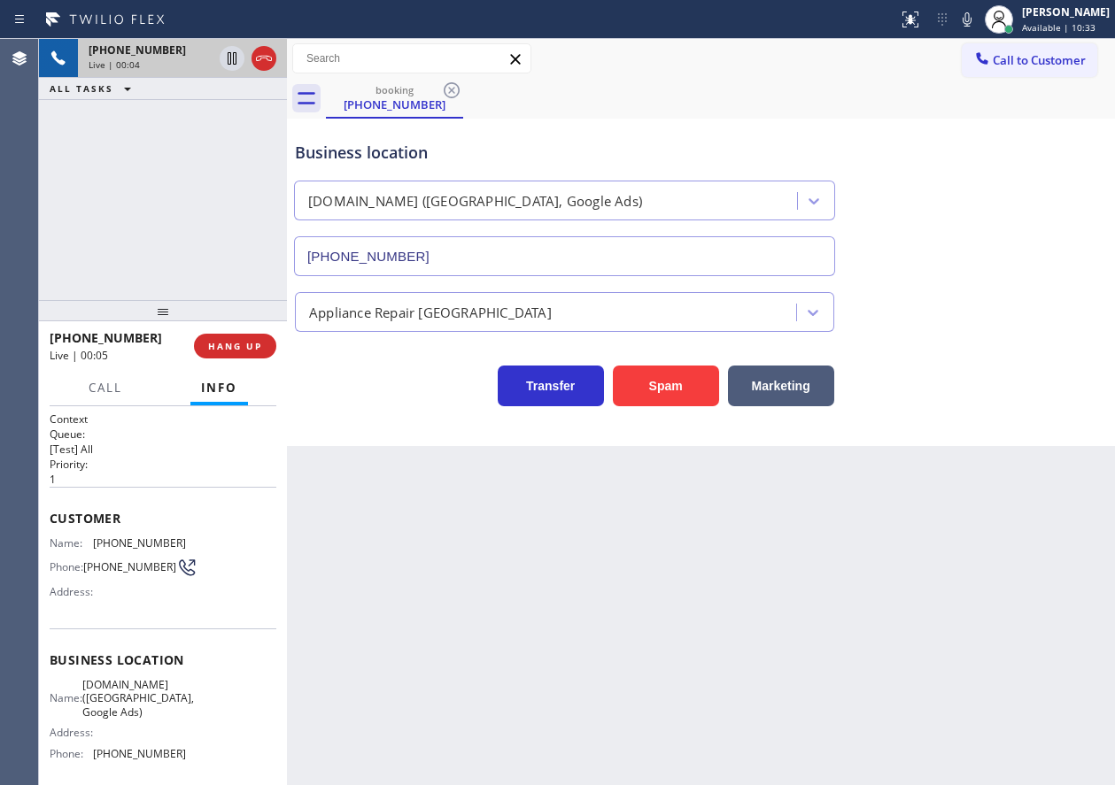
click at [480, 256] on input "(213) 463-4599" at bounding box center [564, 256] width 541 height 40
click at [135, 537] on span "(310) 435-1244" at bounding box center [139, 543] width 93 height 13
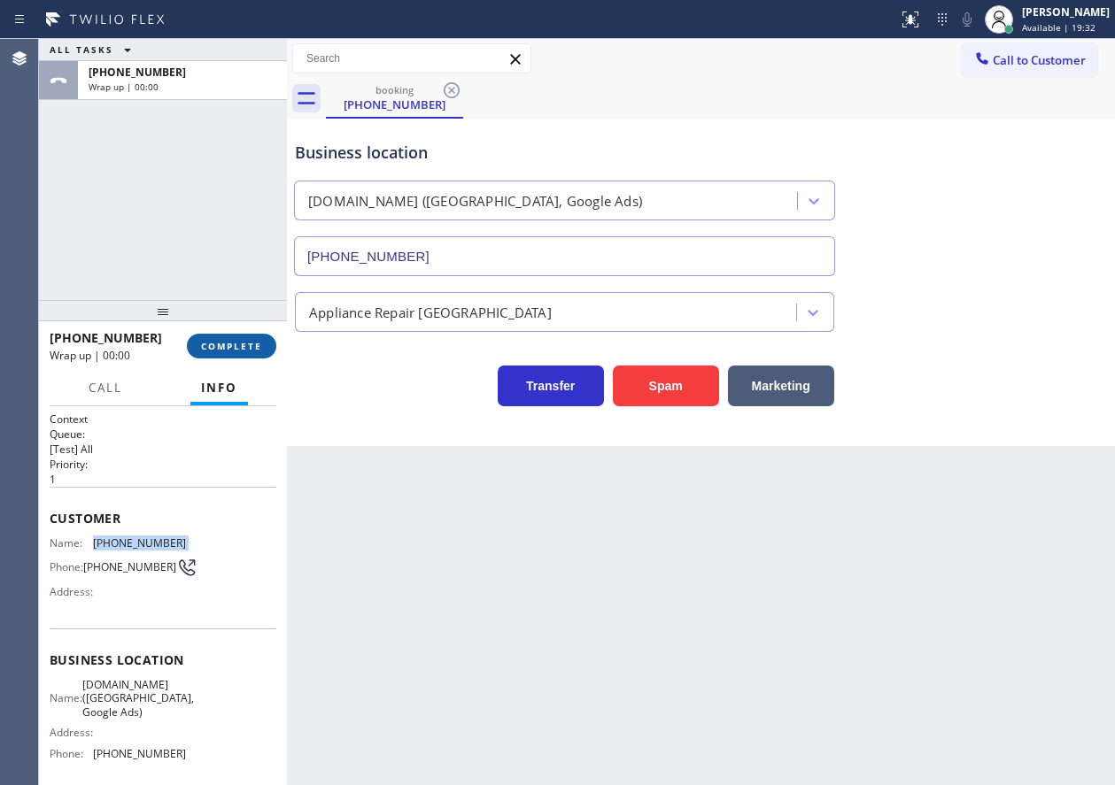
click at [242, 346] on span "COMPLETE" at bounding box center [231, 346] width 61 height 12
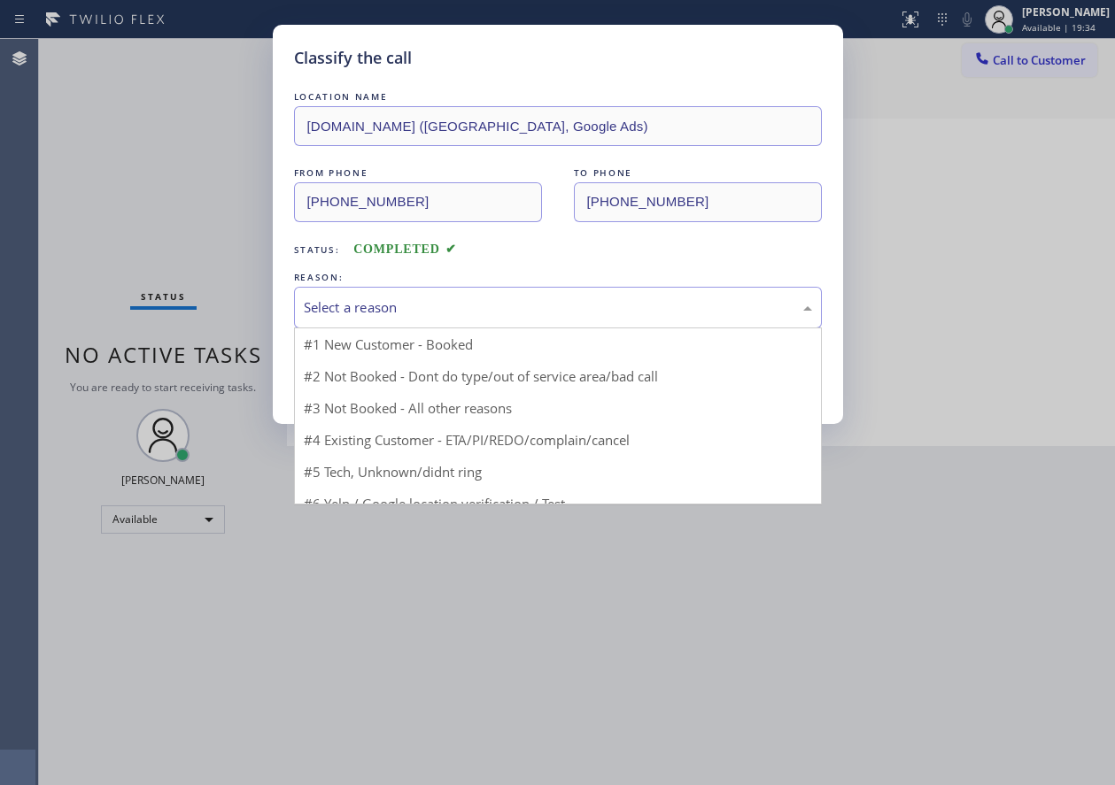
click at [409, 314] on div "Select a reason" at bounding box center [558, 308] width 508 height 20
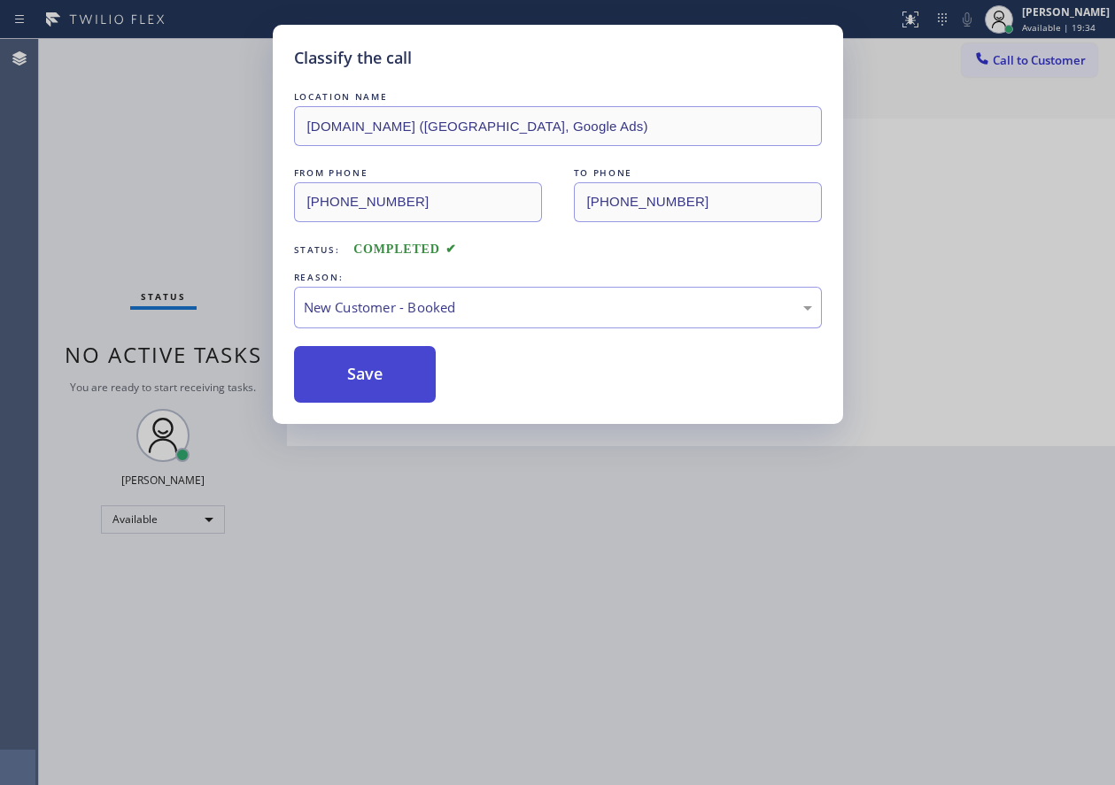
click at [402, 352] on button "Save" at bounding box center [365, 374] width 143 height 57
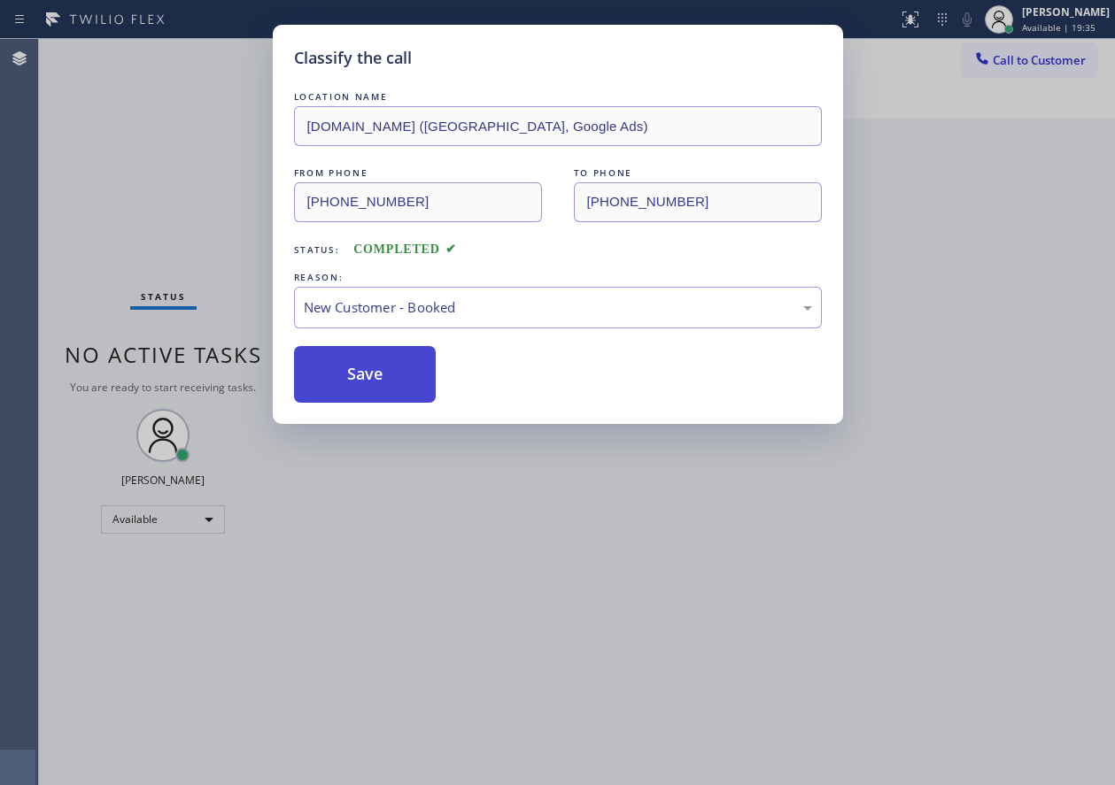
click at [391, 372] on button "Save" at bounding box center [365, 374] width 143 height 57
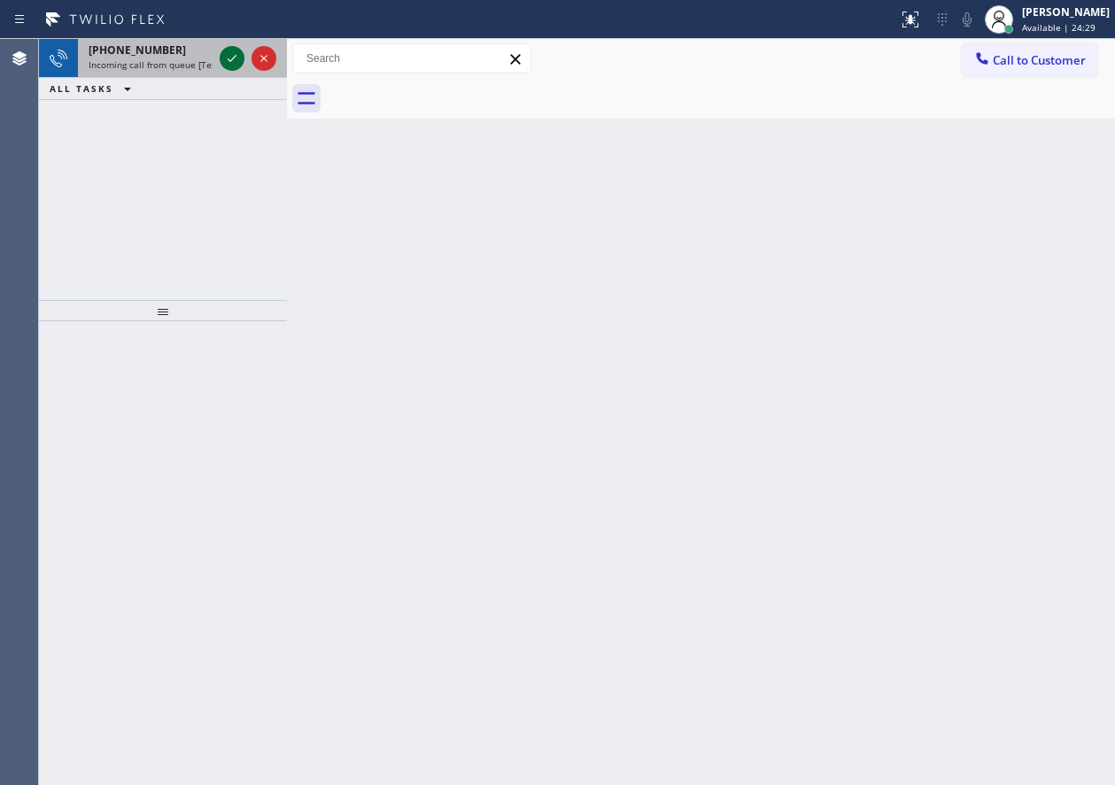
click at [231, 58] on icon at bounding box center [231, 58] width 21 height 21
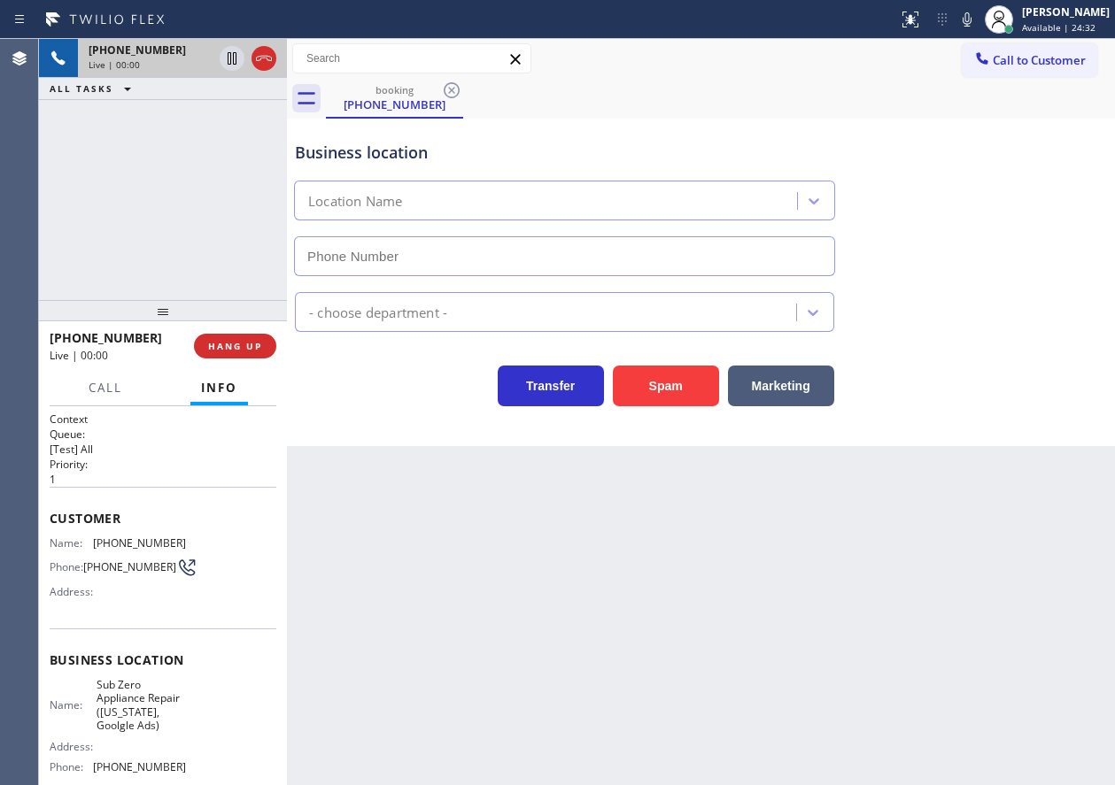
type input "(315) 818-3574"
click at [161, 702] on span "Sub Zero Appliance Repair (New York, Goolgle Ads)" at bounding box center [141, 705] width 89 height 55
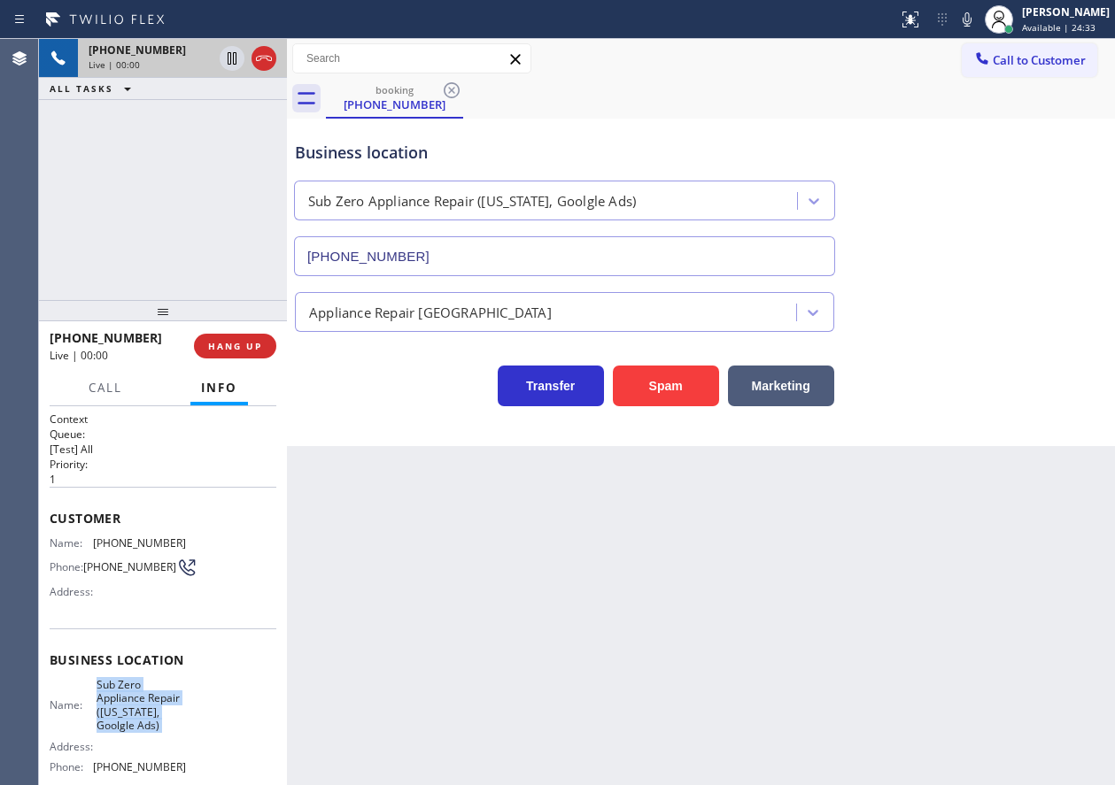
click at [161, 702] on span "Sub Zero Appliance Repair (New York, Goolgle Ads)" at bounding box center [141, 705] width 89 height 55
click at [453, 248] on input "(315) 818-3574" at bounding box center [564, 256] width 541 height 40
click at [150, 542] on span "(212) 767-9938" at bounding box center [139, 543] width 93 height 13
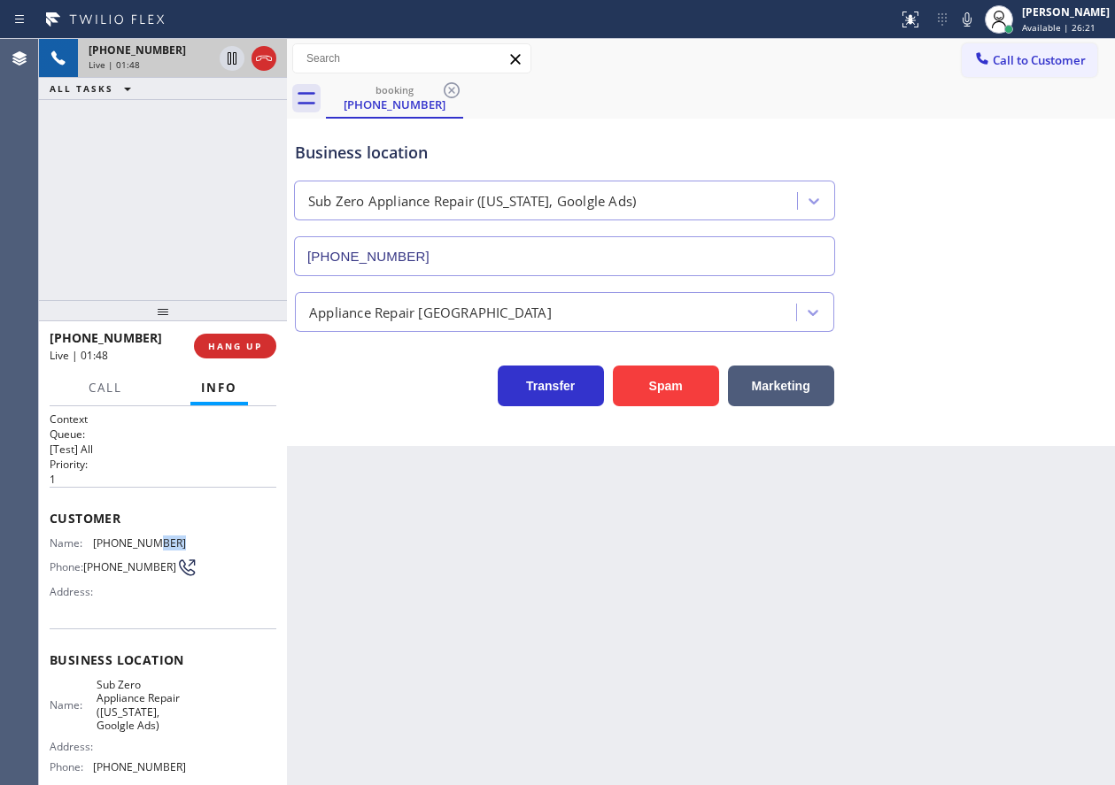
click at [150, 542] on span "(212) 767-9938" at bounding box center [139, 543] width 93 height 13
click at [978, 22] on icon at bounding box center [966, 19] width 21 height 21
click at [978, 23] on icon at bounding box center [966, 19] width 21 height 21
click at [241, 339] on button "HANG UP" at bounding box center [235, 346] width 82 height 25
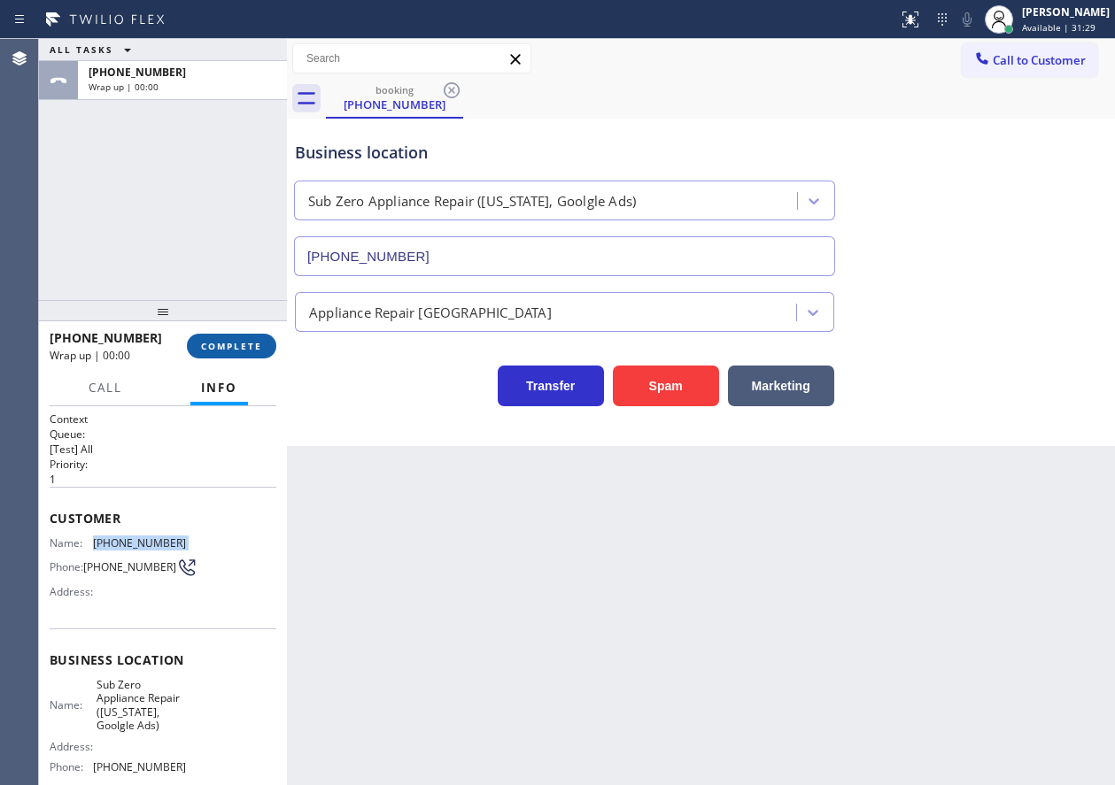
click at [241, 339] on button "COMPLETE" at bounding box center [231, 346] width 89 height 25
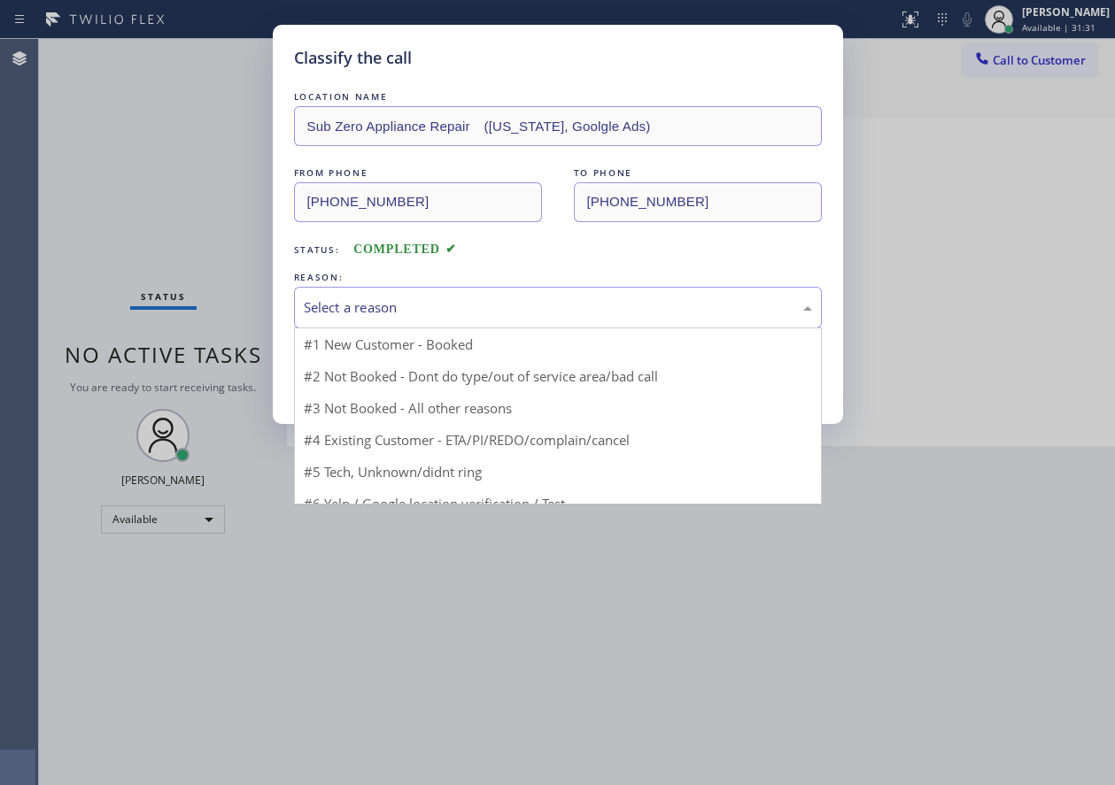
click at [339, 315] on div "Select a reason" at bounding box center [558, 308] width 508 height 20
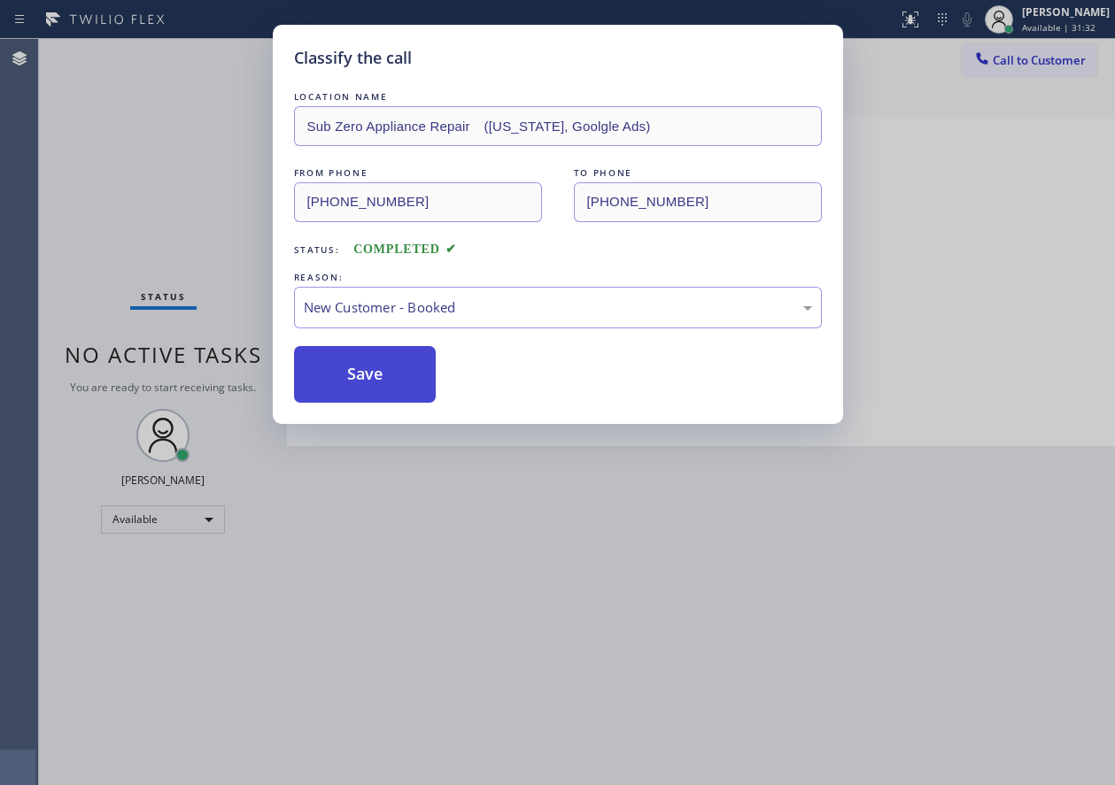
click at [338, 367] on button "Save" at bounding box center [365, 374] width 143 height 57
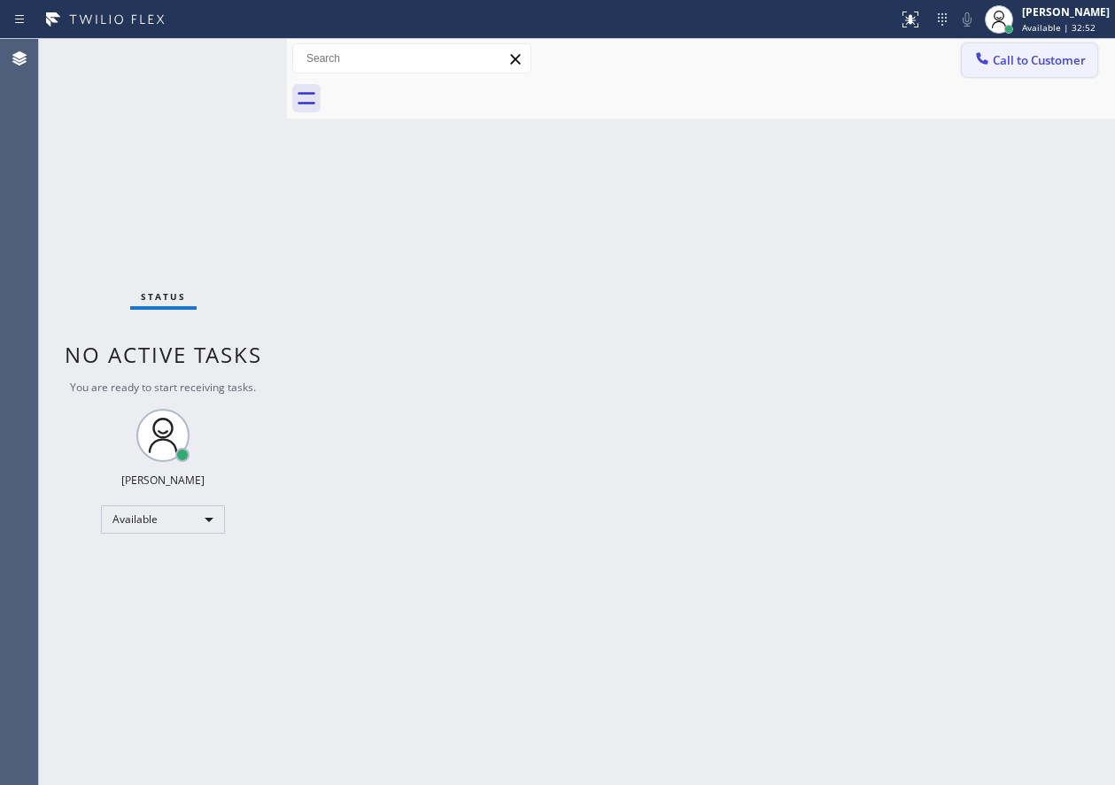
click at [1050, 53] on span "Call to Customer" at bounding box center [1039, 60] width 93 height 16
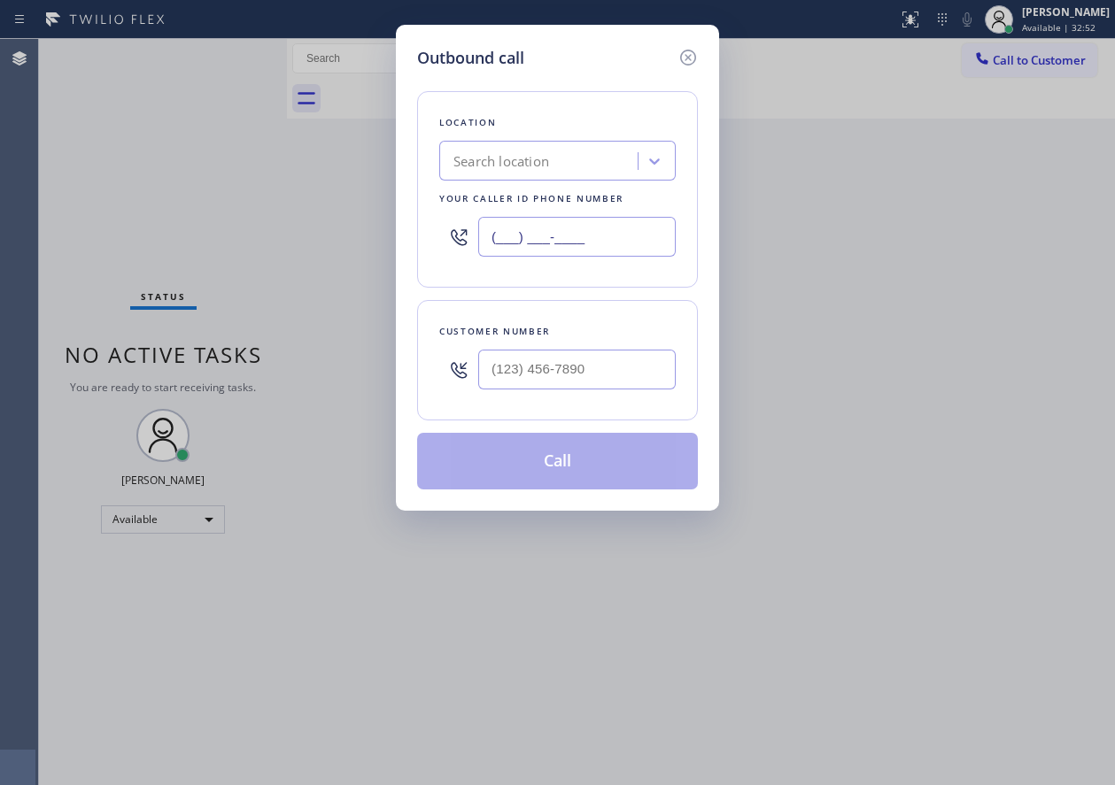
click at [588, 251] on input "(___) ___-____" at bounding box center [576, 237] width 197 height 40
paste input "773) 917-0590"
type input "(773) 917-0590"
click at [596, 367] on input "(___) ___-____" at bounding box center [576, 370] width 197 height 40
paste input "630) 244-4333"
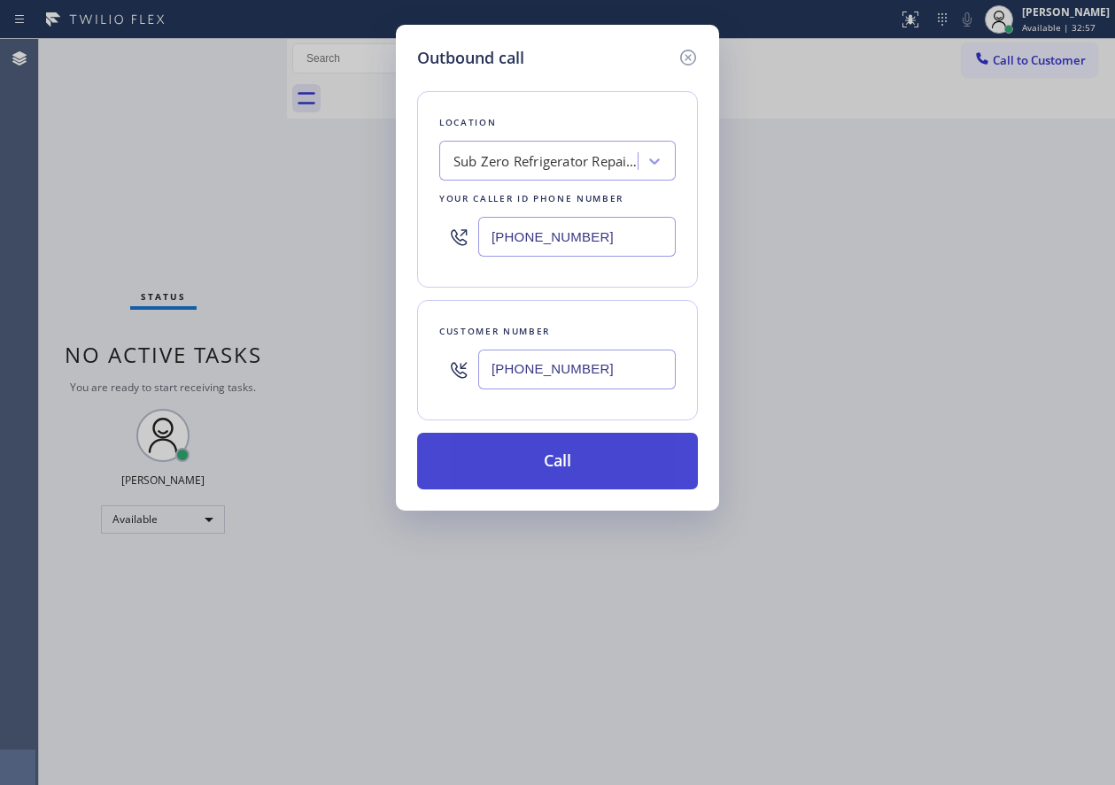
type input "(630) 244-4333"
click at [561, 471] on button "Call" at bounding box center [557, 461] width 281 height 57
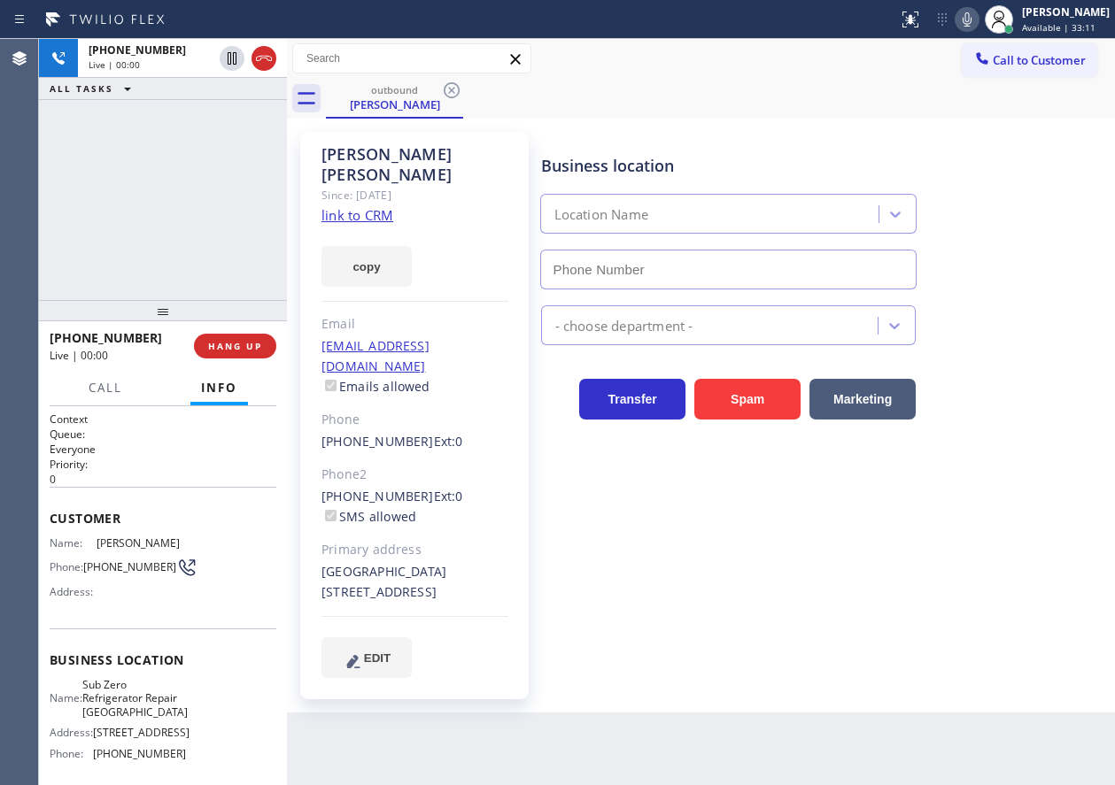
drag, startPoint x: 1040, startPoint y: 429, endPoint x: 1028, endPoint y: 430, distance: 11.5
click at [1040, 429] on div "Business location Location Name - choose department - Transfer Spam Marketing" at bounding box center [825, 404] width 574 height 537
type input "(773) 917-0590"
click at [1099, 359] on div "Transfer Spam Marketing" at bounding box center [825, 382] width 574 height 74
drag, startPoint x: 997, startPoint y: 164, endPoint x: 791, endPoint y: 137, distance: 208.0
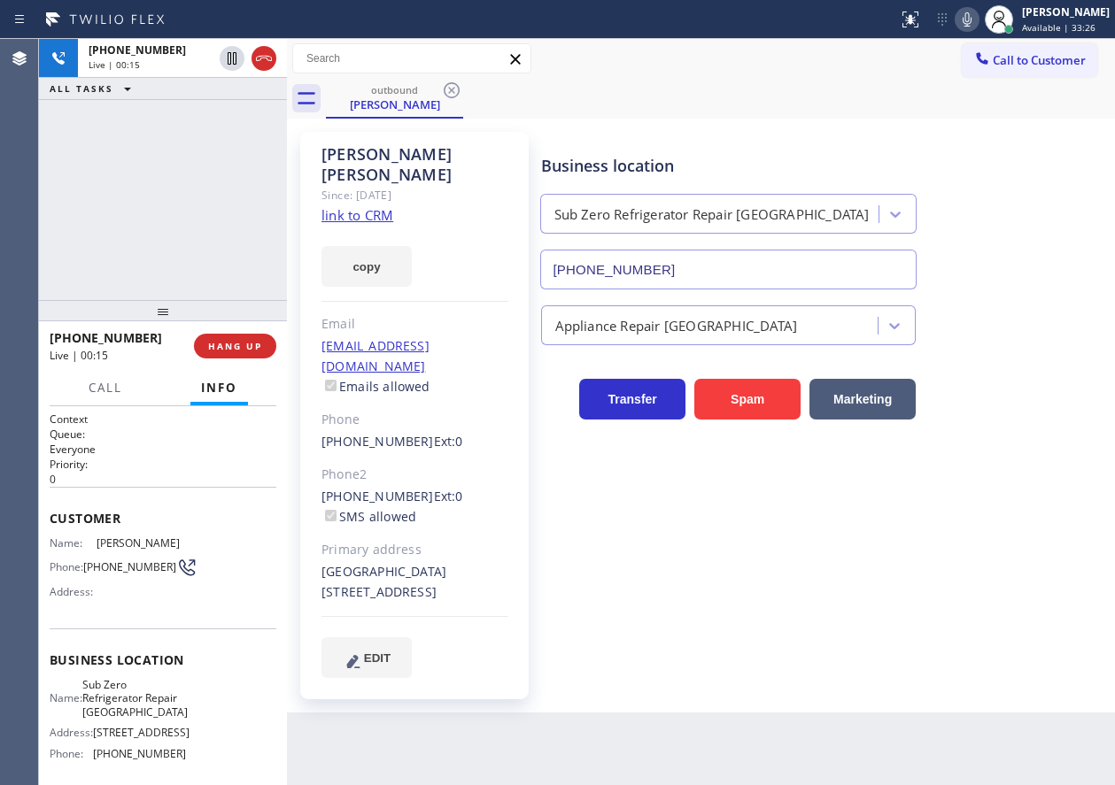
click at [997, 164] on div "Business location Sub Zero Refrigerator Repair Chicago (773) 917-0590" at bounding box center [825, 209] width 574 height 160
click at [362, 206] on link "link to CRM" at bounding box center [357, 215] width 72 height 18
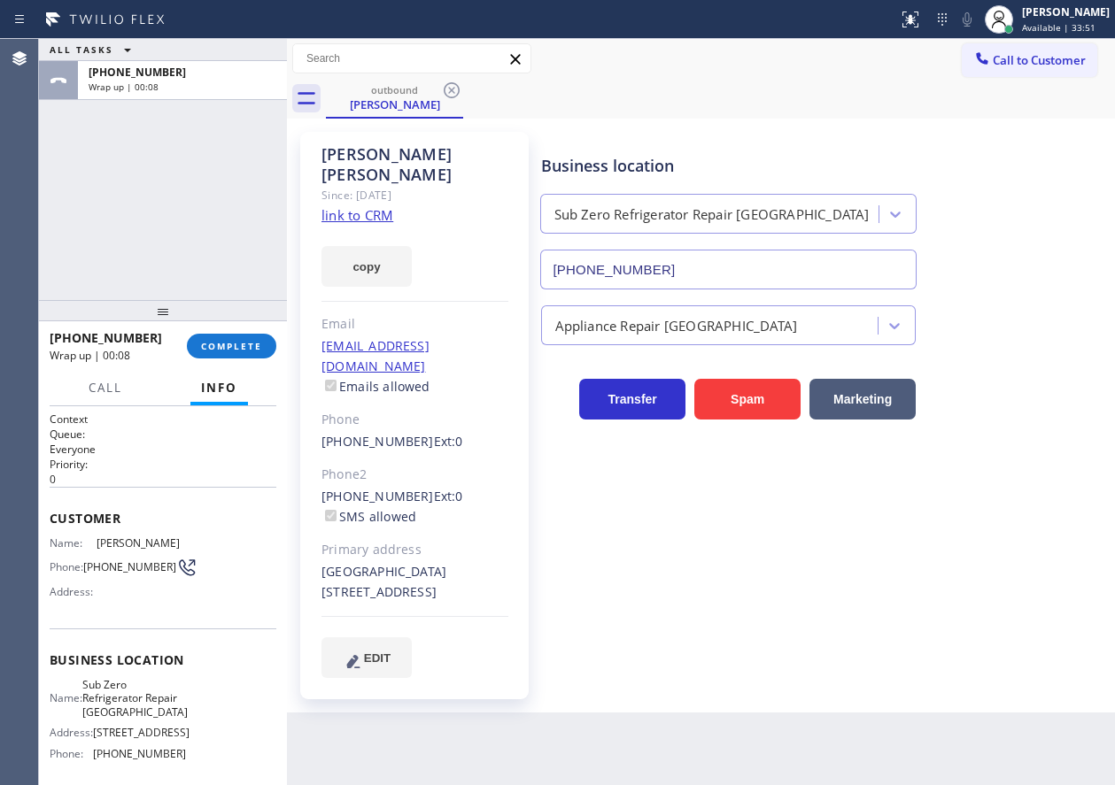
click at [234, 332] on div "+16302444333 Wrap up | 00:08 COMPLETE" at bounding box center [163, 346] width 227 height 46
click at [234, 336] on button "COMPLETE" at bounding box center [231, 346] width 89 height 25
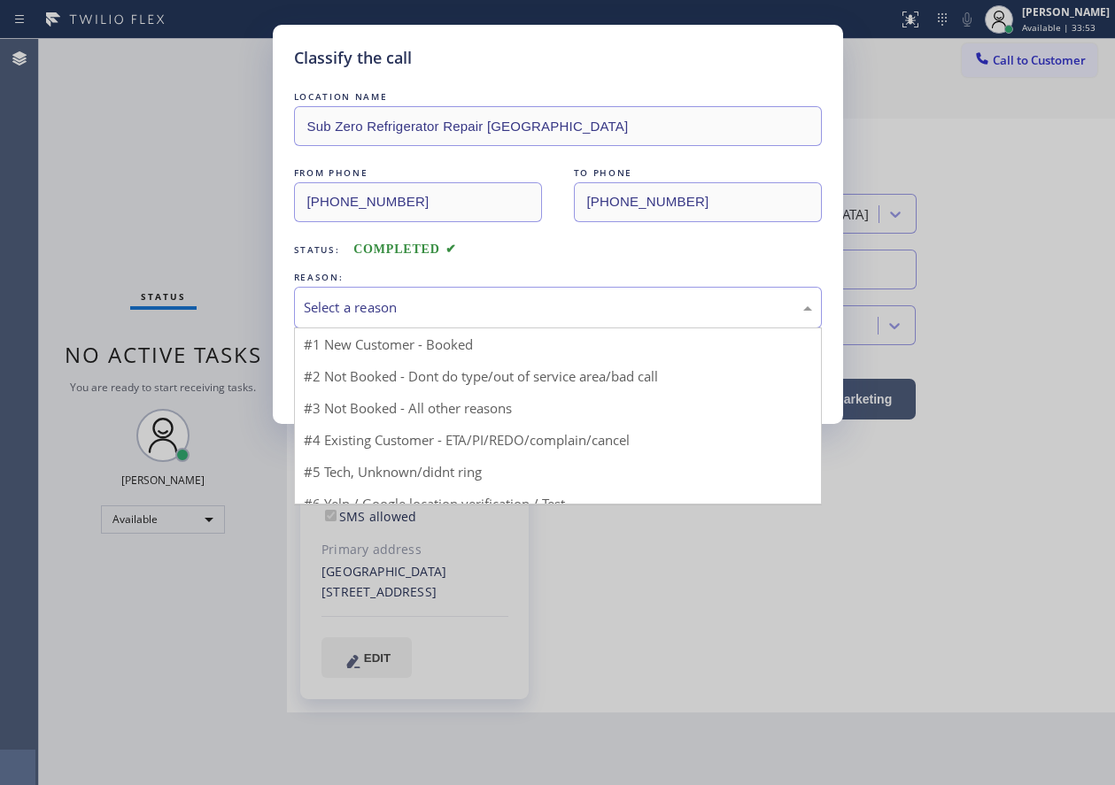
click at [389, 314] on div "Select a reason" at bounding box center [558, 308] width 508 height 20
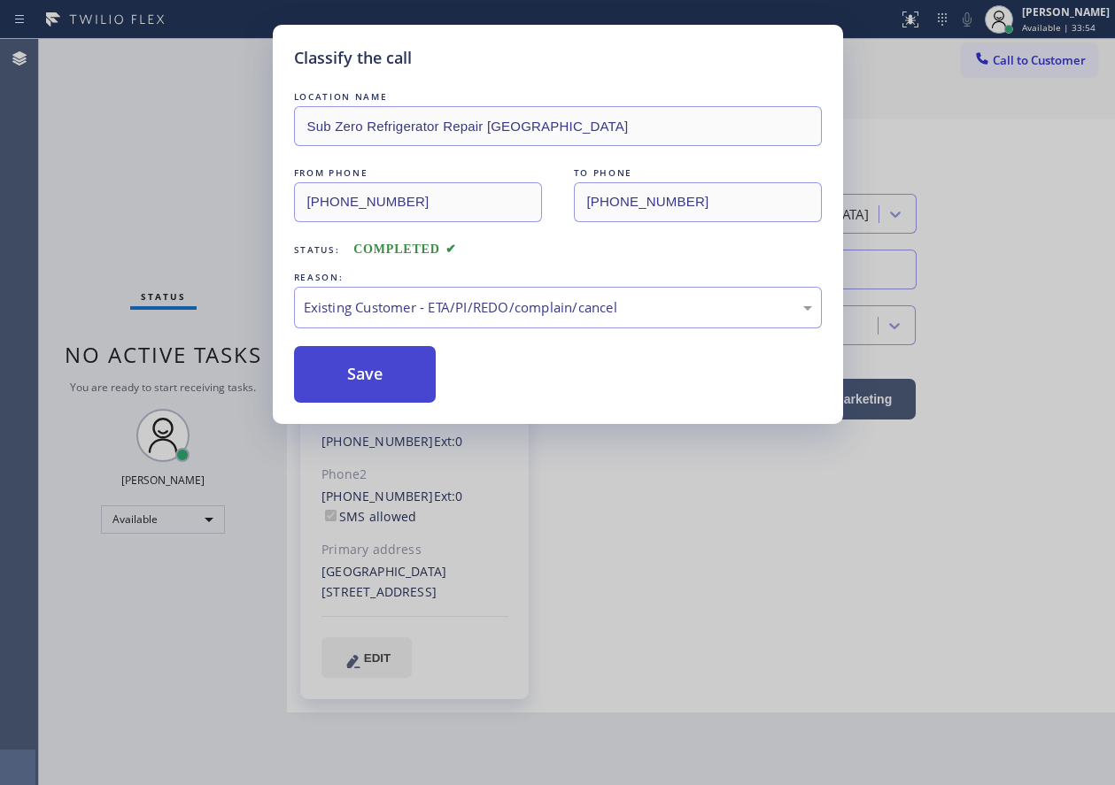
click at [370, 370] on button "Save" at bounding box center [365, 374] width 143 height 57
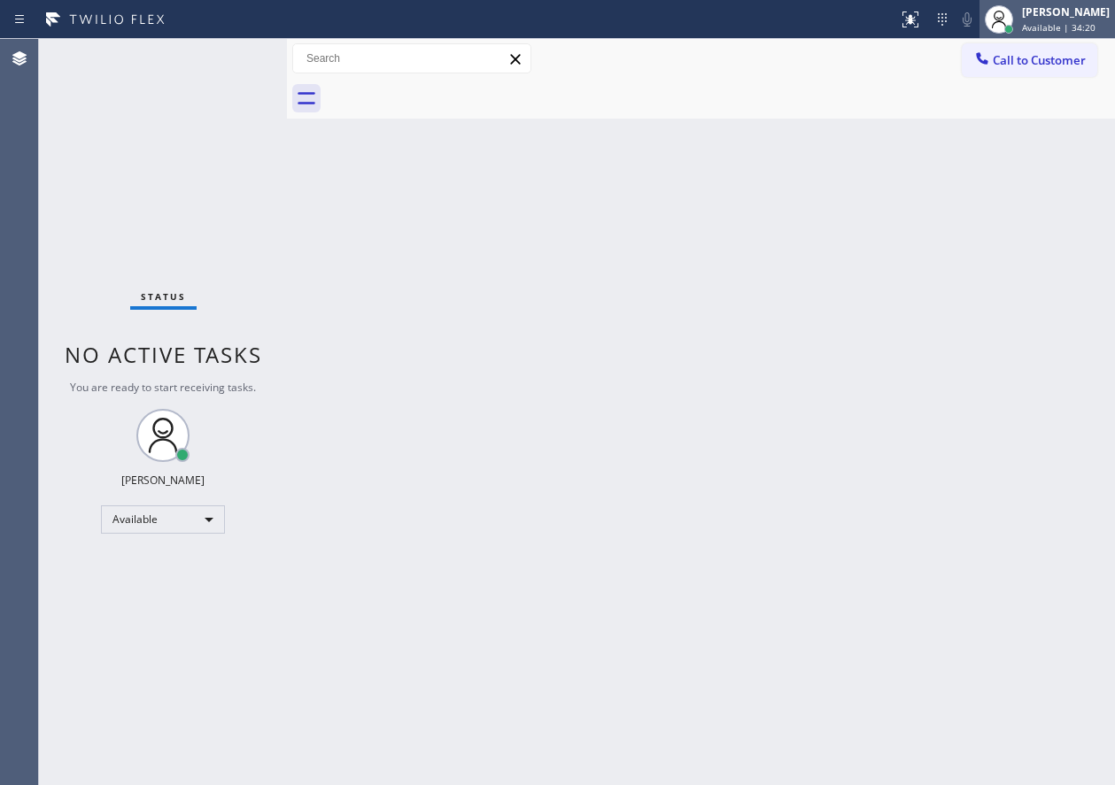
drag, startPoint x: 1071, startPoint y: 17, endPoint x: 1060, endPoint y: 32, distance: 18.4
click at [1071, 17] on div "Paula Arnado" at bounding box center [1066, 11] width 88 height 15
click at [1045, 21] on span "Available | 34:30" at bounding box center [1058, 27] width 73 height 12
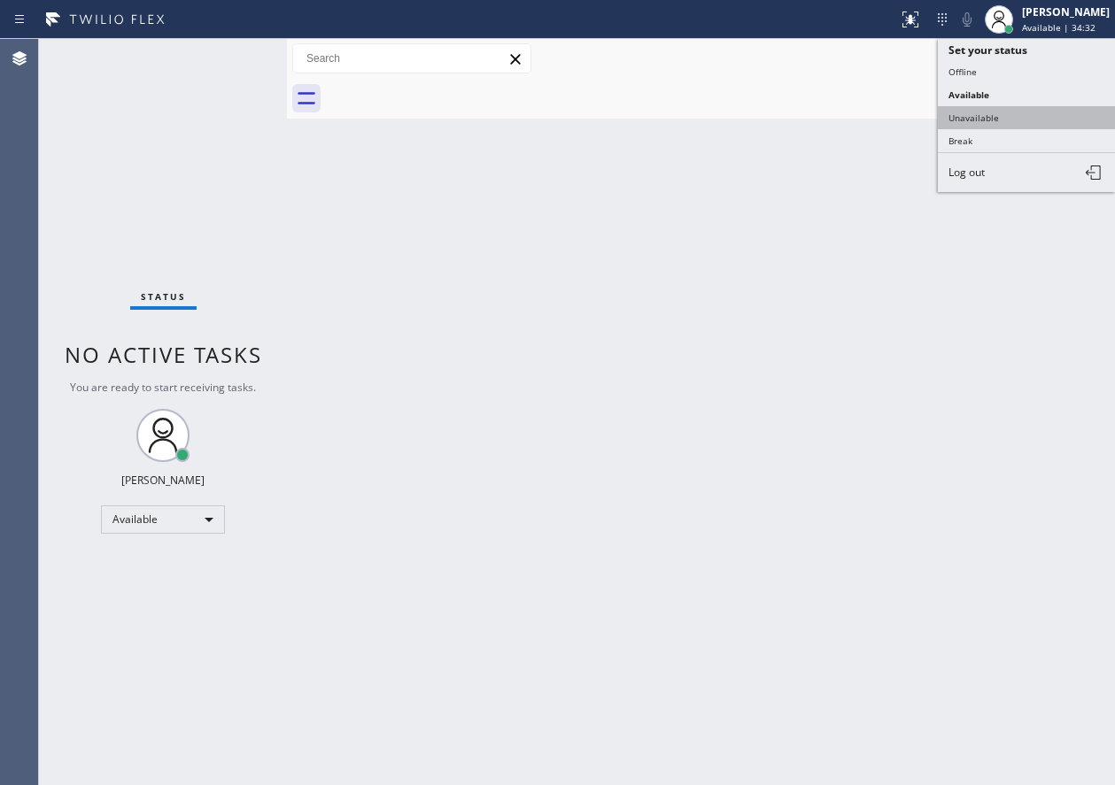
click at [998, 121] on button "Unavailable" at bounding box center [1026, 117] width 177 height 23
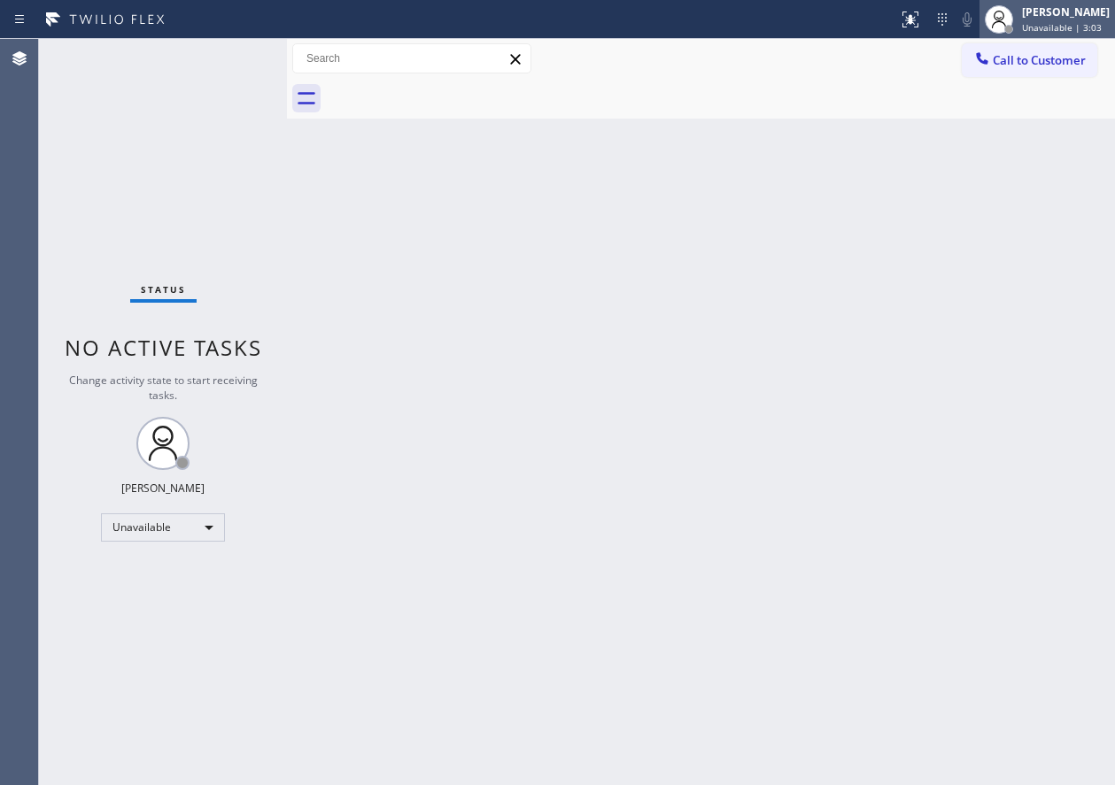
click at [1013, 33] on div at bounding box center [999, 19] width 28 height 28
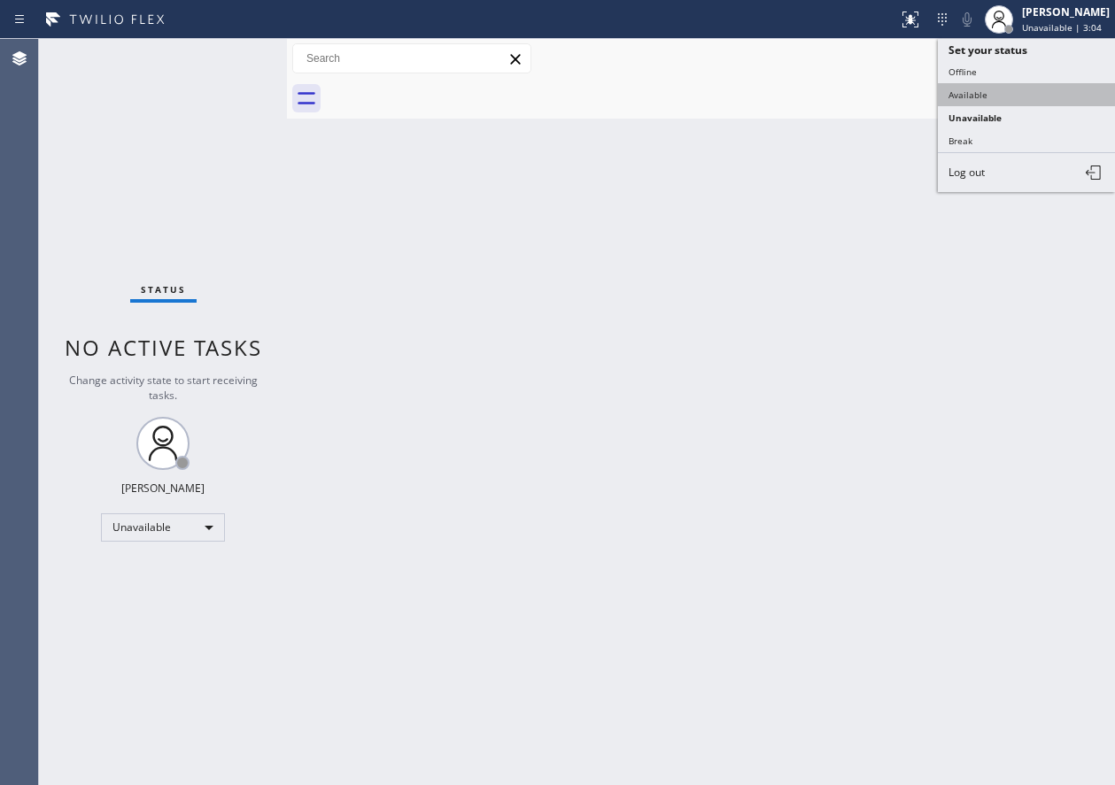
click at [984, 94] on button "Available" at bounding box center [1026, 94] width 177 height 23
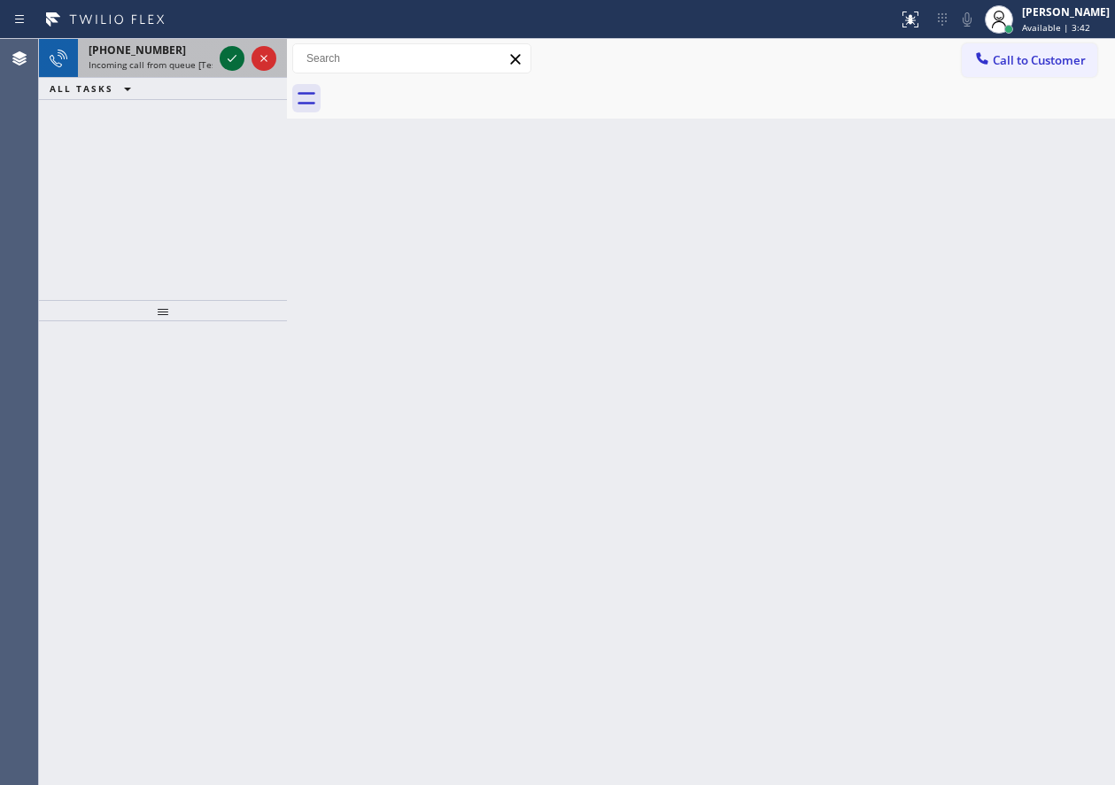
click at [220, 58] on div at bounding box center [232, 58] width 25 height 21
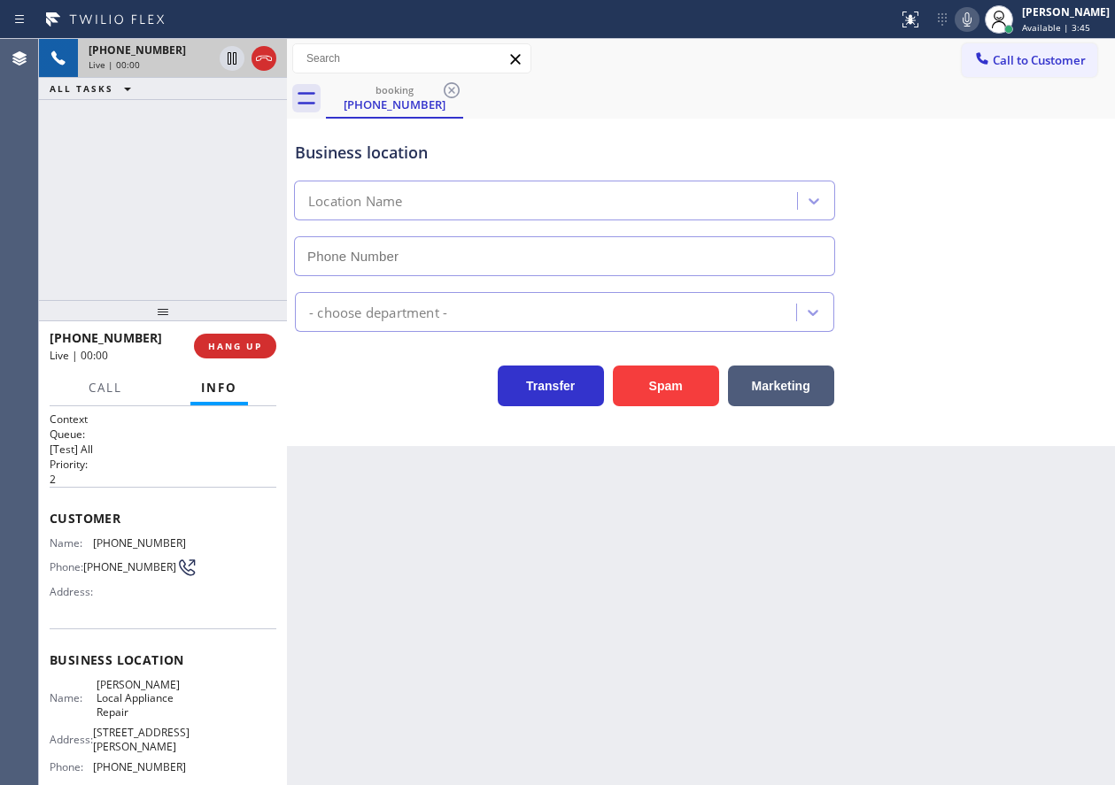
type input "(720) 730-8939"
click at [251, 348] on span "HANG UP" at bounding box center [235, 346] width 54 height 12
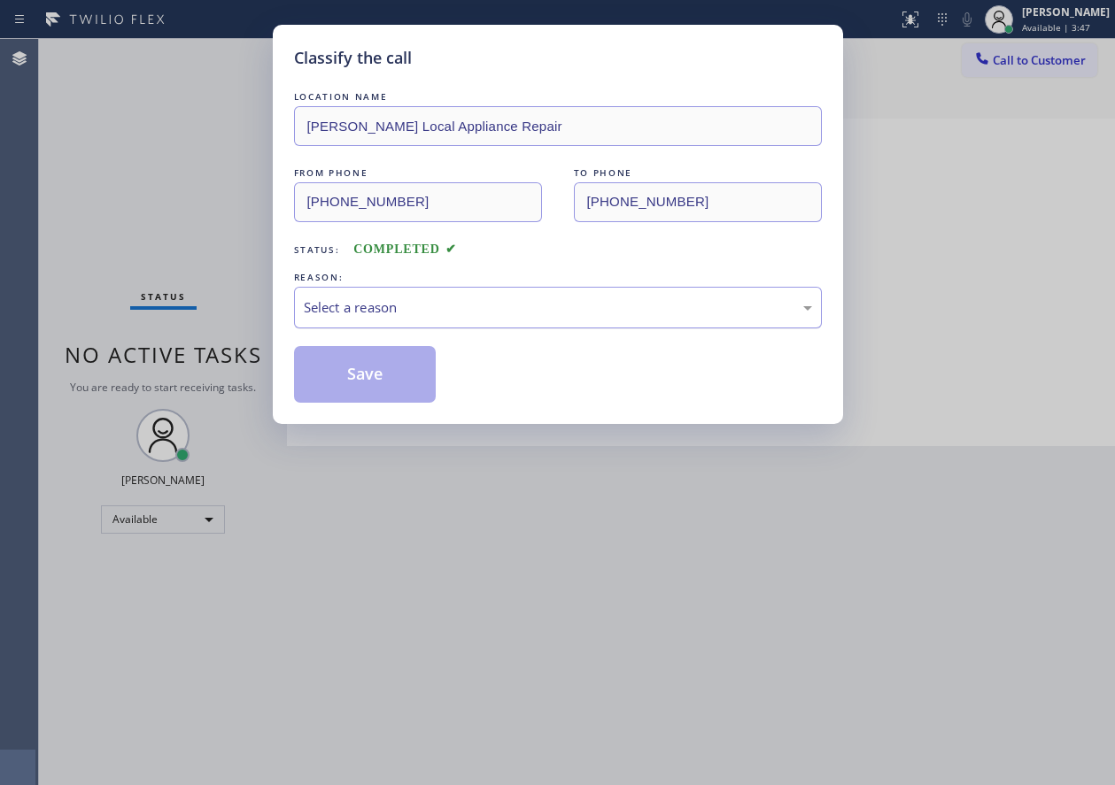
click at [452, 309] on div "Select a reason" at bounding box center [558, 308] width 508 height 20
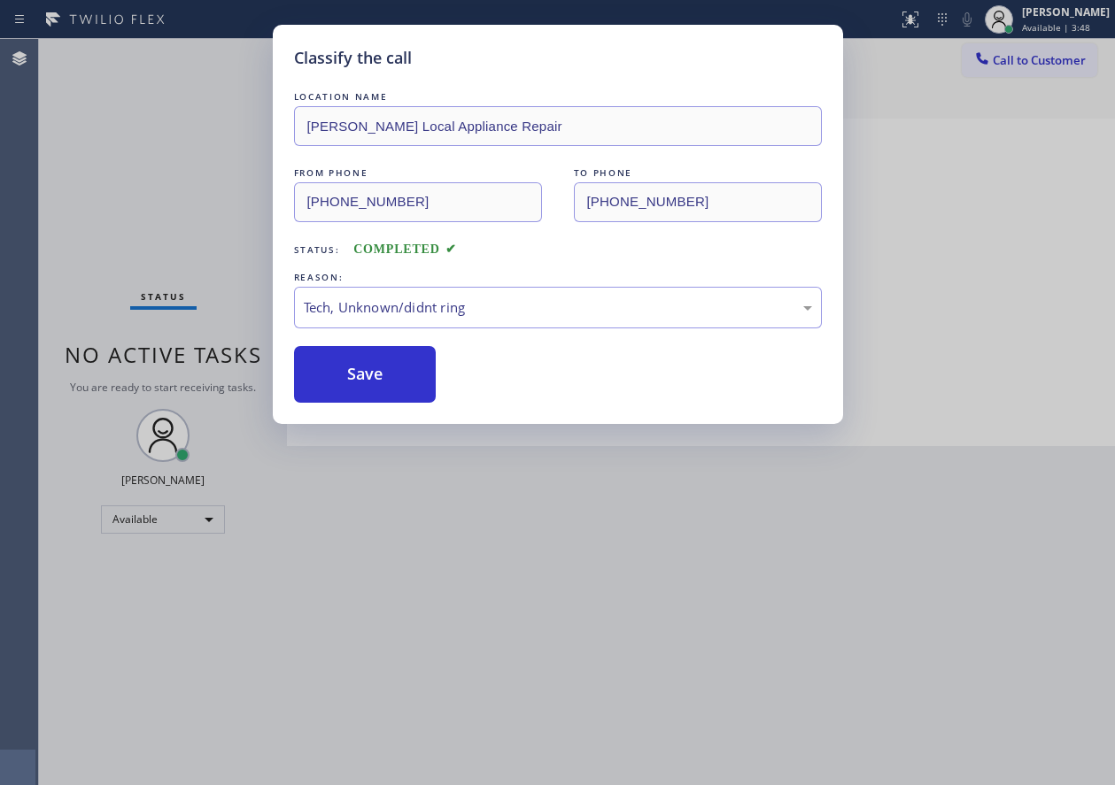
click at [392, 379] on button "Save" at bounding box center [365, 374] width 143 height 57
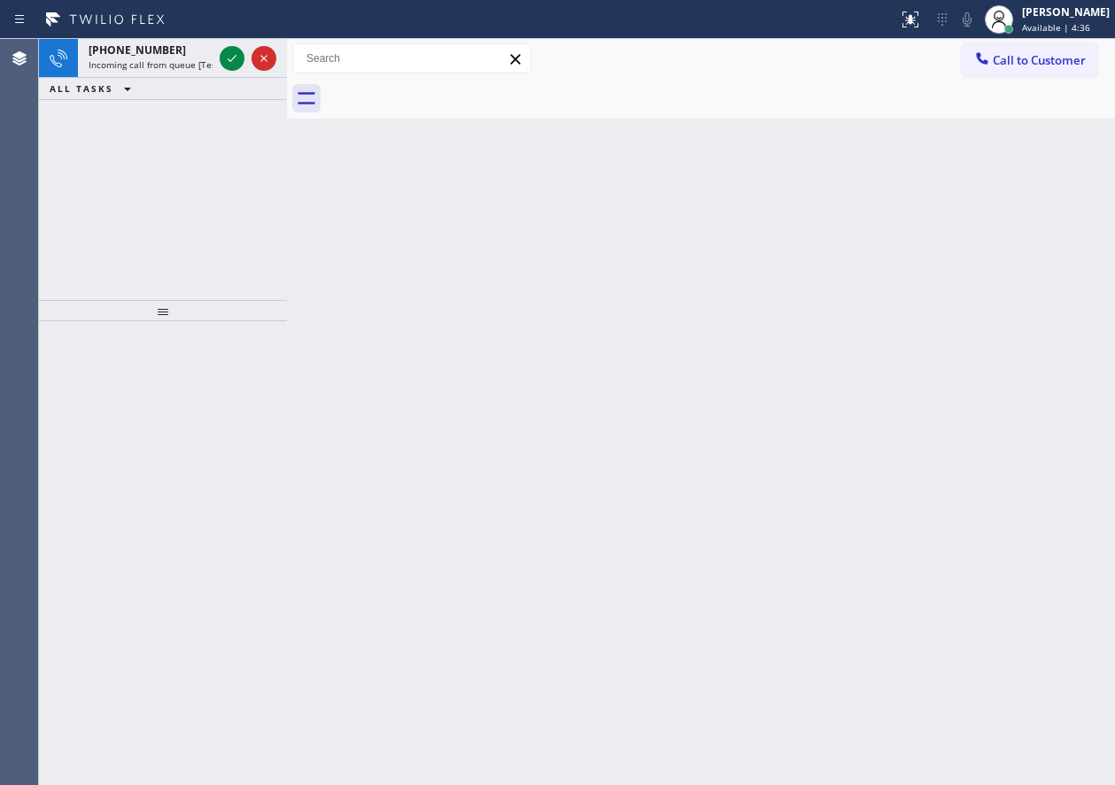
drag, startPoint x: 945, startPoint y: 302, endPoint x: 935, endPoint y: 298, distance: 10.4
click at [945, 302] on div "Back to Dashboard Change Sender ID Customers Technicians Select a contact Outbo…" at bounding box center [701, 412] width 828 height 746
click at [238, 53] on icon at bounding box center [231, 58] width 21 height 21
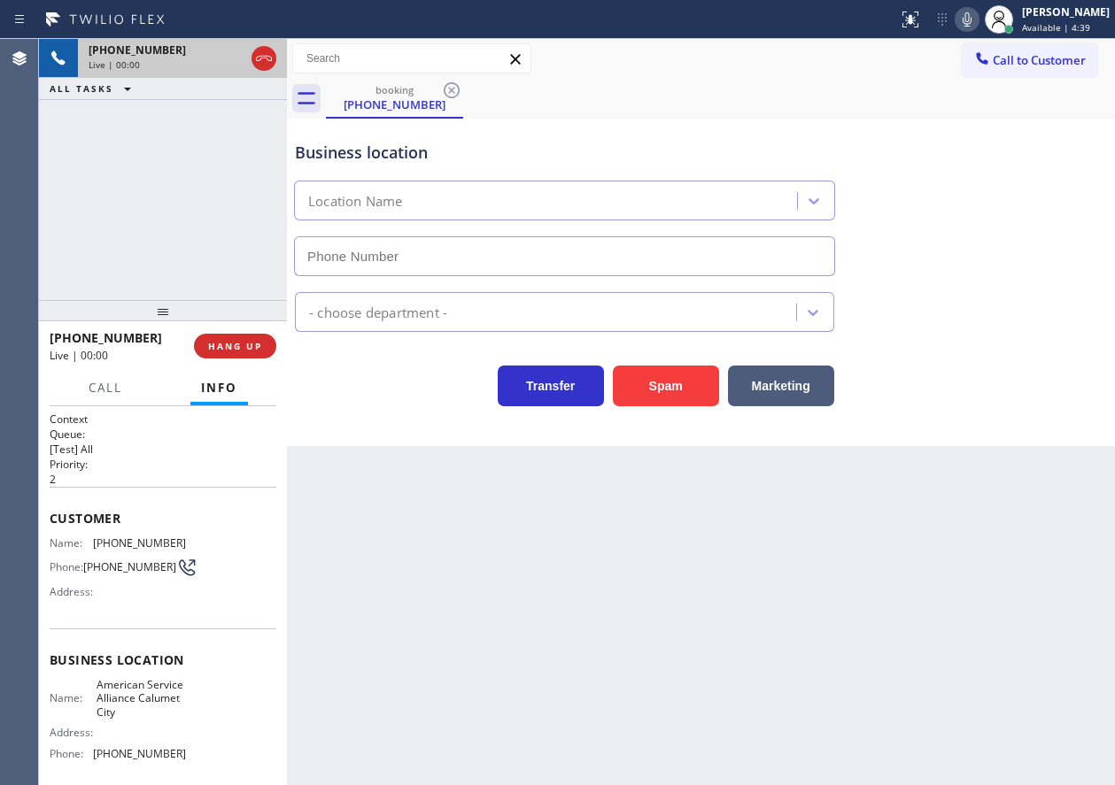
type input "(708) 554-7898"
click at [240, 347] on span "HANG UP" at bounding box center [235, 346] width 54 height 12
click at [240, 346] on span "HANG UP" at bounding box center [235, 346] width 54 height 12
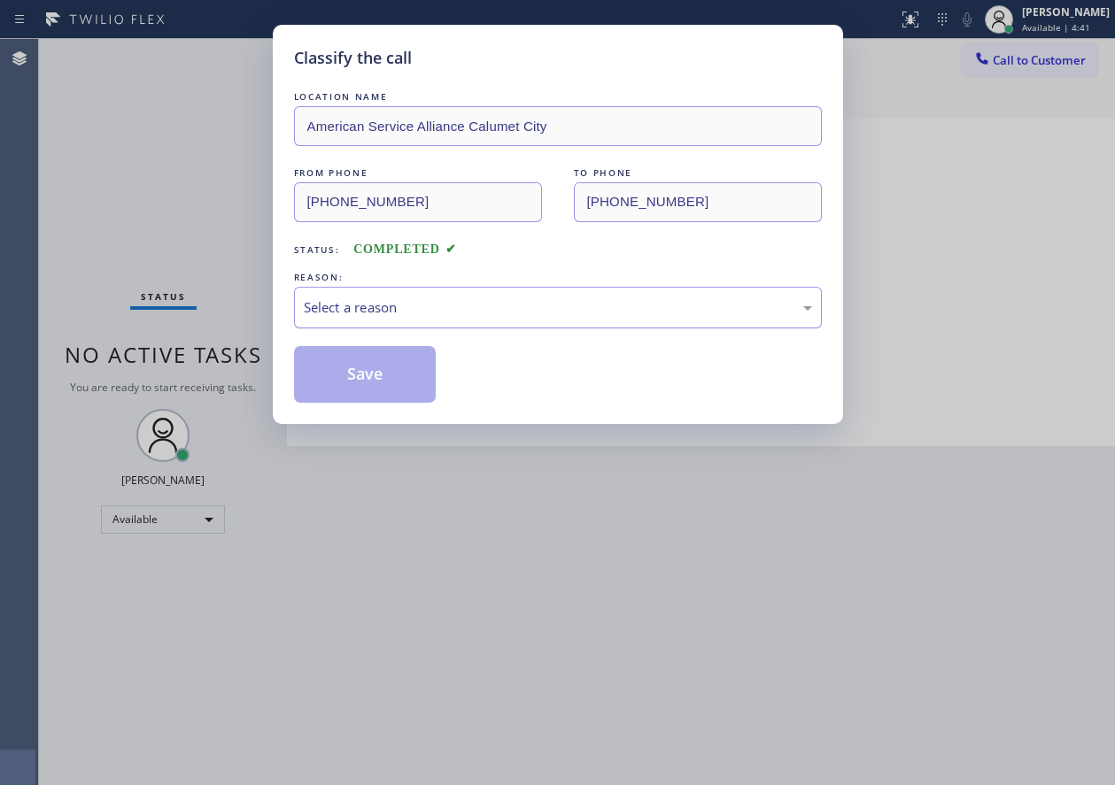
click at [476, 294] on div "Select a reason" at bounding box center [558, 308] width 528 height 42
click at [382, 381] on button "Save" at bounding box center [365, 374] width 143 height 57
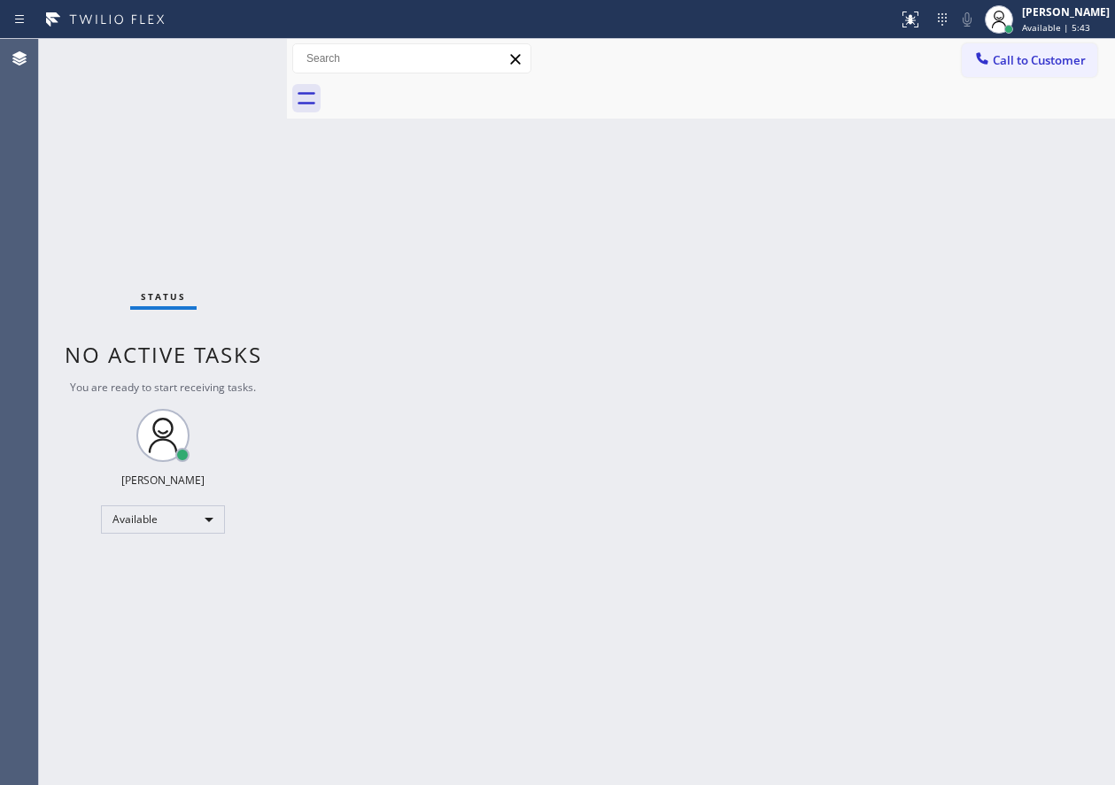
click at [1038, 333] on div "Back to Dashboard Change Sender ID Customers Technicians Select a contact Outbo…" at bounding box center [701, 412] width 828 height 746
click at [985, 569] on div "Back to Dashboard Change Sender ID Customers Technicians Select a contact Outbo…" at bounding box center [701, 412] width 828 height 746
click at [1038, 341] on div "Back to Dashboard Change Sender ID Customers Technicians Select a contact Outbo…" at bounding box center [701, 412] width 828 height 746
click at [824, 330] on div "Back to Dashboard Change Sender ID Customers Technicians Select a contact Outbo…" at bounding box center [701, 412] width 828 height 746
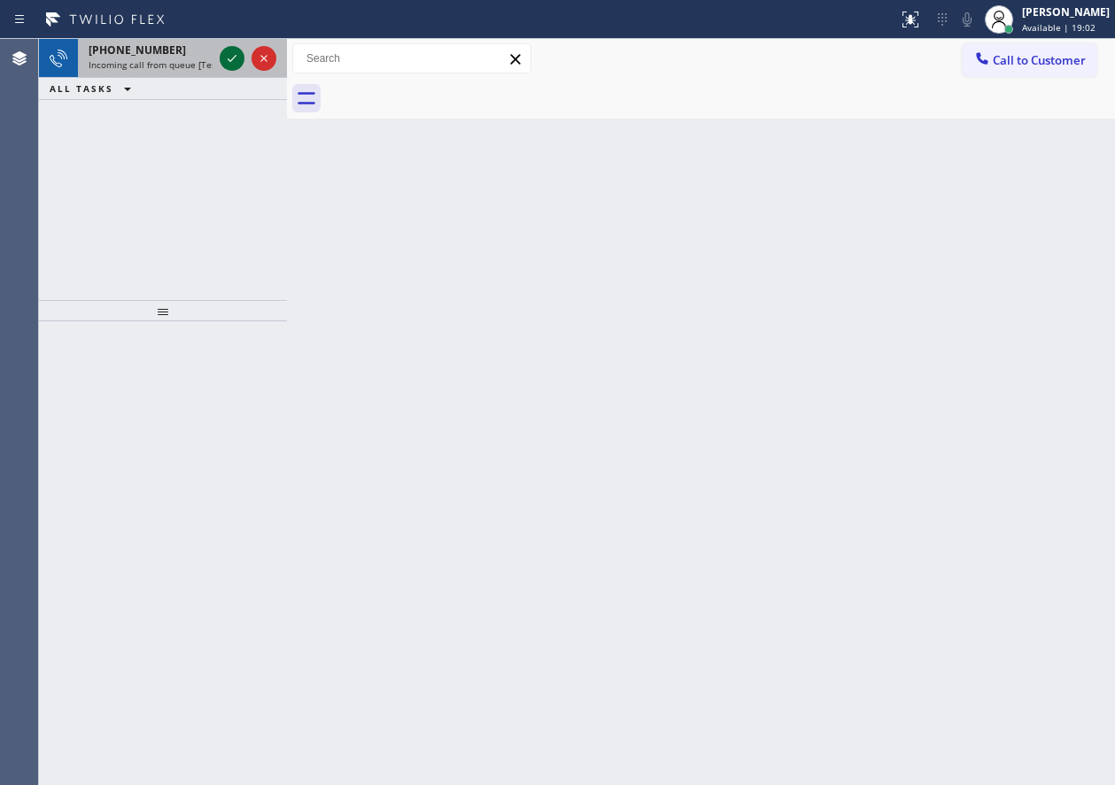
click at [229, 56] on icon at bounding box center [231, 58] width 21 height 21
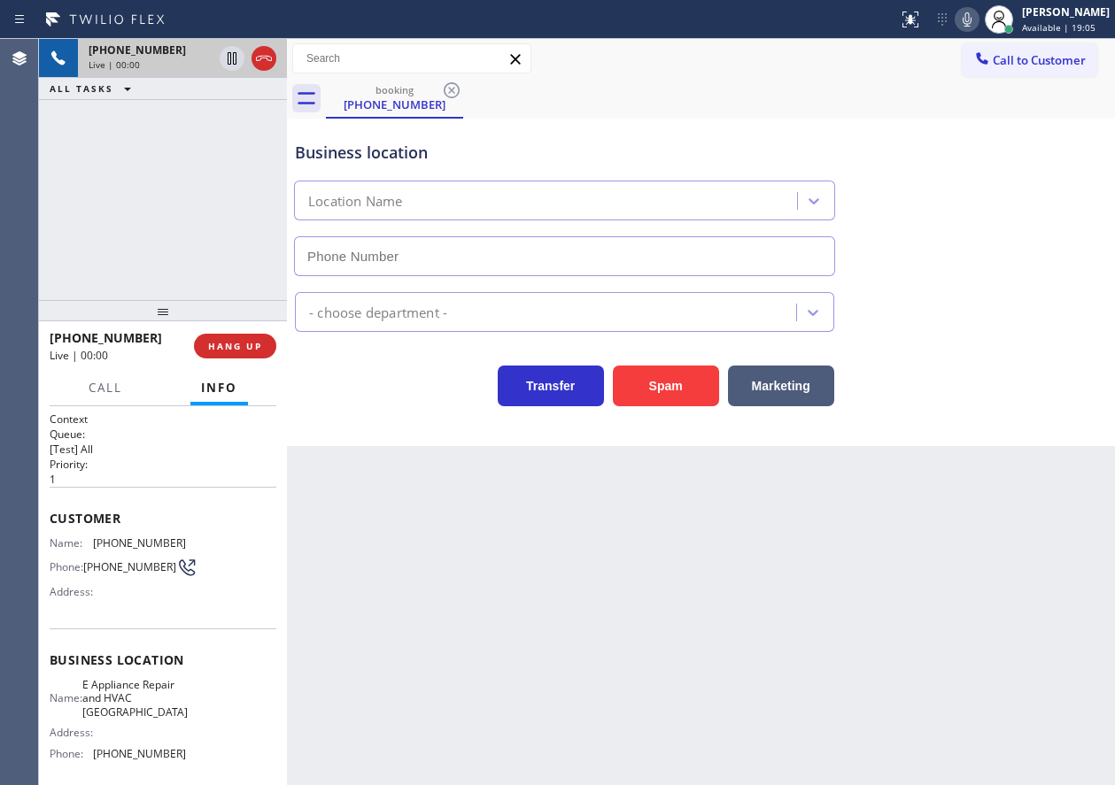
type input "(571) 520-9427"
click at [142, 700] on span "E Appliance Repair and HVAC Fairfax" at bounding box center [134, 698] width 105 height 41
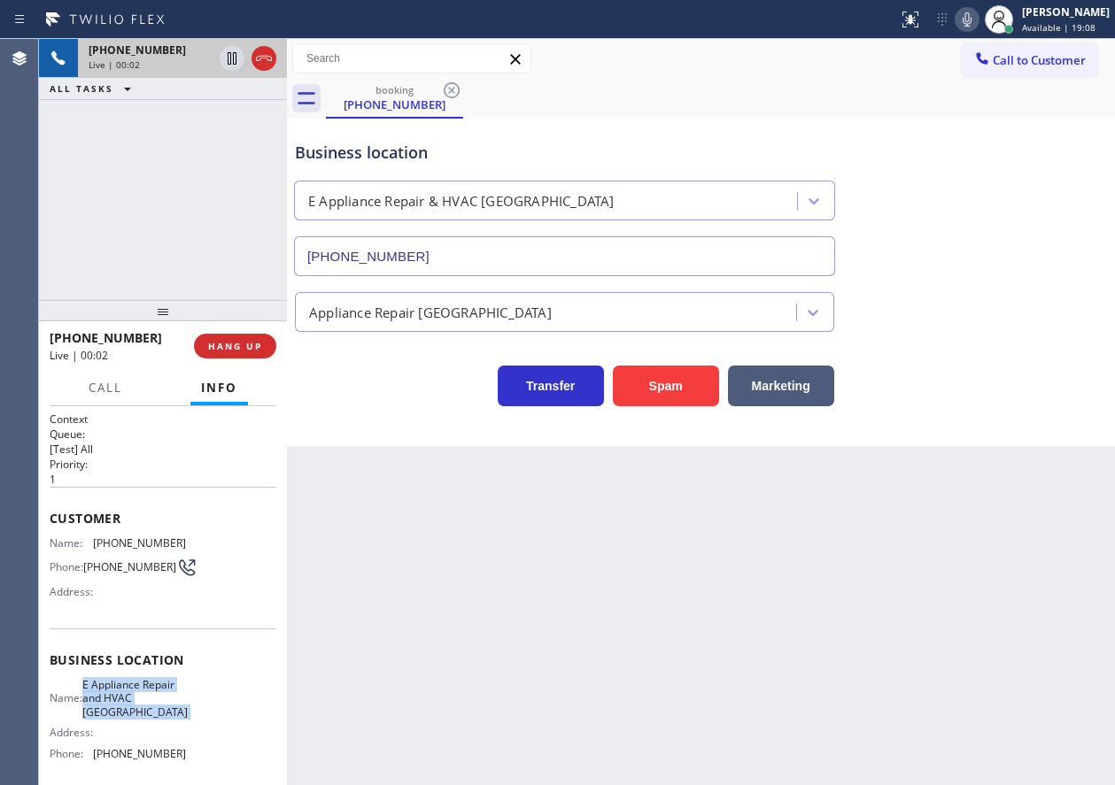
click at [142, 700] on span "E Appliance Repair and HVAC Fairfax" at bounding box center [134, 698] width 105 height 41
click at [498, 262] on input "(571) 520-9427" at bounding box center [564, 256] width 541 height 40
click at [118, 543] on span "(443) 223-9073" at bounding box center [139, 543] width 93 height 13
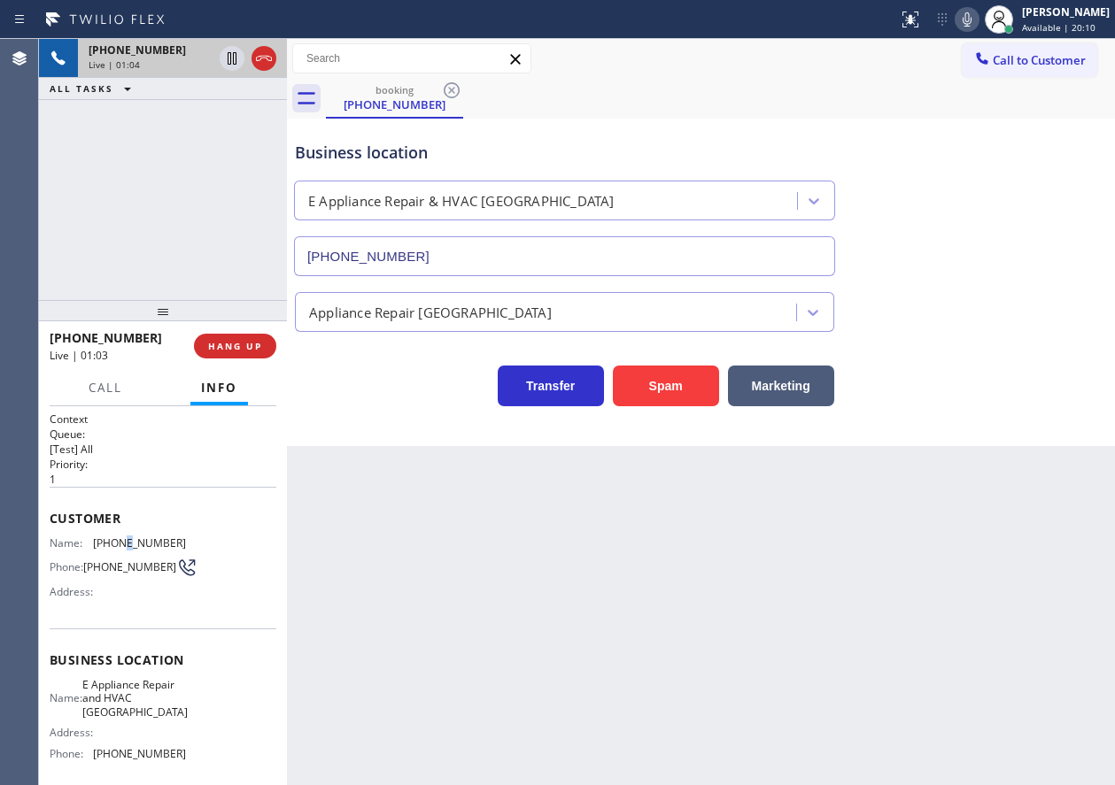
click at [118, 543] on span "(443) 223-9073" at bounding box center [139, 543] width 93 height 13
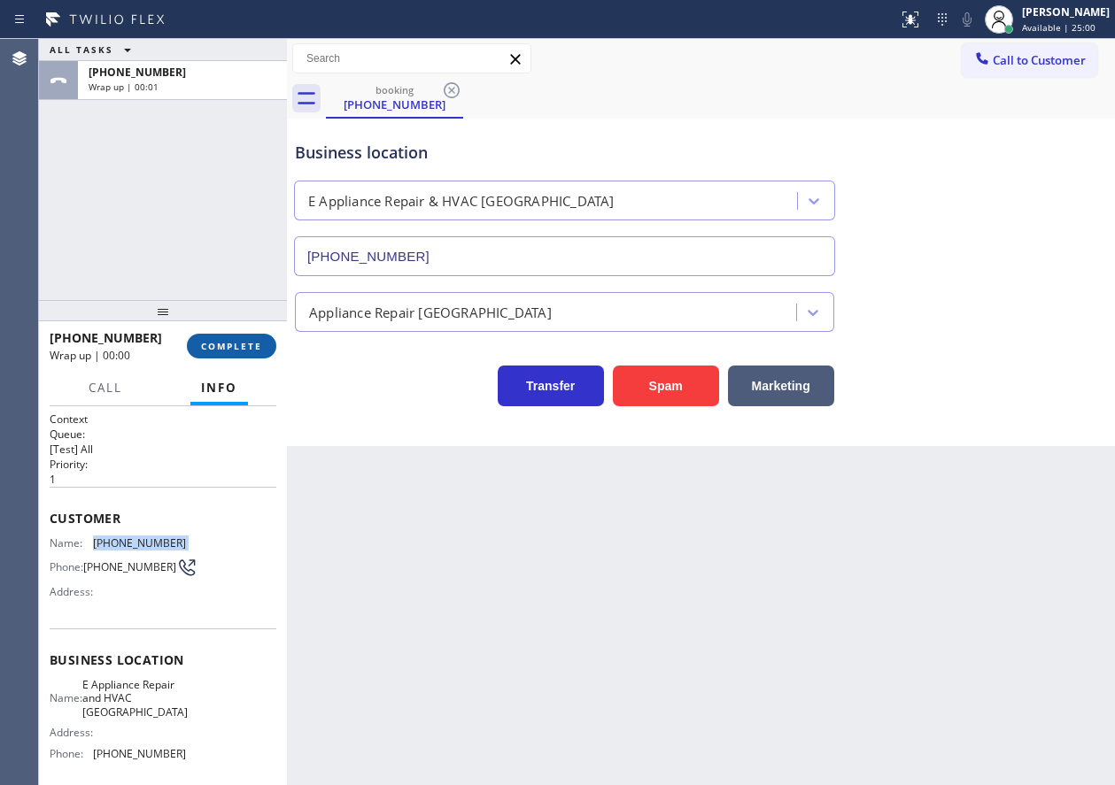
click at [221, 336] on button "COMPLETE" at bounding box center [231, 346] width 89 height 25
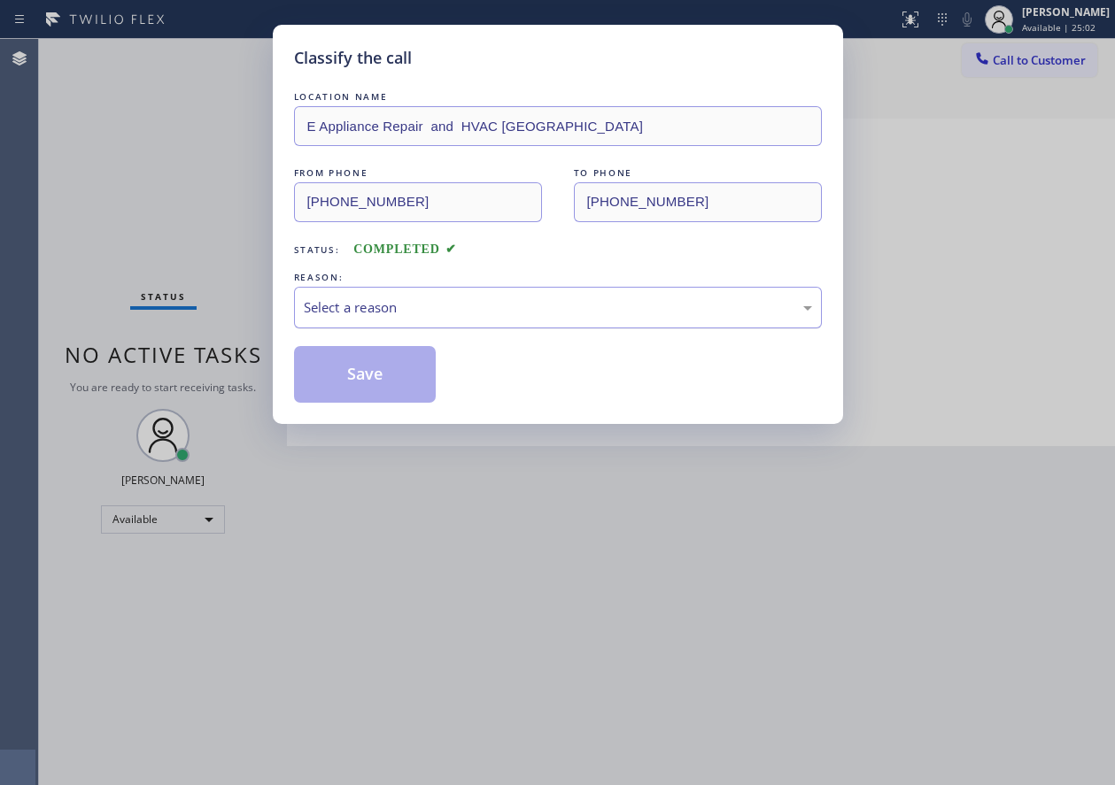
click at [398, 323] on div "Select a reason" at bounding box center [558, 308] width 528 height 42
click at [383, 385] on button "Save" at bounding box center [365, 374] width 143 height 57
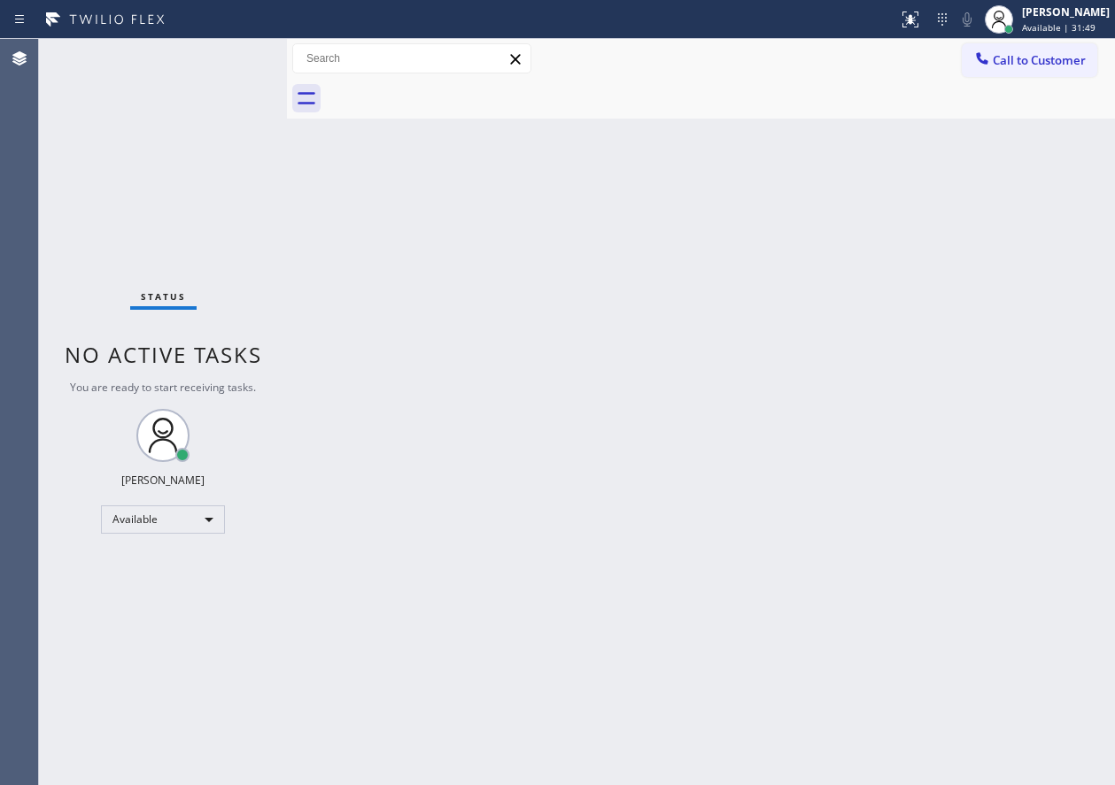
click at [917, 337] on div "Back to Dashboard Change Sender ID Customers Technicians Select a contact Outbo…" at bounding box center [701, 412] width 828 height 746
click at [1031, 556] on div "Back to Dashboard Change Sender ID Customers Technicians Select a contact Outbo…" at bounding box center [701, 412] width 828 height 746
drag, startPoint x: 397, startPoint y: 489, endPoint x: 400, endPoint y: 498, distance: 9.5
click at [397, 489] on div "Back to Dashboard Change Sender ID Customers Technicians Select a contact Outbo…" at bounding box center [701, 412] width 828 height 746
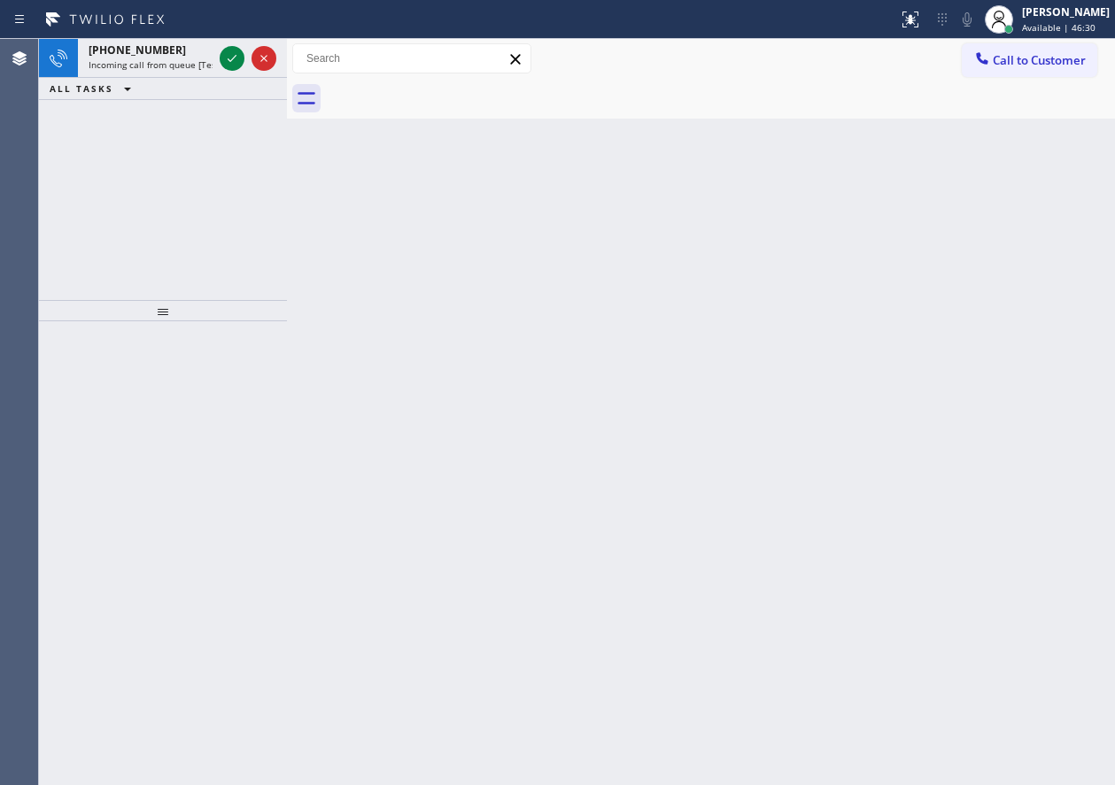
drag, startPoint x: 920, startPoint y: 306, endPoint x: 629, endPoint y: 190, distance: 313.6
click at [920, 306] on div "Back to Dashboard Change Sender ID Customers Technicians Select a contact Outbo…" at bounding box center [701, 412] width 828 height 746
click at [230, 64] on icon at bounding box center [231, 58] width 21 height 21
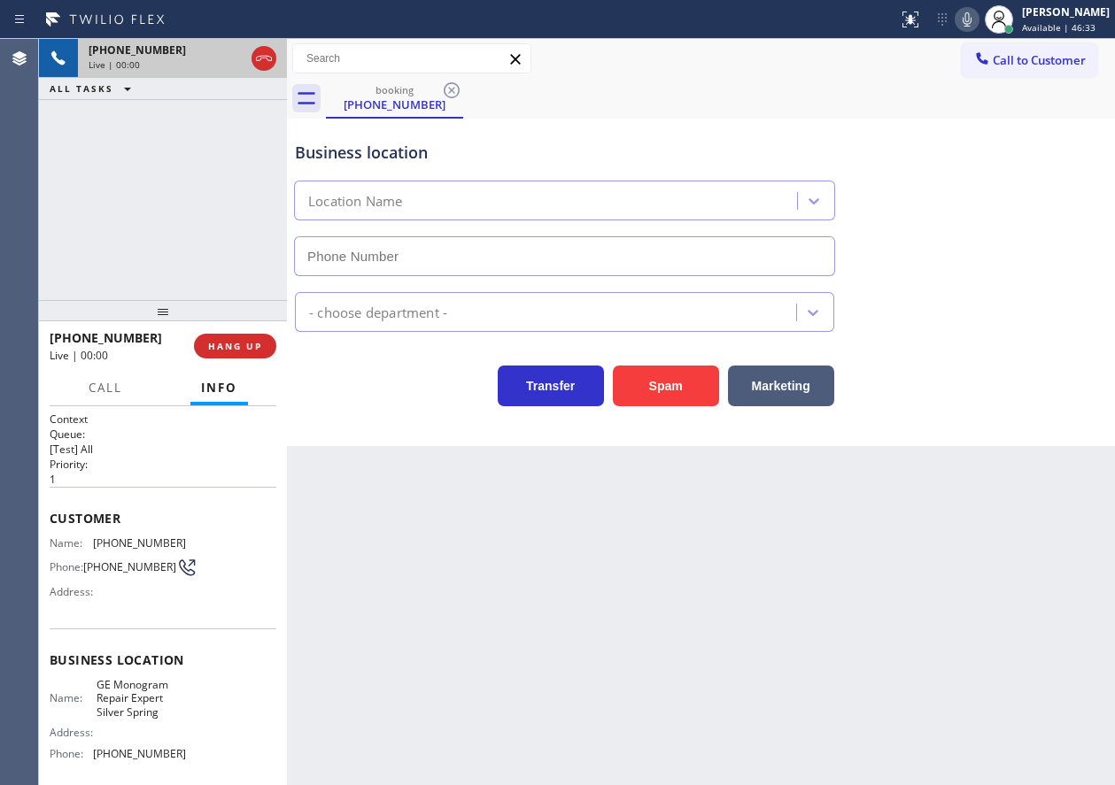
type input "(410) 291-1407"
click at [144, 702] on span "GE Monogram Repair Expert Silver Spring" at bounding box center [141, 698] width 89 height 41
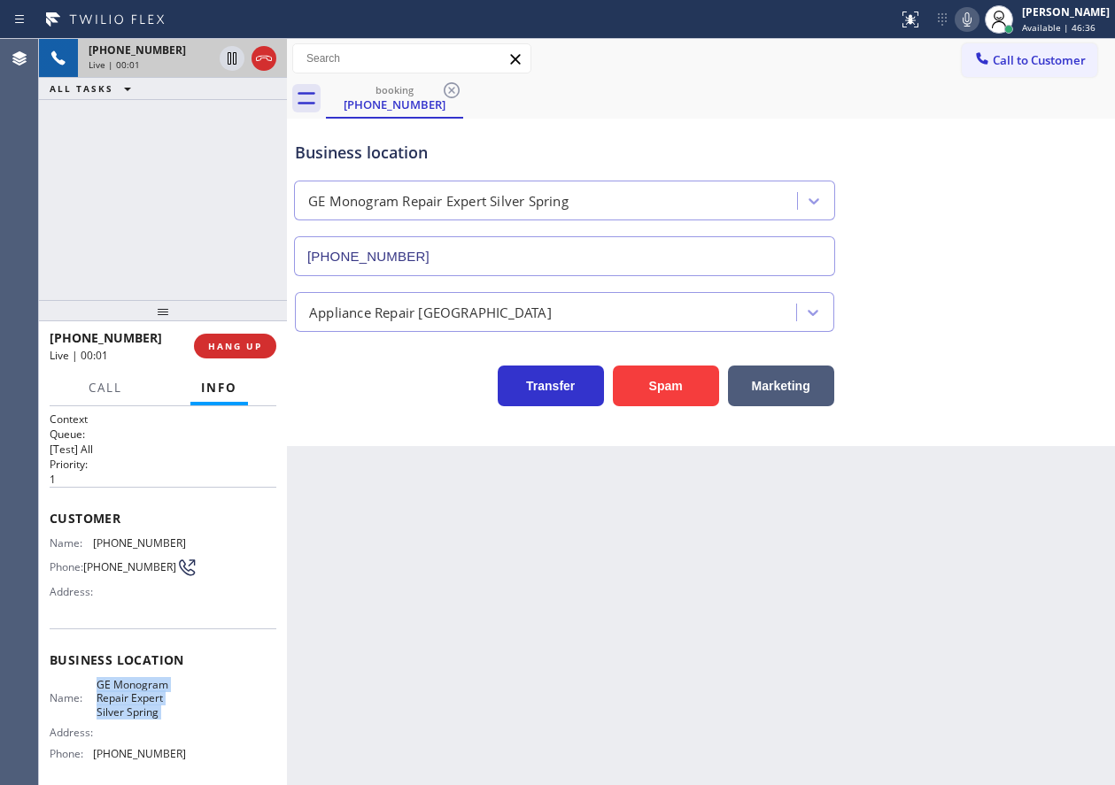
click at [144, 702] on span "GE Monogram Repair Expert Silver Spring" at bounding box center [141, 698] width 89 height 41
click at [482, 257] on input "(410) 291-1407" at bounding box center [564, 256] width 541 height 40
click at [108, 552] on div "Name: (360) 481-8341 Phone: (360) 481-8341 Address:" at bounding box center [118, 572] width 136 height 70
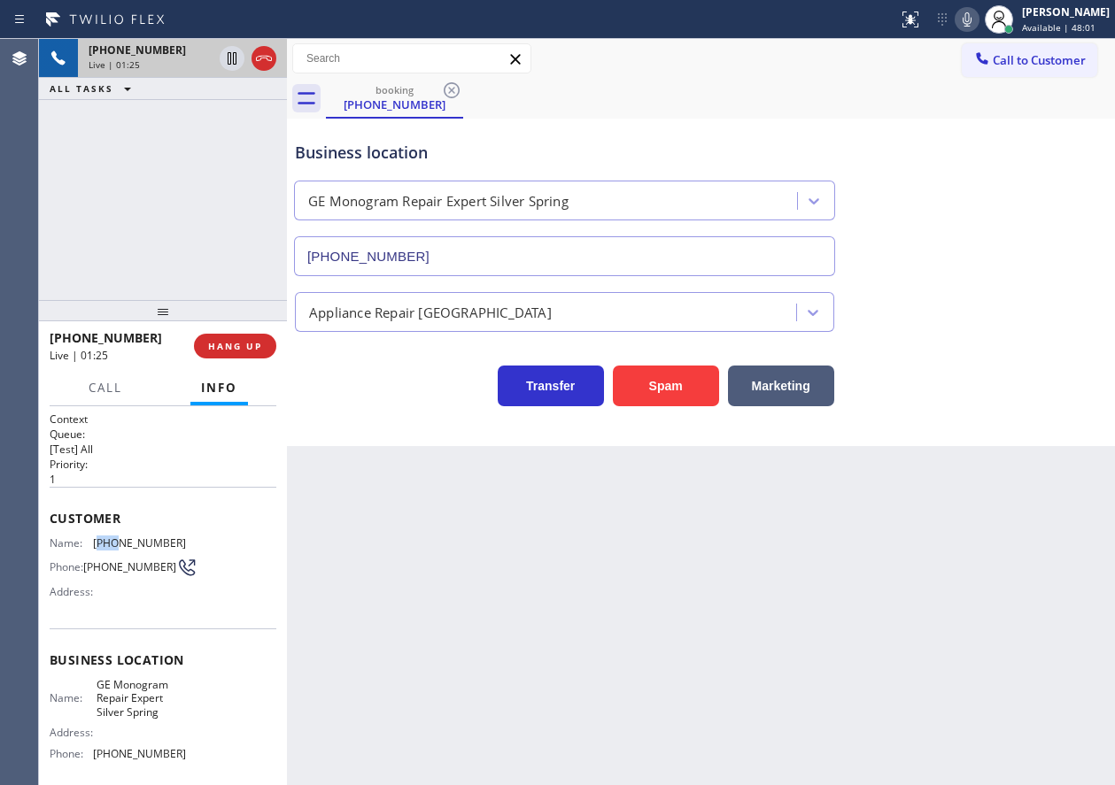
click at [108, 552] on div "Name: (360) 481-8341 Phone: (360) 481-8341 Address:" at bounding box center [118, 572] width 136 height 70
click at [110, 381] on span "Call" at bounding box center [106, 388] width 34 height 16
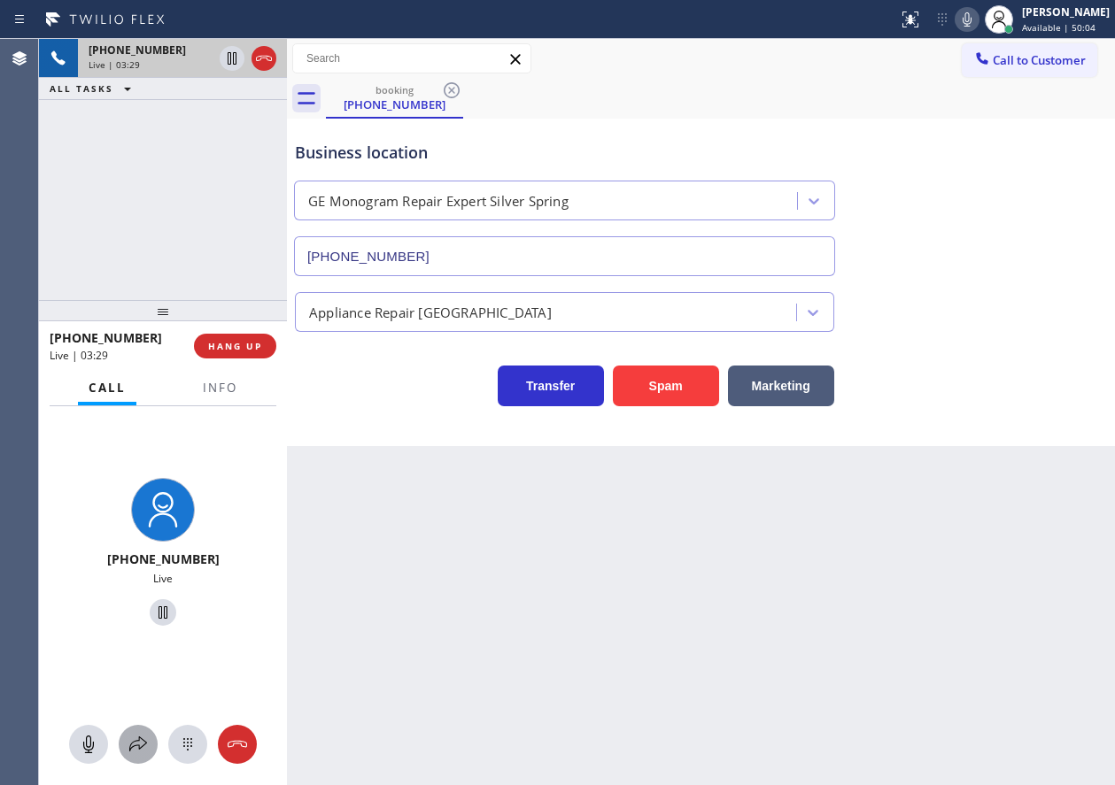
click at [128, 740] on icon at bounding box center [138, 744] width 21 height 21
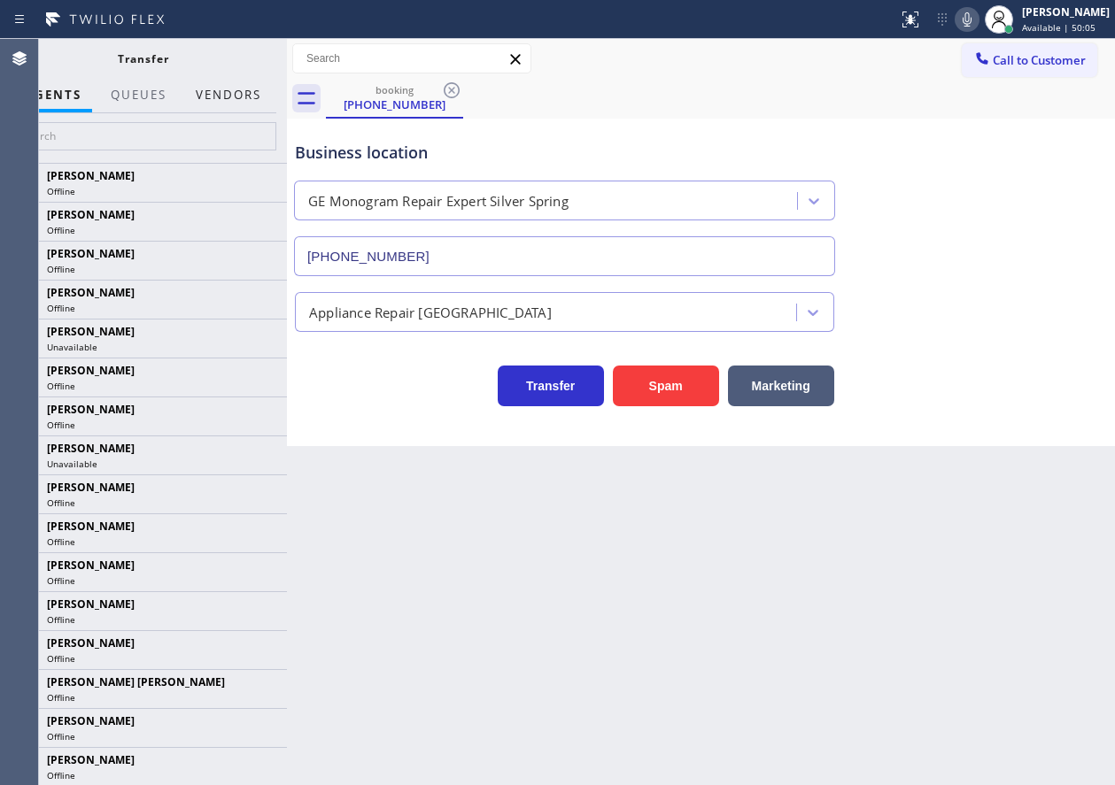
click at [233, 96] on button "Vendors" at bounding box center [228, 95] width 87 height 35
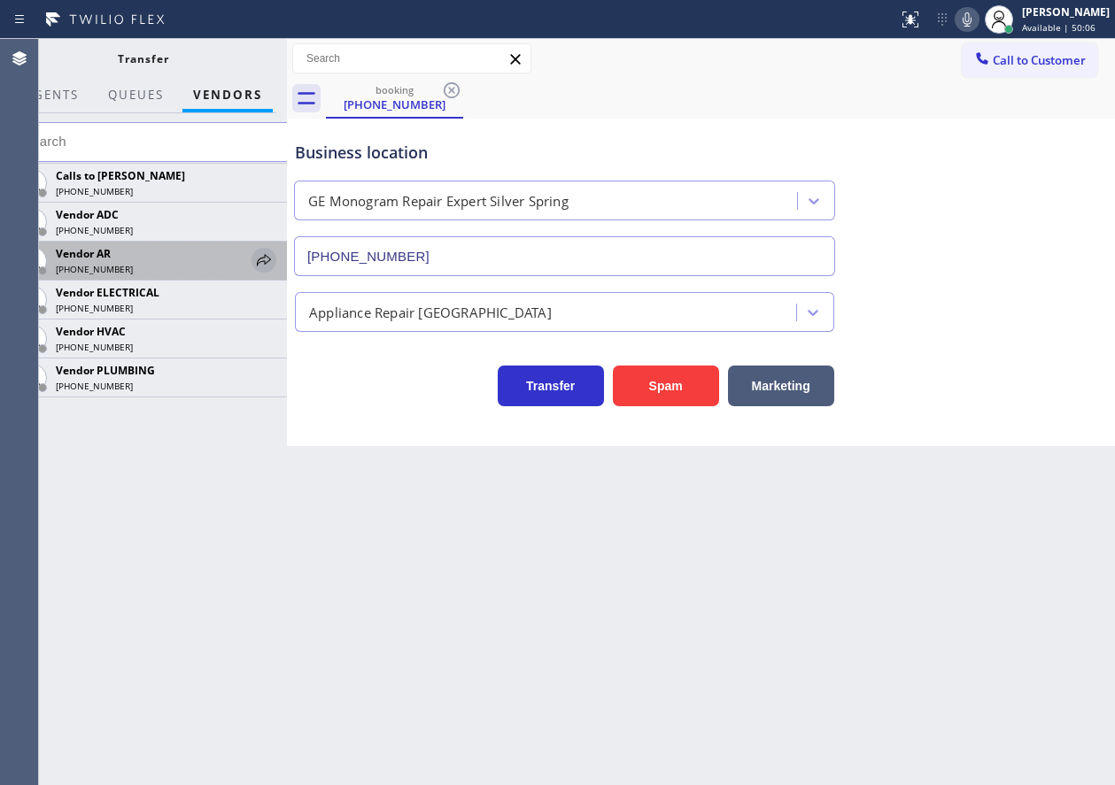
click at [262, 257] on icon at bounding box center [263, 260] width 21 height 21
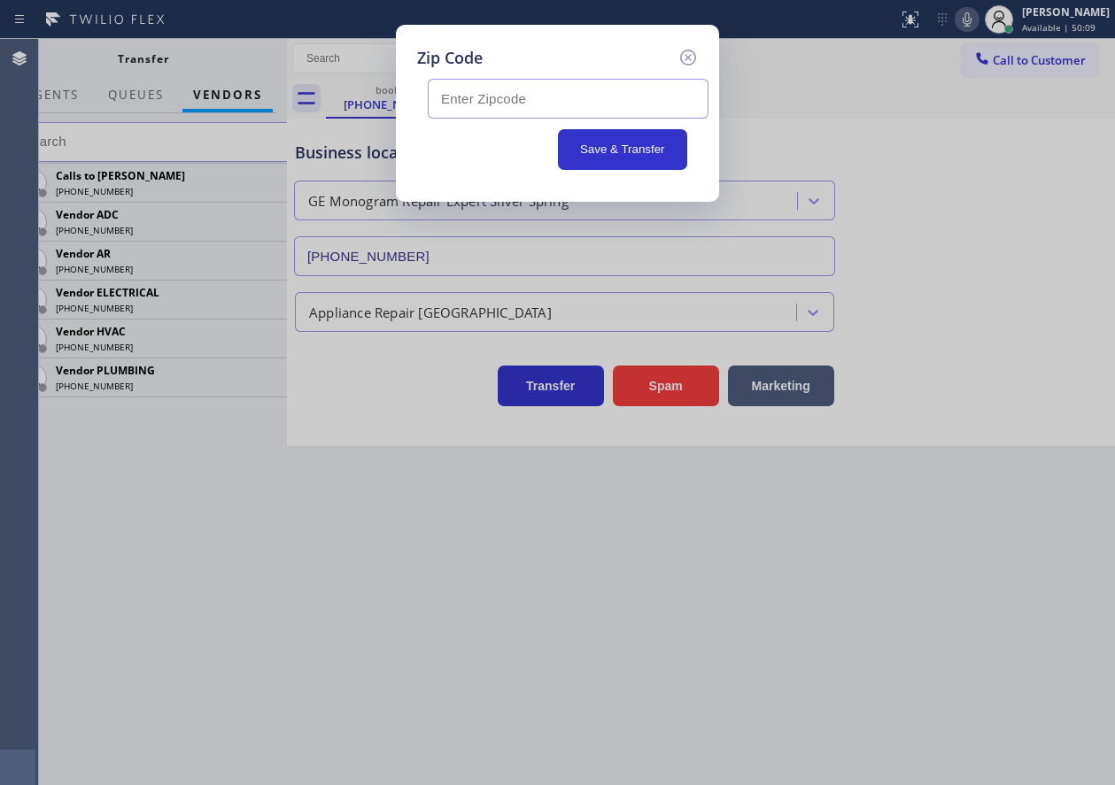
paste input "20721"
type input "20721"
click at [632, 146] on button "Save & Transfer" at bounding box center [623, 149] width 130 height 41
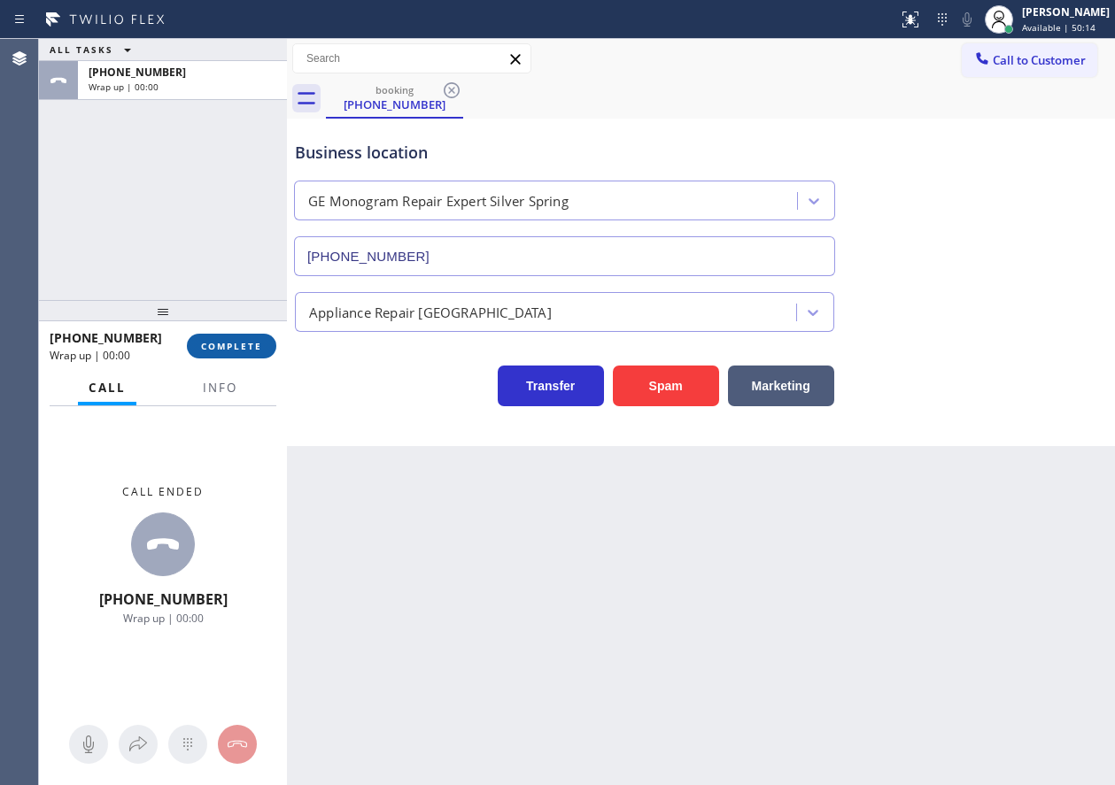
click at [226, 350] on span "COMPLETE" at bounding box center [231, 346] width 61 height 12
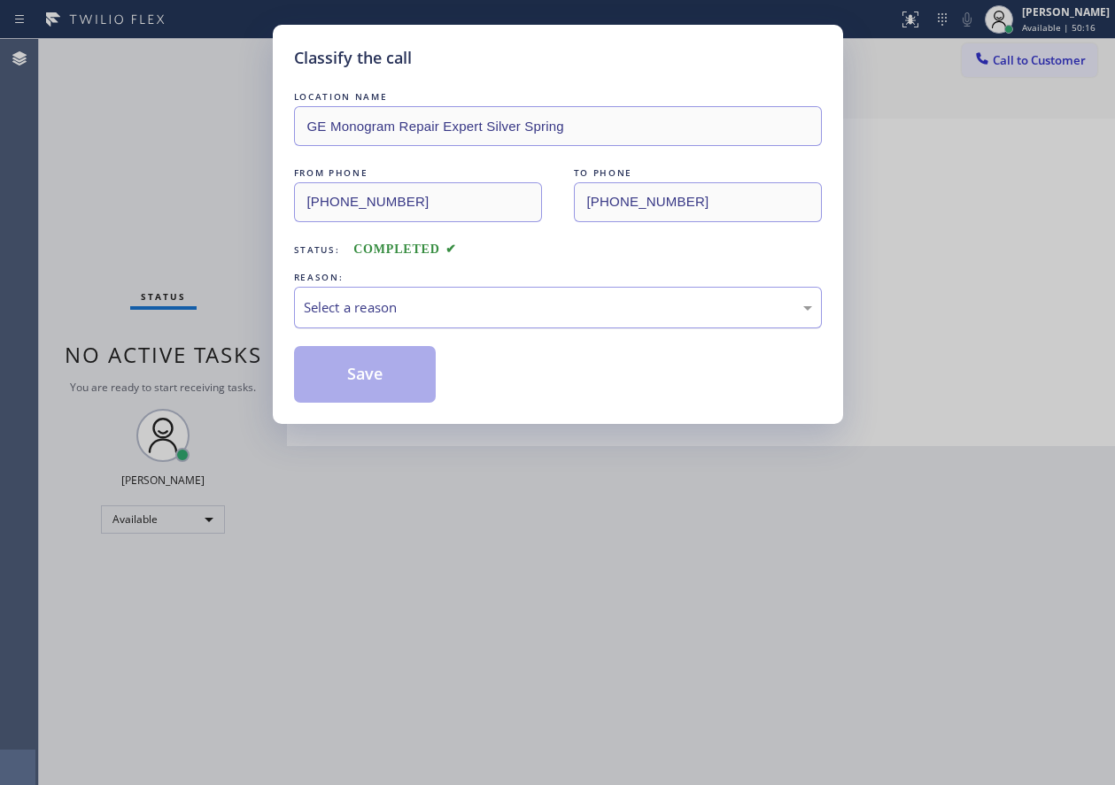
click at [413, 315] on div "Select a reason" at bounding box center [558, 308] width 508 height 20
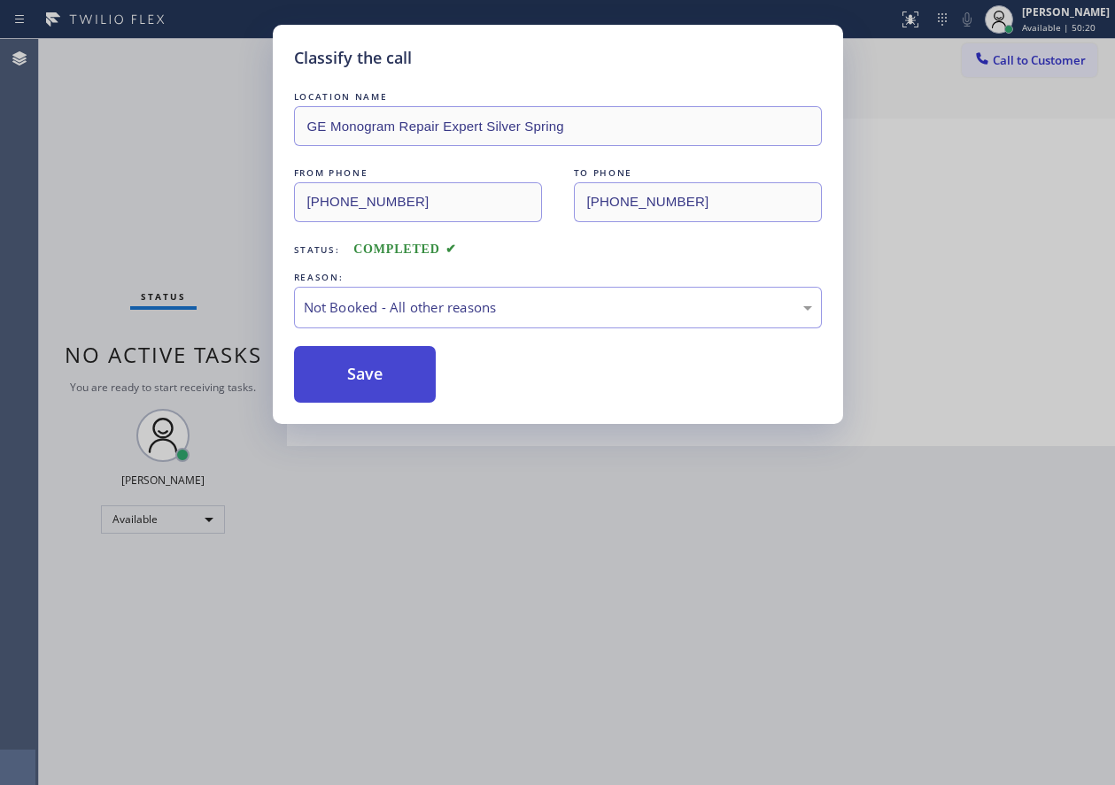
click at [398, 378] on button "Save" at bounding box center [365, 374] width 143 height 57
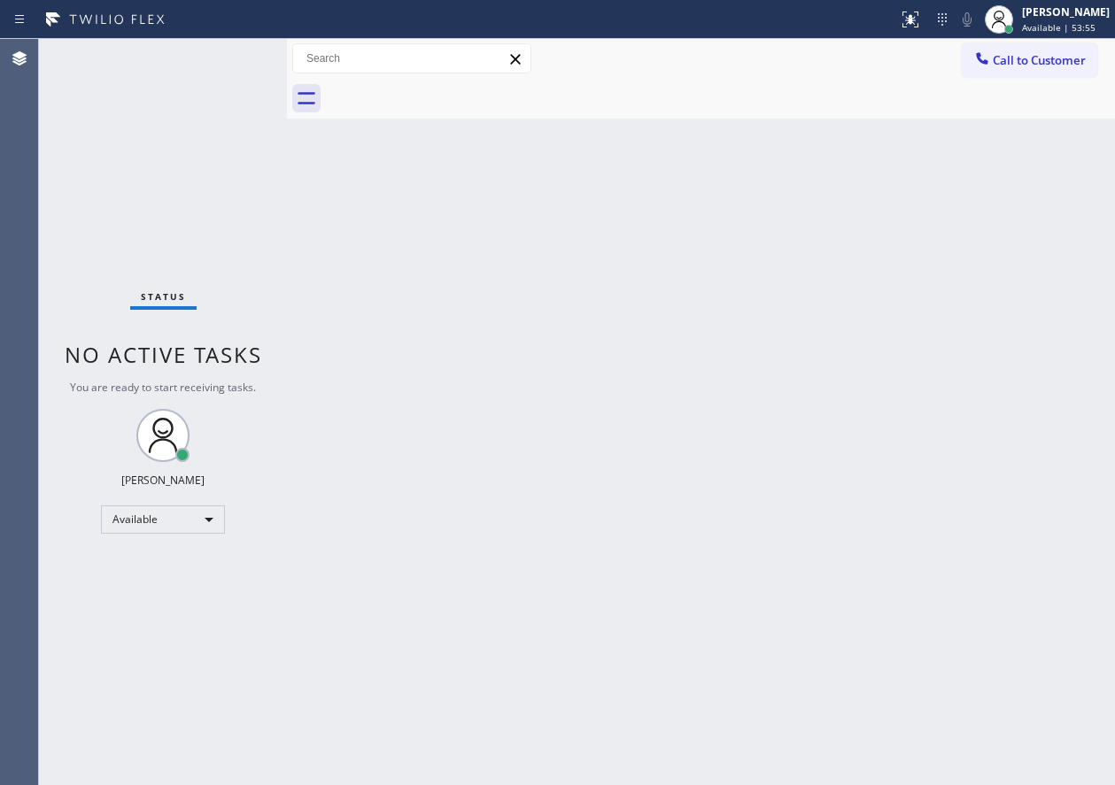
click at [510, 353] on div "Back to Dashboard Change Sender ID Customers Technicians Select a contact Outbo…" at bounding box center [701, 412] width 828 height 746
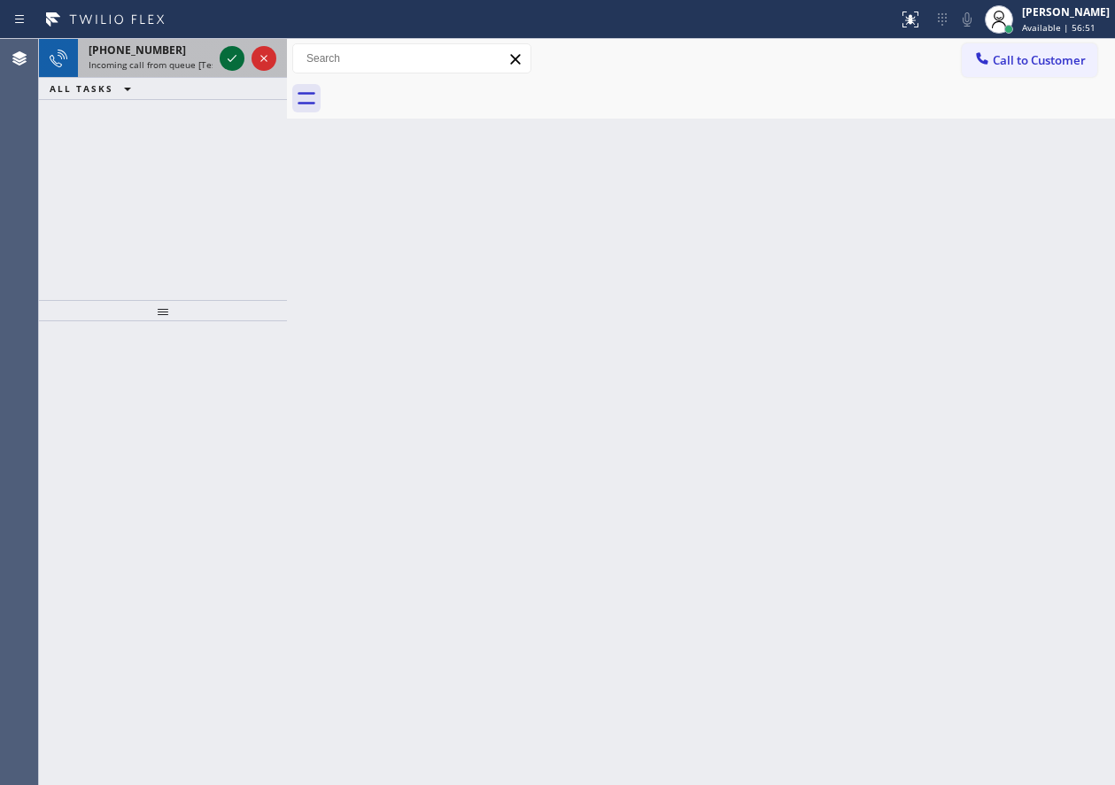
click at [230, 56] on icon at bounding box center [231, 58] width 21 height 21
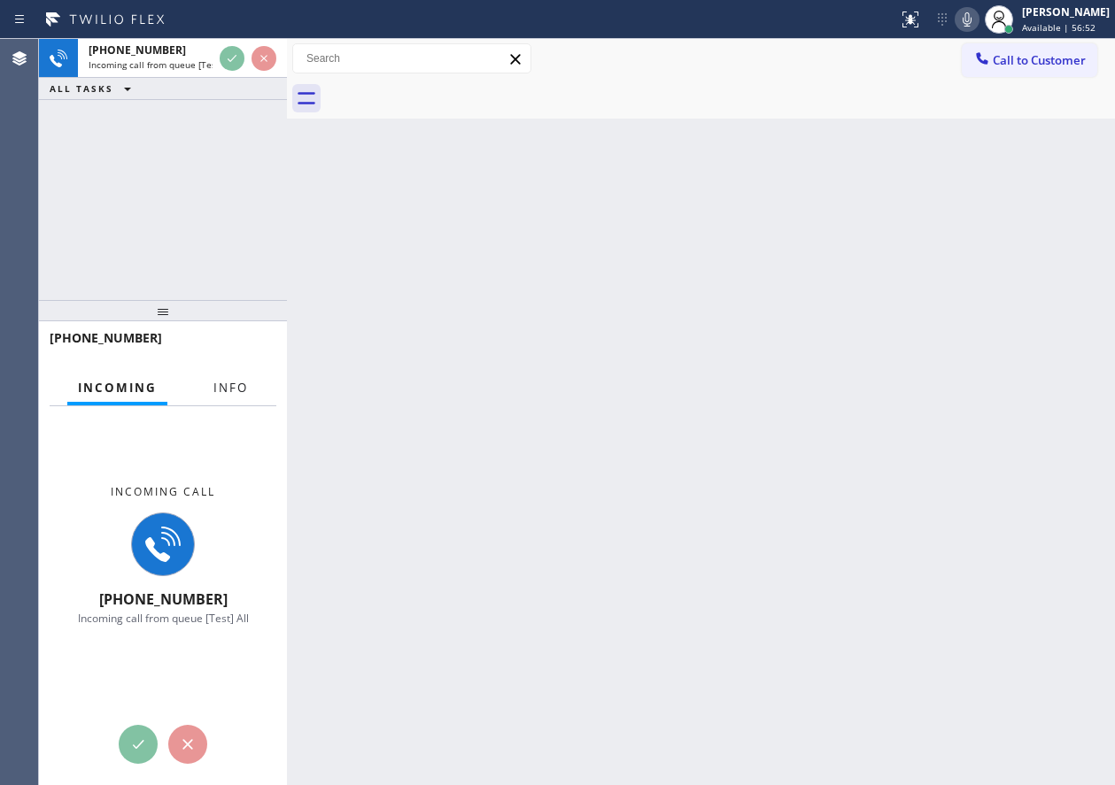
click at [226, 380] on span "Info" at bounding box center [230, 388] width 35 height 16
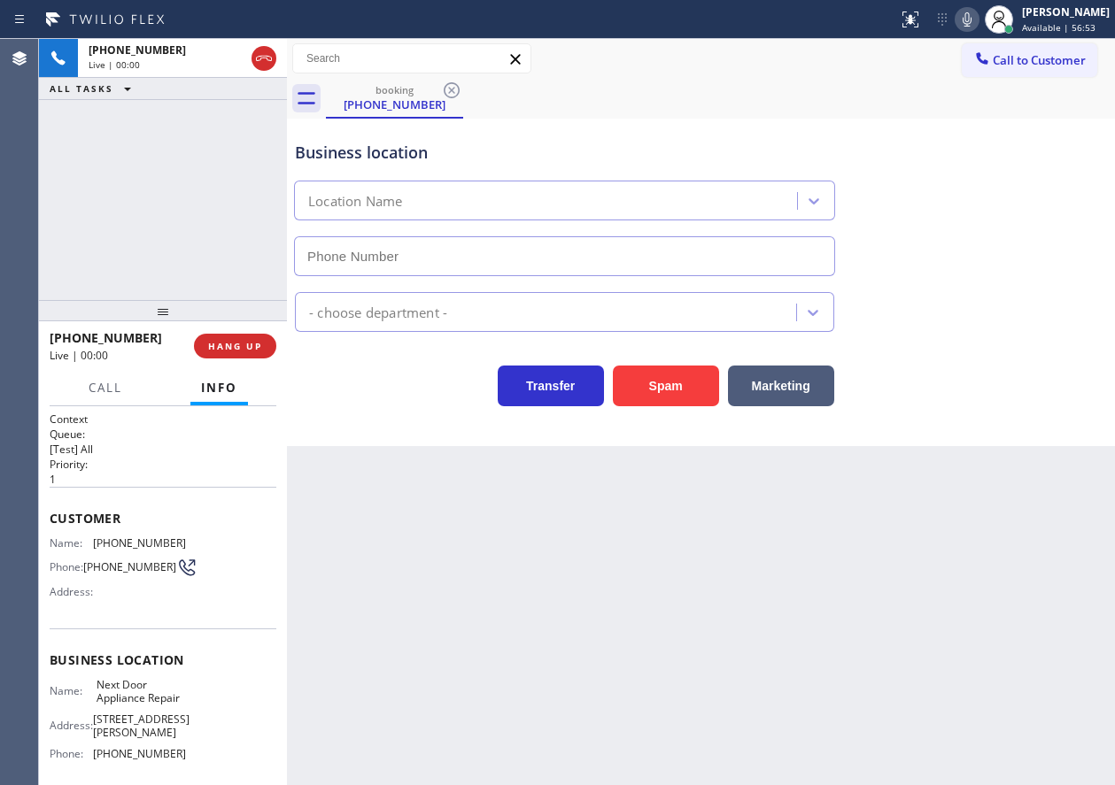
type input "(844) 505-3776"
click at [164, 703] on span "Next Door Appliance Repair" at bounding box center [141, 691] width 89 height 27
click at [486, 258] on input "(844) 505-3776" at bounding box center [564, 256] width 541 height 40
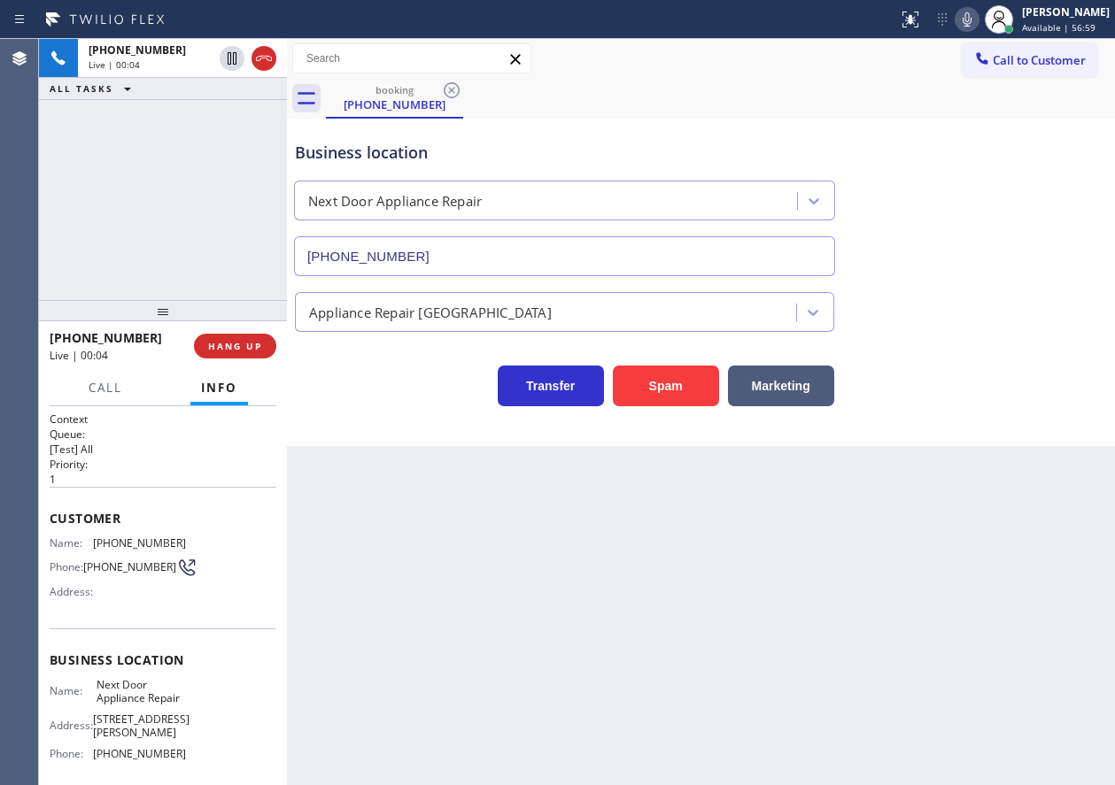
click at [486, 258] on input "(844) 505-3776" at bounding box center [564, 256] width 541 height 40
click at [109, 546] on span "(718) 722-0977" at bounding box center [139, 543] width 93 height 13
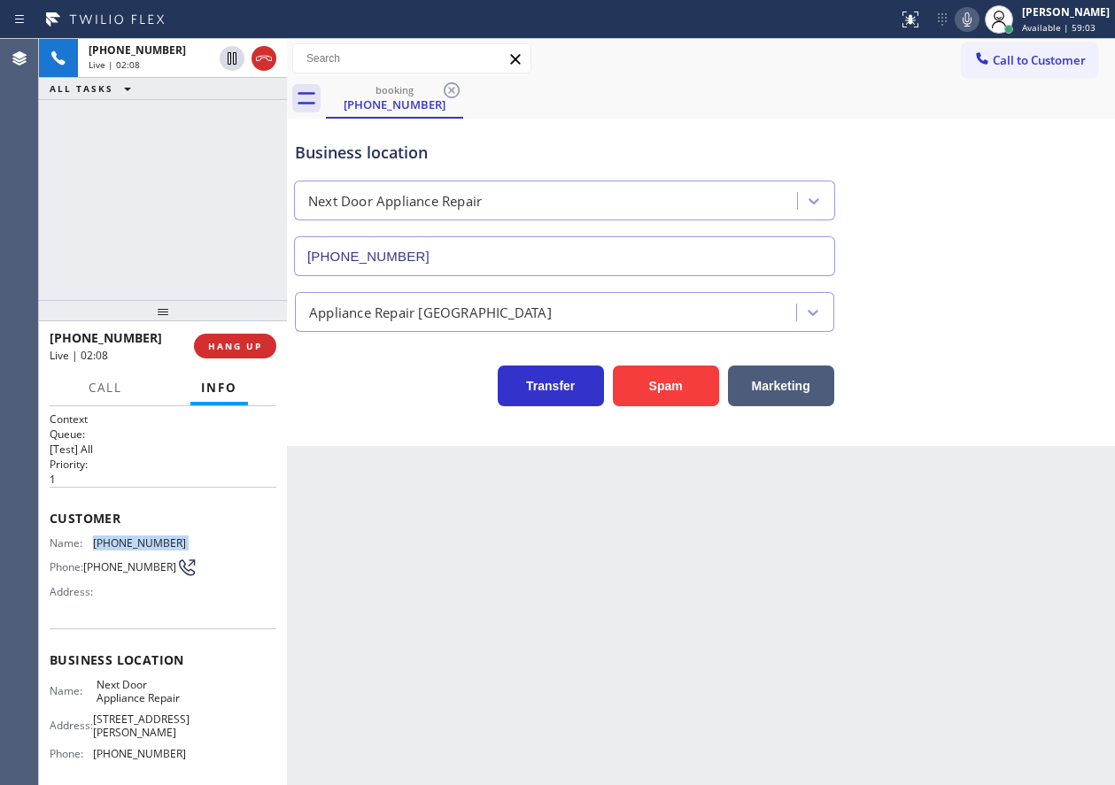
click at [978, 19] on icon at bounding box center [966, 19] width 21 height 21
click at [228, 62] on icon at bounding box center [232, 58] width 9 height 12
click at [222, 60] on icon at bounding box center [231, 58] width 21 height 21
click at [978, 12] on icon at bounding box center [966, 19] width 21 height 21
click at [1040, 414] on div "Business location Next Door Appliance Repair (844) 505-3776 Appliance Repair Hi…" at bounding box center [701, 283] width 828 height 328
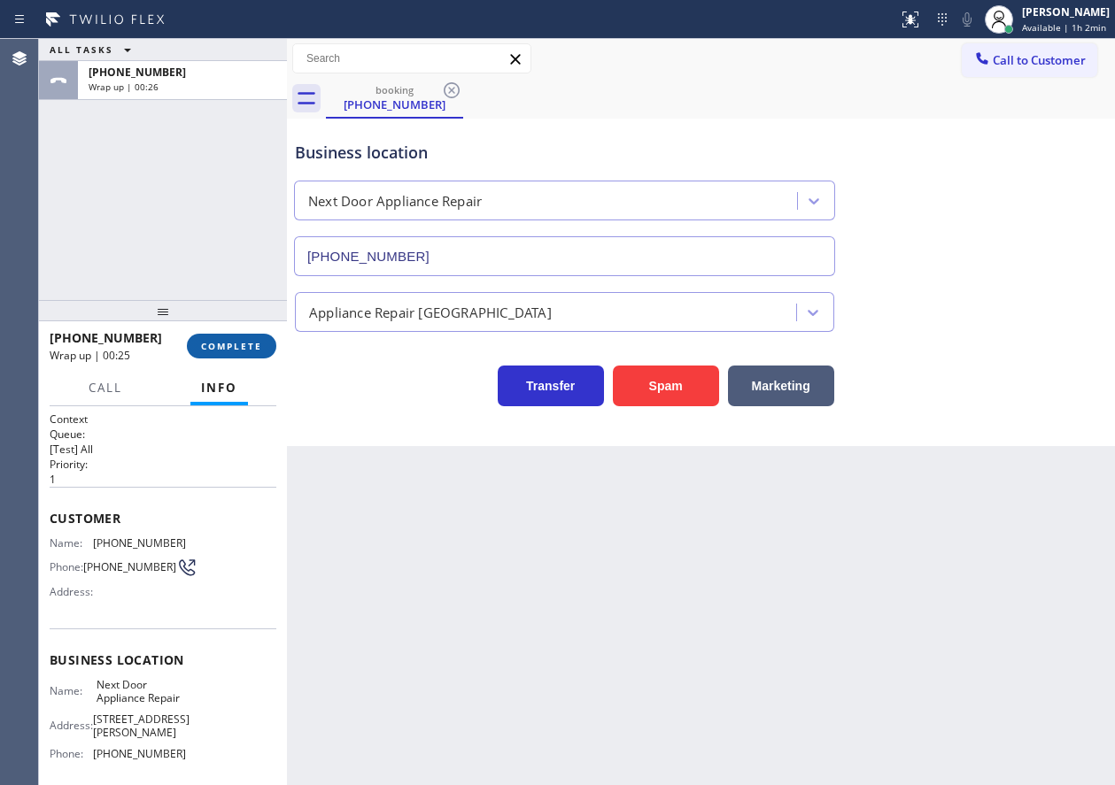
click at [251, 352] on span "COMPLETE" at bounding box center [231, 346] width 61 height 12
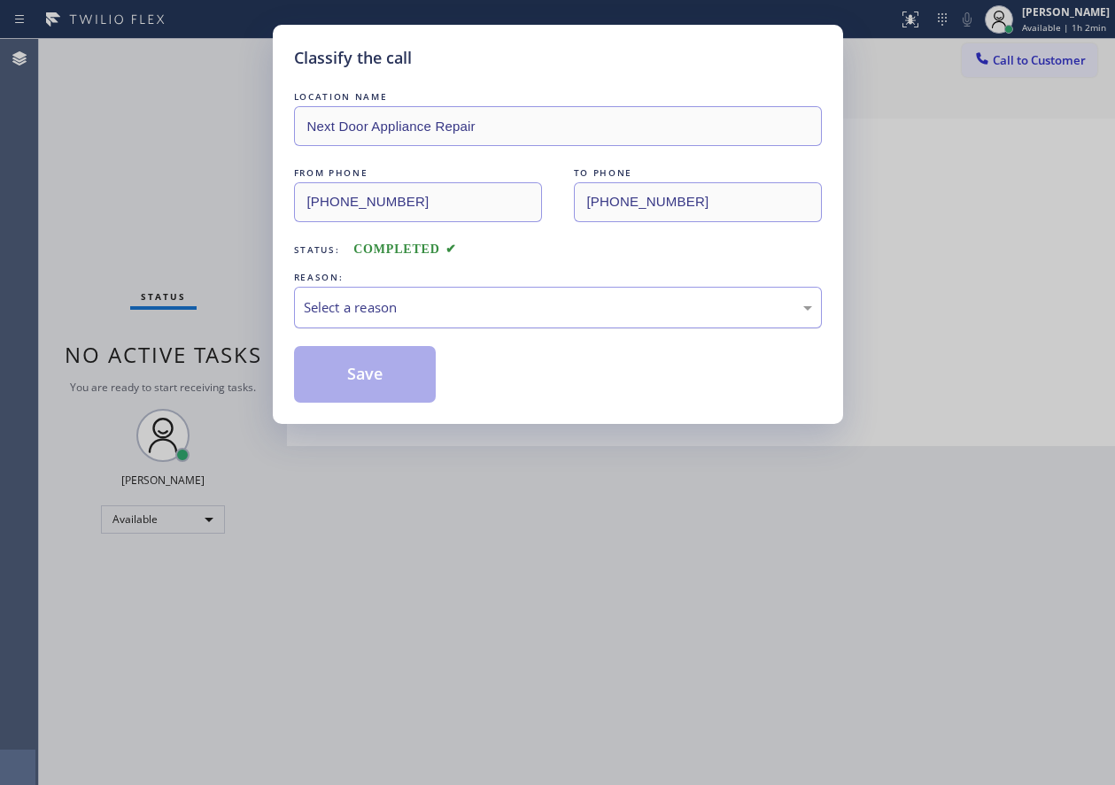
click at [450, 296] on div "Select a reason" at bounding box center [558, 308] width 528 height 42
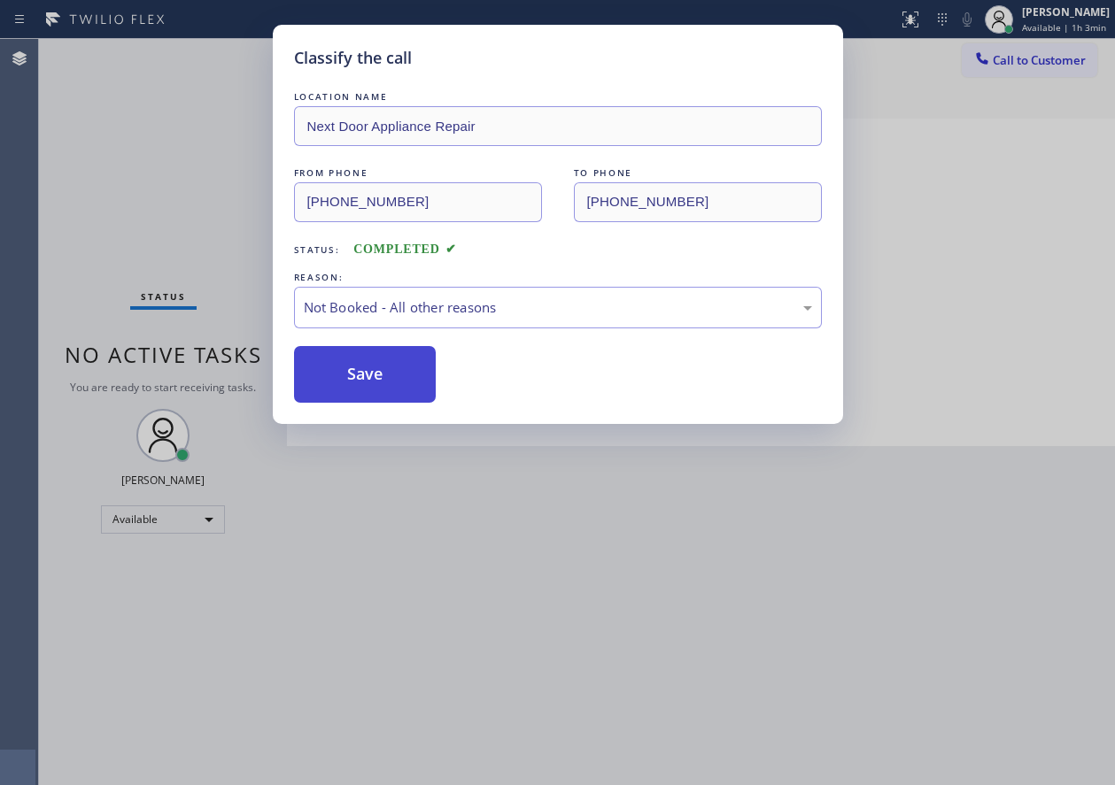
click at [356, 372] on button "Save" at bounding box center [365, 374] width 143 height 57
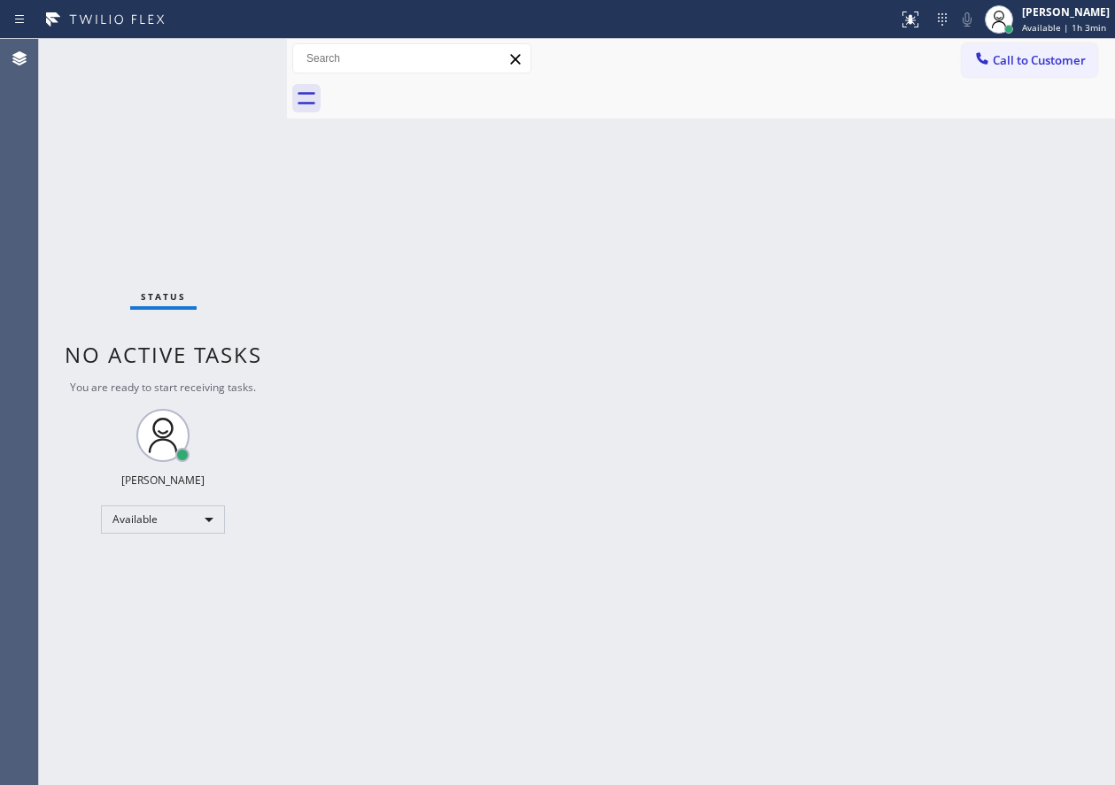
drag, startPoint x: 1098, startPoint y: 294, endPoint x: 1085, endPoint y: 294, distance: 13.3
click at [1098, 294] on div "Back to Dashboard Change Sender ID Customers Technicians Select a contact Outbo…" at bounding box center [701, 412] width 828 height 746
click at [1010, 381] on div "Back to Dashboard Change Sender ID Customers Technicians Select a contact Outbo…" at bounding box center [701, 412] width 828 height 746
click at [984, 451] on div "Back to Dashboard Change Sender ID Customers Technicians Select a contact Outbo…" at bounding box center [701, 412] width 828 height 746
click at [947, 452] on div "Back to Dashboard Change Sender ID Customers Technicians Select a contact Outbo…" at bounding box center [701, 412] width 828 height 746
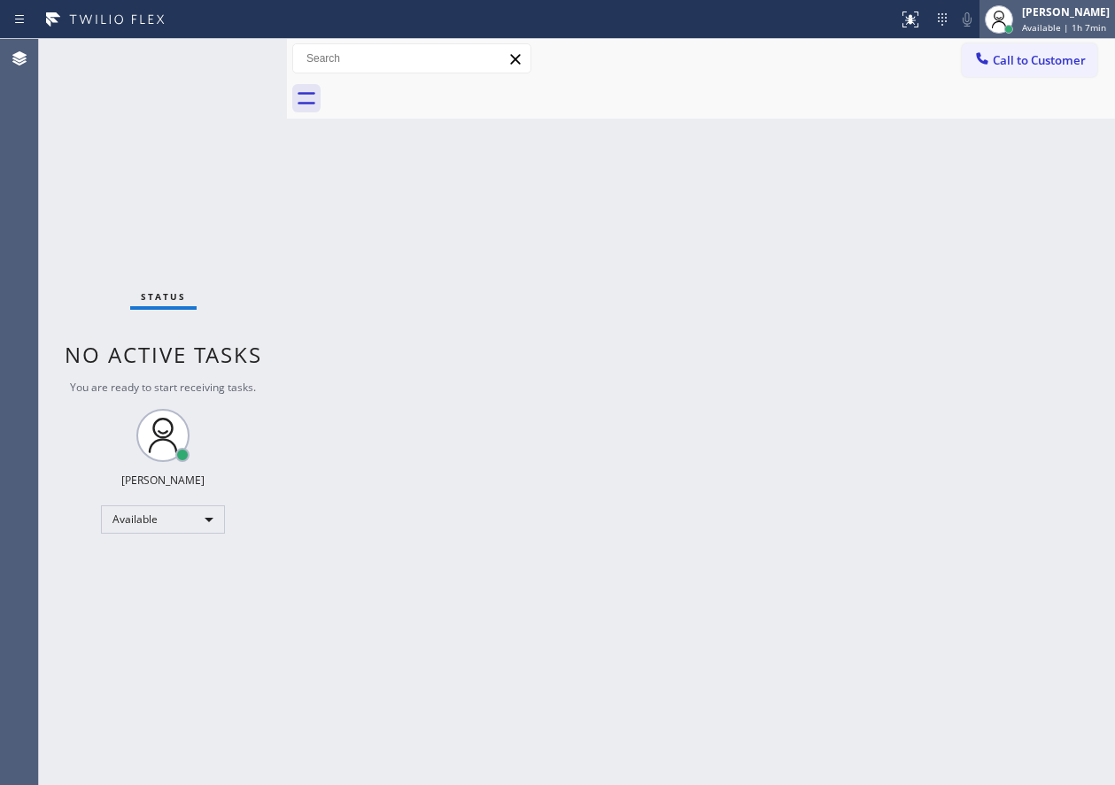
click at [1041, 23] on span "Available | 1h 7min" at bounding box center [1064, 27] width 84 height 12
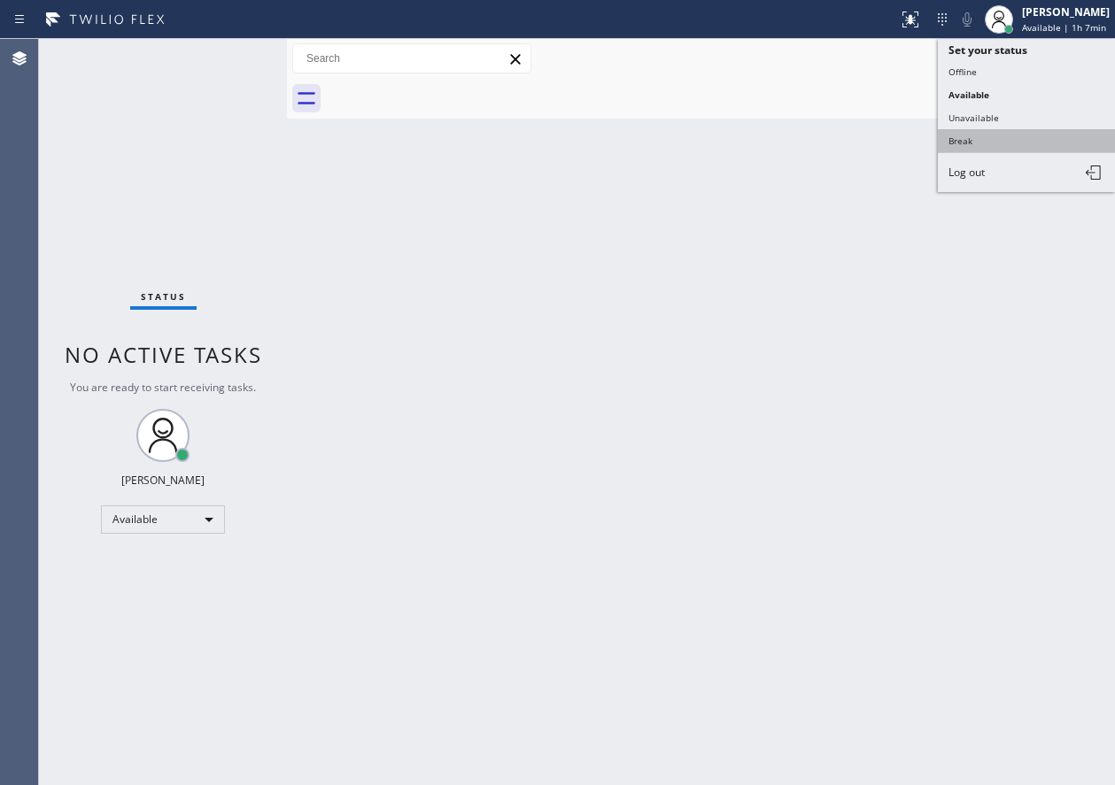
click at [1009, 143] on button "Break" at bounding box center [1026, 140] width 177 height 23
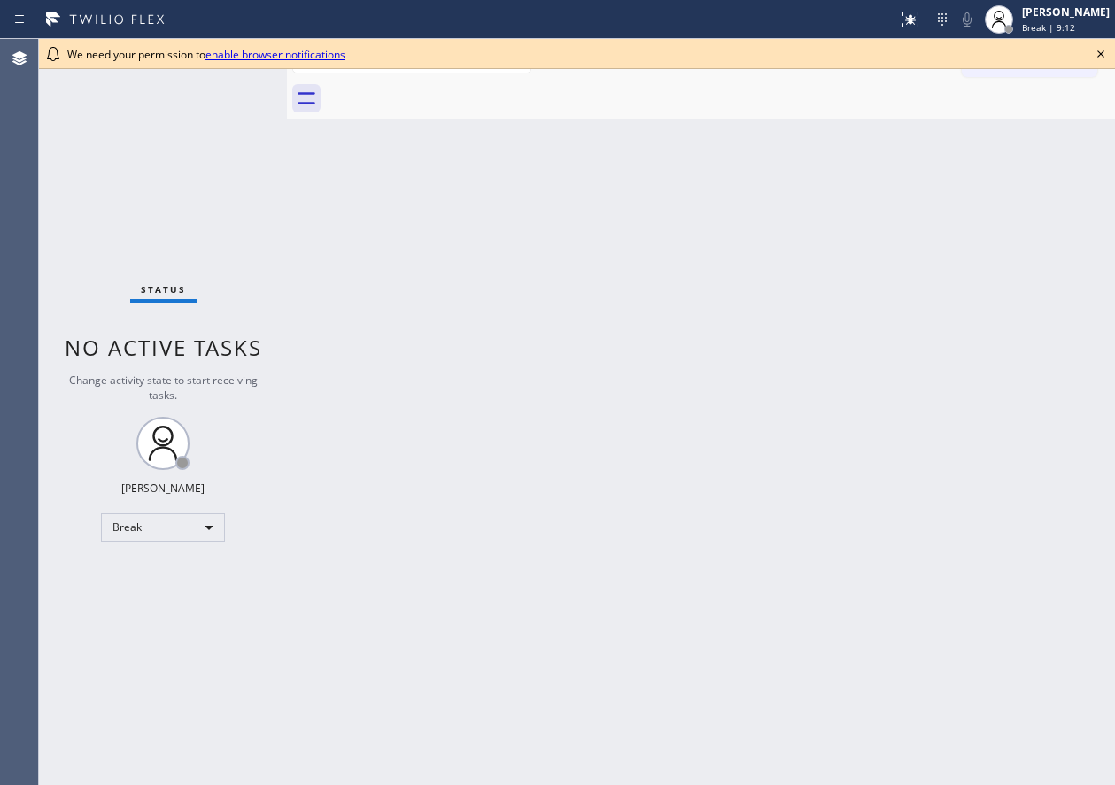
click at [777, 462] on div "Back to Dashboard Change Sender ID Customers Technicians Select a contact Outbo…" at bounding box center [701, 412] width 828 height 746
click at [1097, 44] on icon at bounding box center [1100, 53] width 21 height 21
